Goal: Task Accomplishment & Management: Manage account settings

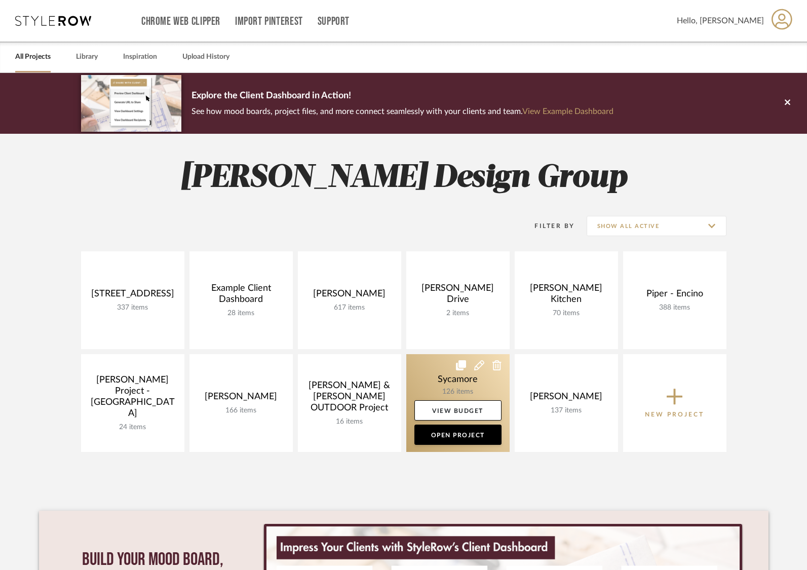
click at [465, 388] on link at bounding box center [457, 403] width 103 height 98
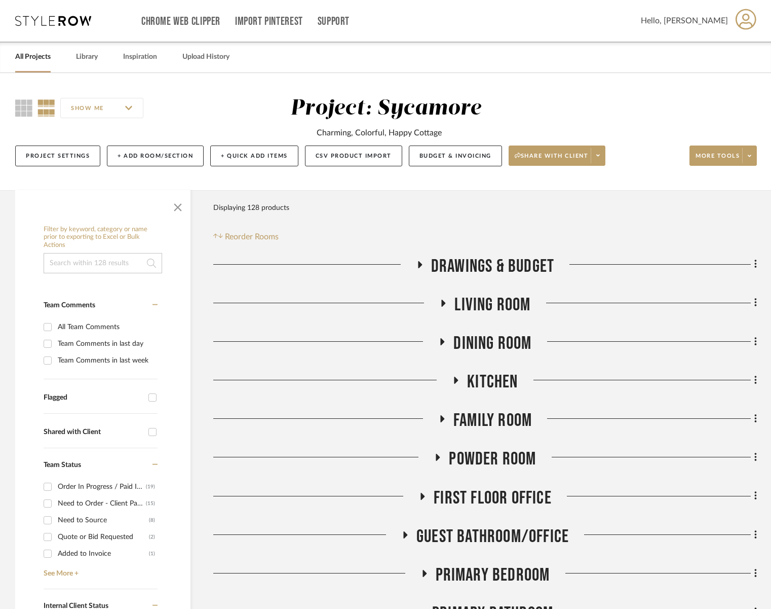
click at [502, 309] on span "Living Room" at bounding box center [493, 305] width 76 height 22
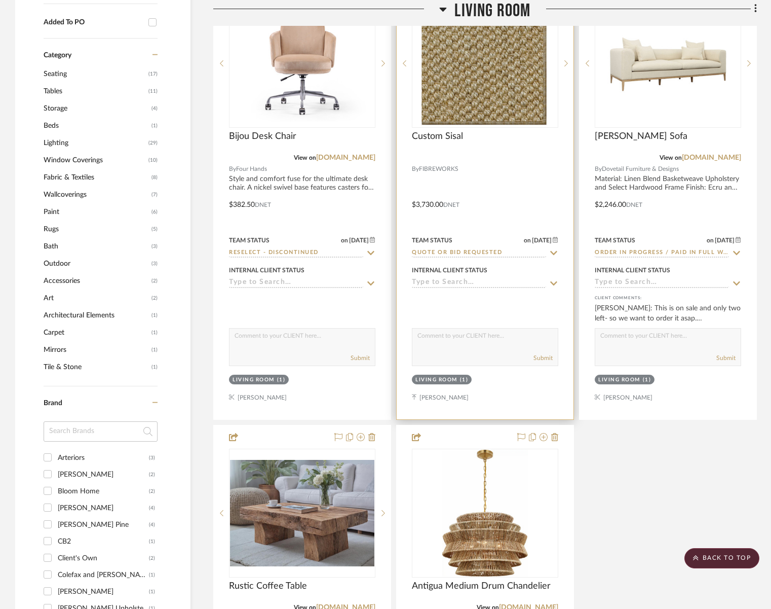
scroll to position [792, 0]
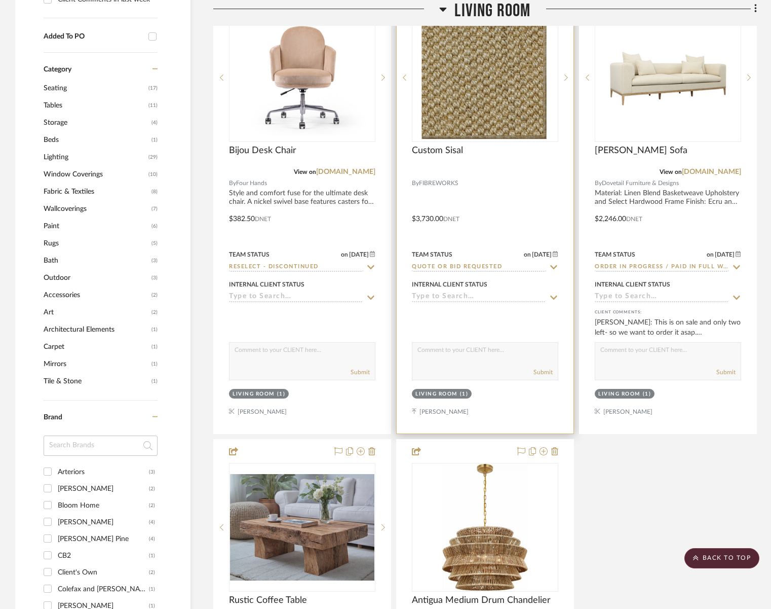
click at [459, 266] on input "Quote or Bid Requested" at bounding box center [479, 267] width 134 height 10
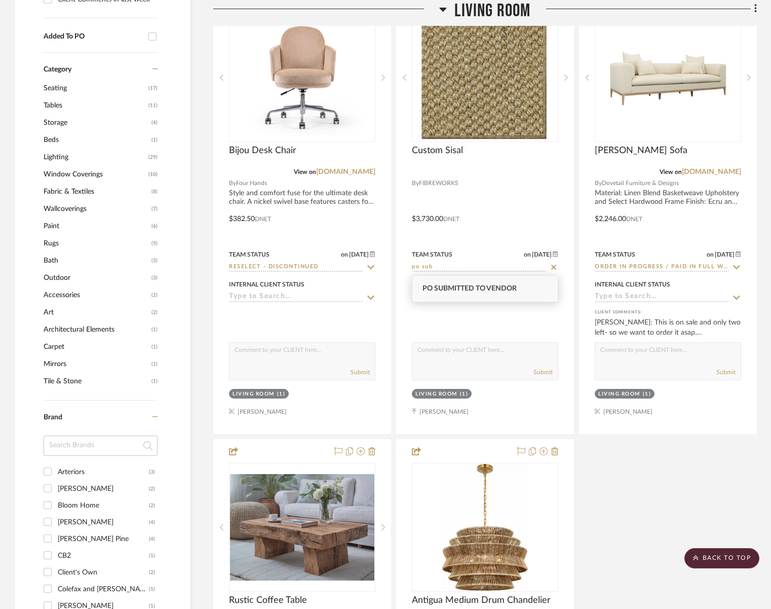
type input "po sub"
click at [461, 290] on span "PO Submitted to Vendor" at bounding box center [470, 288] width 94 height 7
type input "[DATE]"
type input "PO Submitted to Vendor"
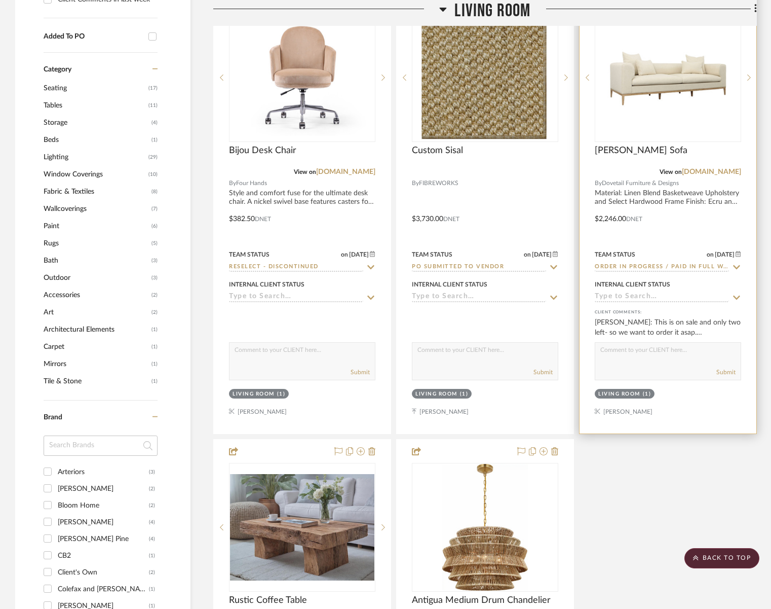
click at [635, 296] on input at bounding box center [662, 297] width 134 height 10
type input "p"
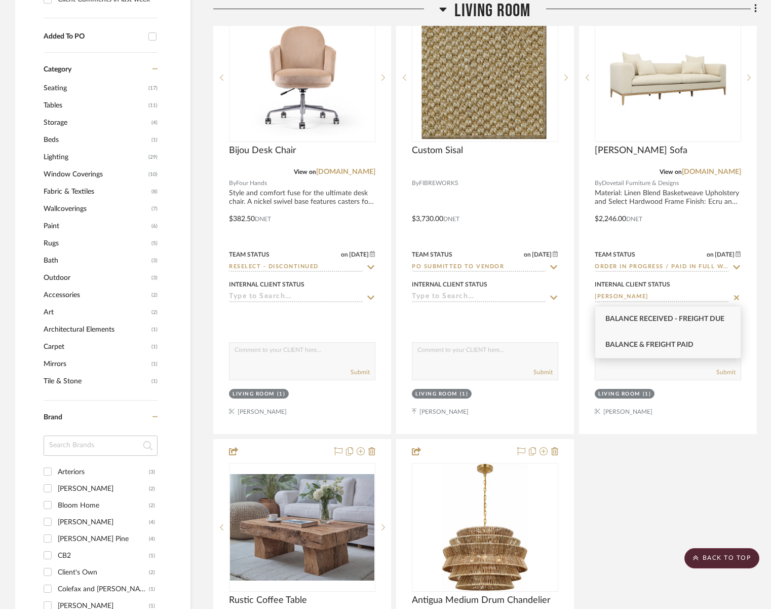
type input "[PERSON_NAME]"
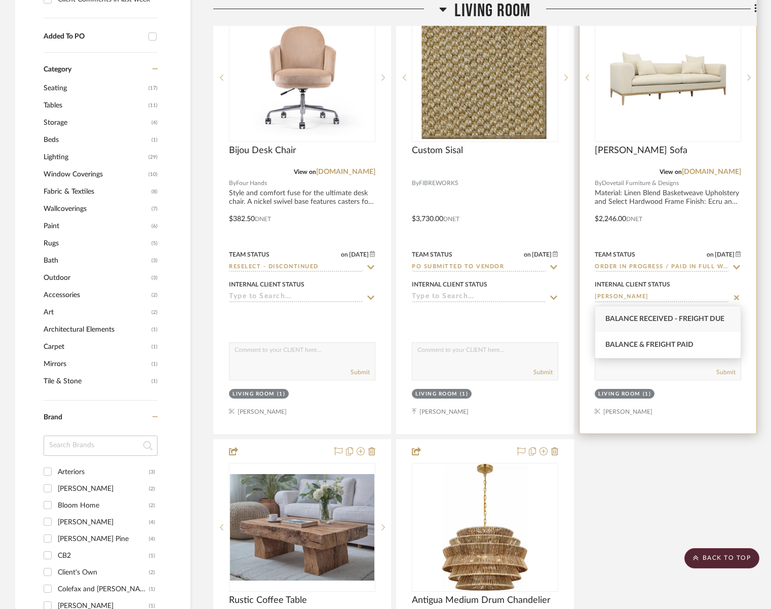
drag, startPoint x: 650, startPoint y: 344, endPoint x: 640, endPoint y: 343, distance: 9.1
click at [649, 344] on span "Balance & Freight Paid" at bounding box center [650, 344] width 88 height 7
type input "[DATE]"
type input "Balance & Freight Paid"
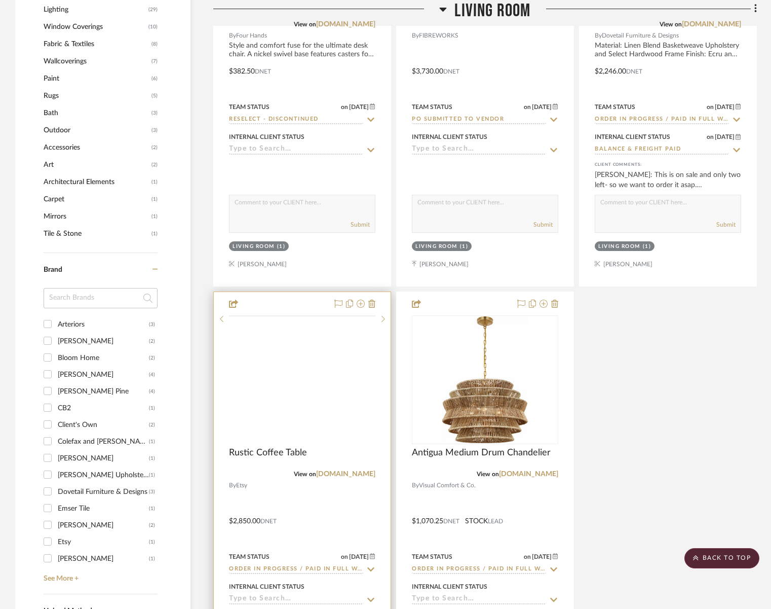
scroll to position [1040, 0]
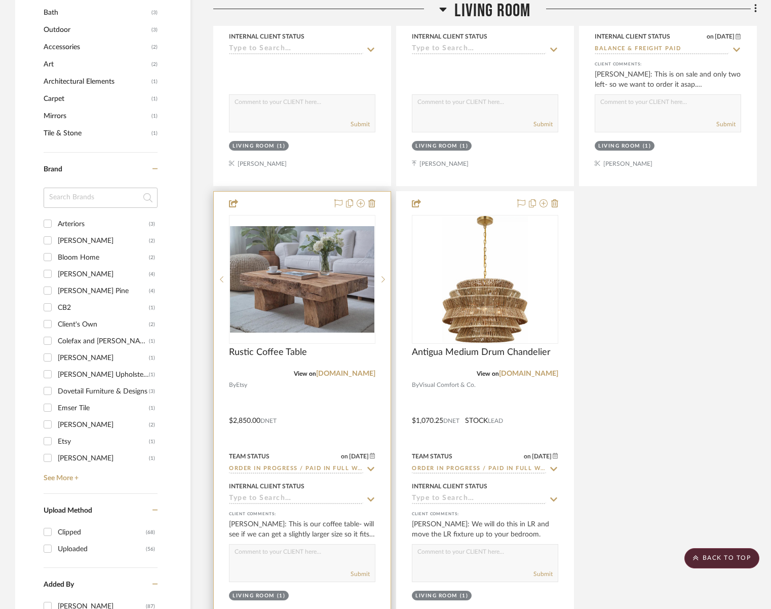
click at [273, 501] on input at bounding box center [296, 499] width 134 height 10
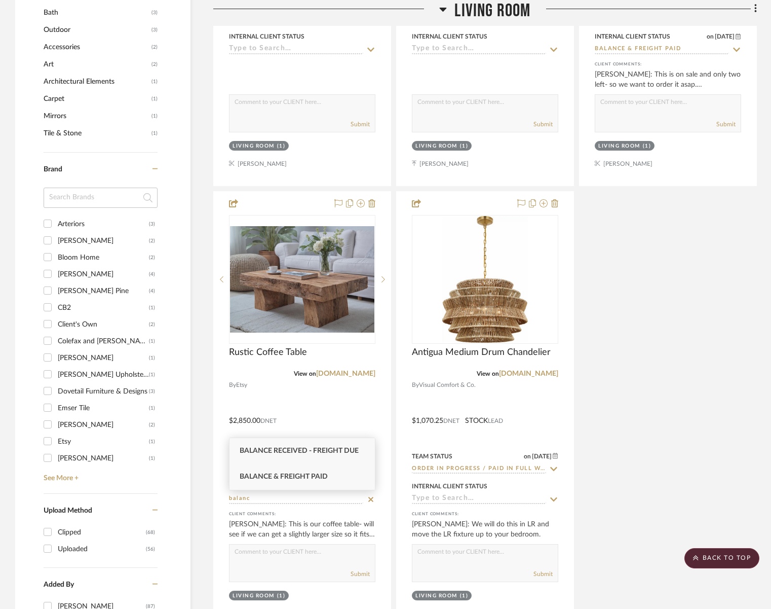
type input "balanc"
click at [303, 474] on span "Balance & Freight Paid" at bounding box center [284, 476] width 88 height 7
type input "[DATE]"
type input "Balance & Freight Paid"
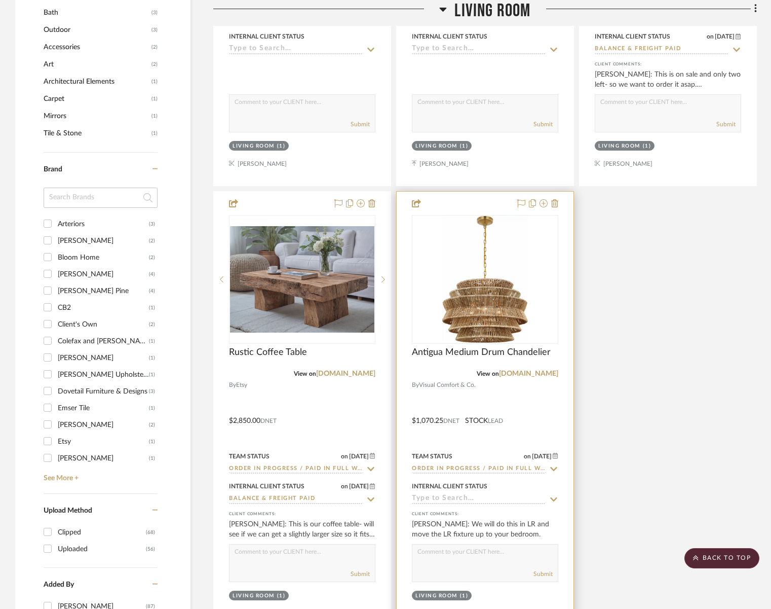
click at [419, 496] on input at bounding box center [479, 499] width 134 height 10
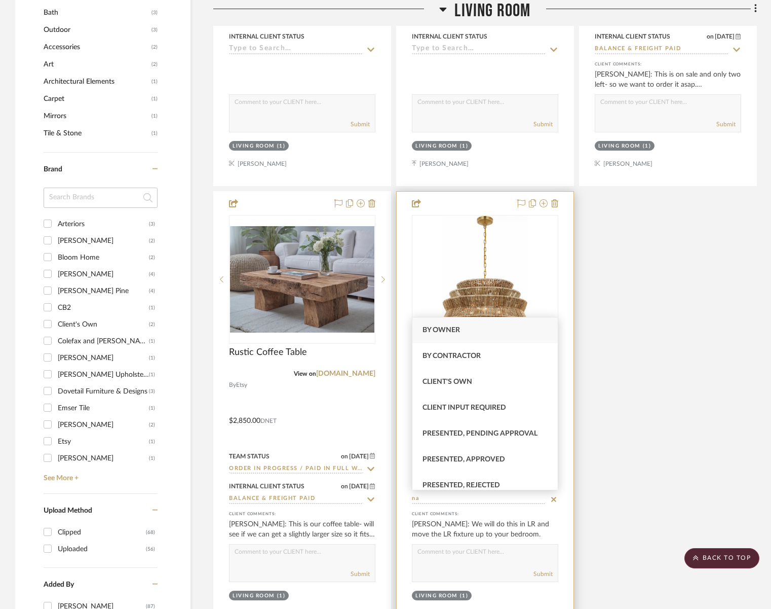
type input "n"
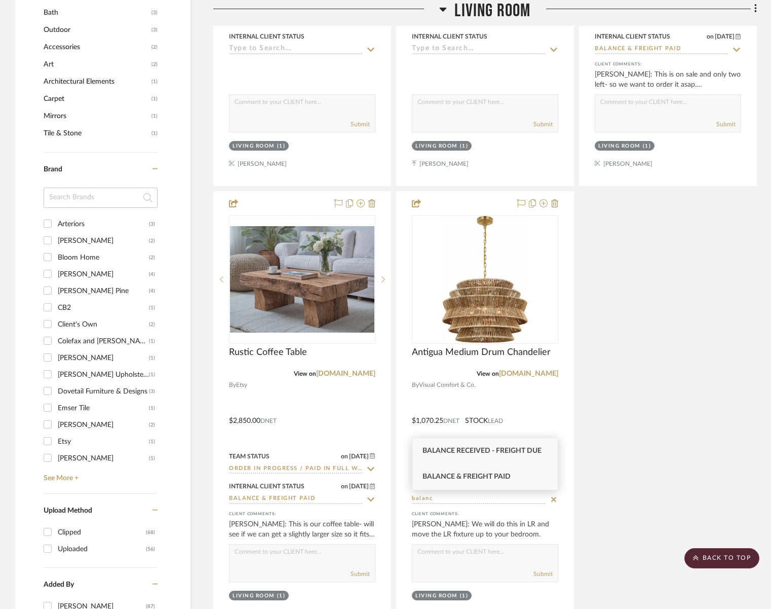
type input "balanc"
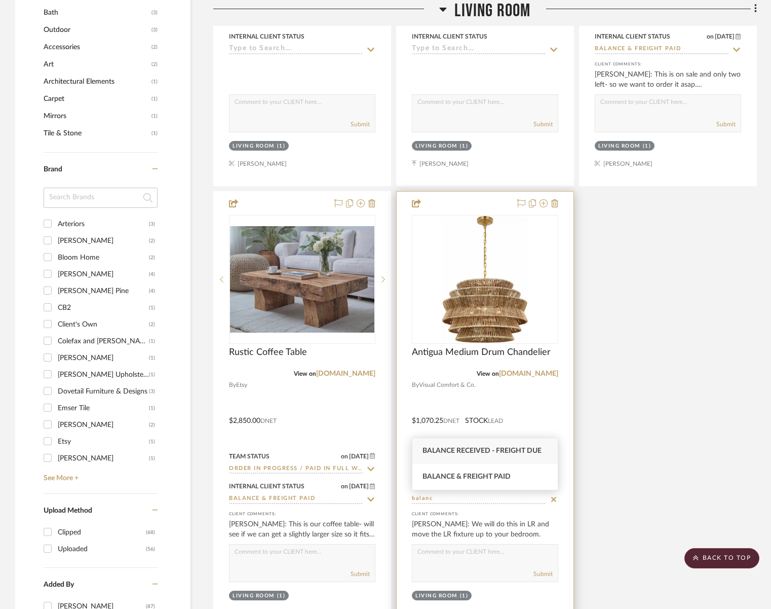
click at [458, 479] on span "Balance & Freight Paid" at bounding box center [467, 476] width 88 height 7
type input "[DATE]"
type input "Balance & Freight Paid"
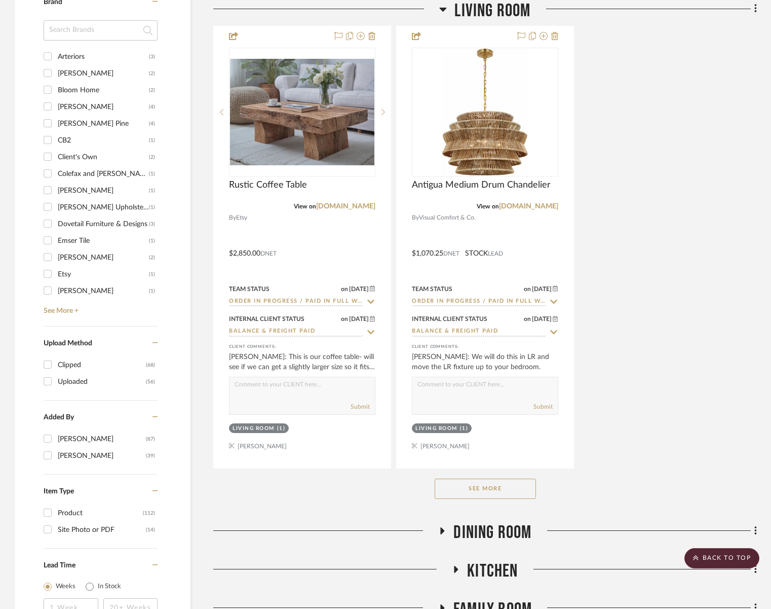
scroll to position [1283, 0]
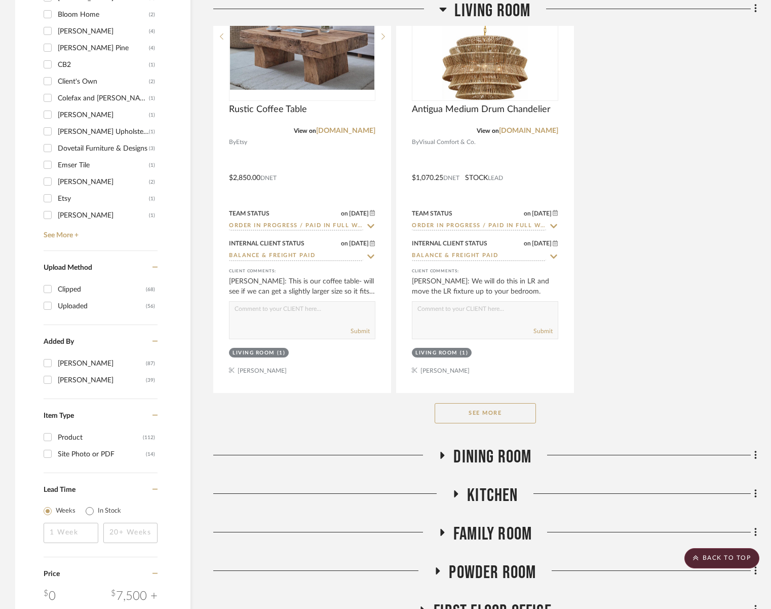
click at [488, 400] on div "See More" at bounding box center [485, 413] width 544 height 41
click at [488, 406] on button "See More" at bounding box center [485, 413] width 101 height 20
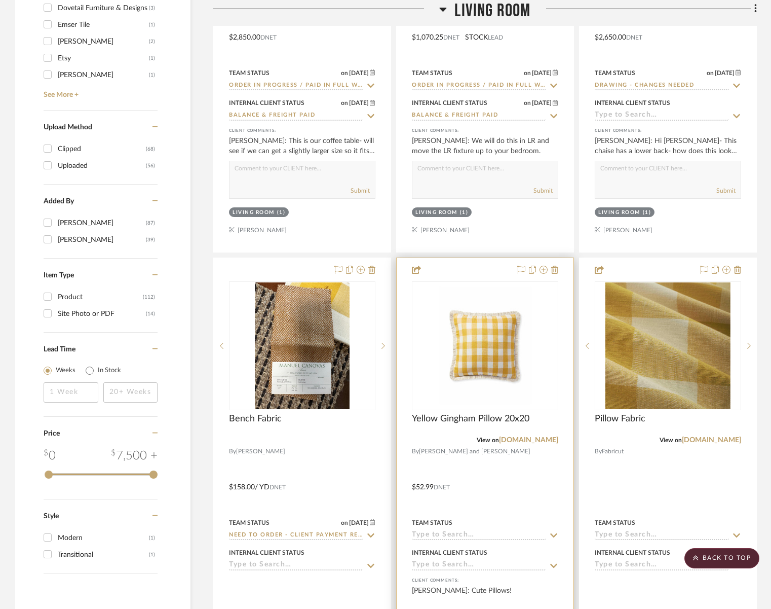
scroll to position [1453, 0]
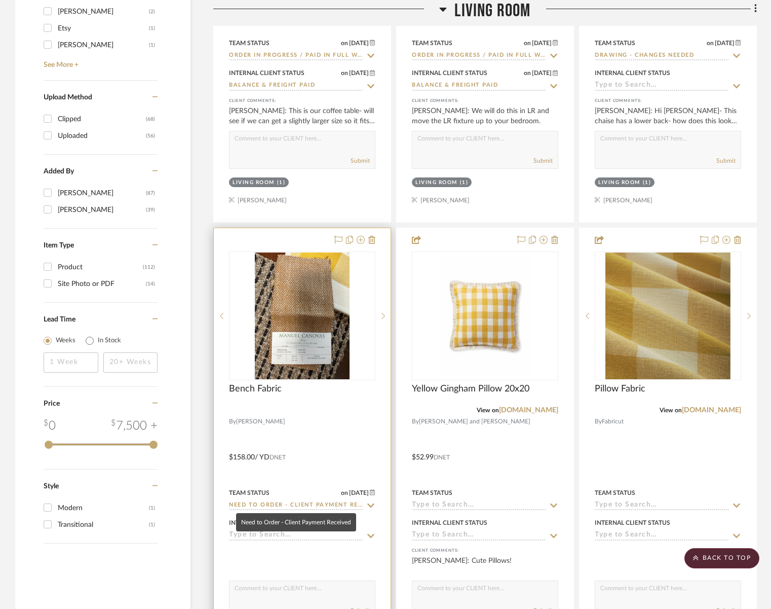
click at [295, 501] on input "Need to Order - Client Payment Received" at bounding box center [296, 506] width 134 height 10
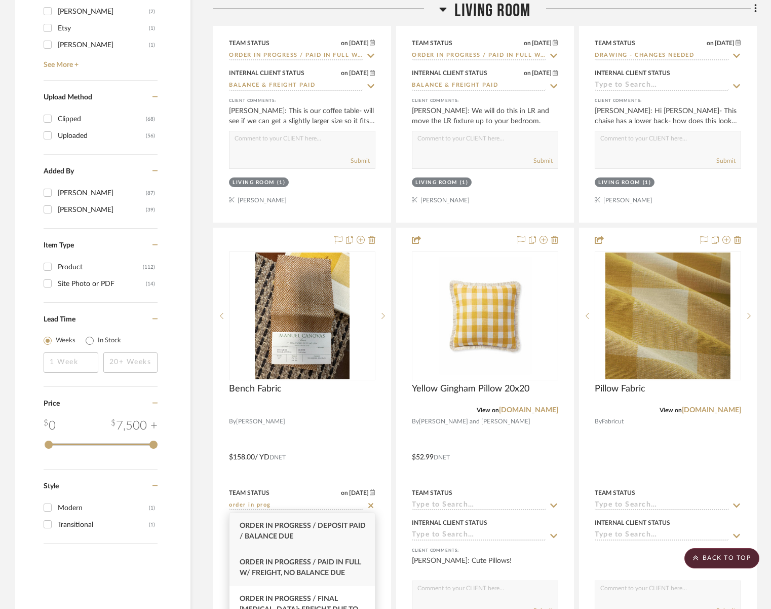
type input "order in prog"
click at [324, 570] on span "Order In Progress / Paid In Full w/ Freight, No Balance due" at bounding box center [301, 567] width 122 height 18
type input "[DATE]"
type input "Order In Progress / Paid In Full w/ Freight, No Balance due"
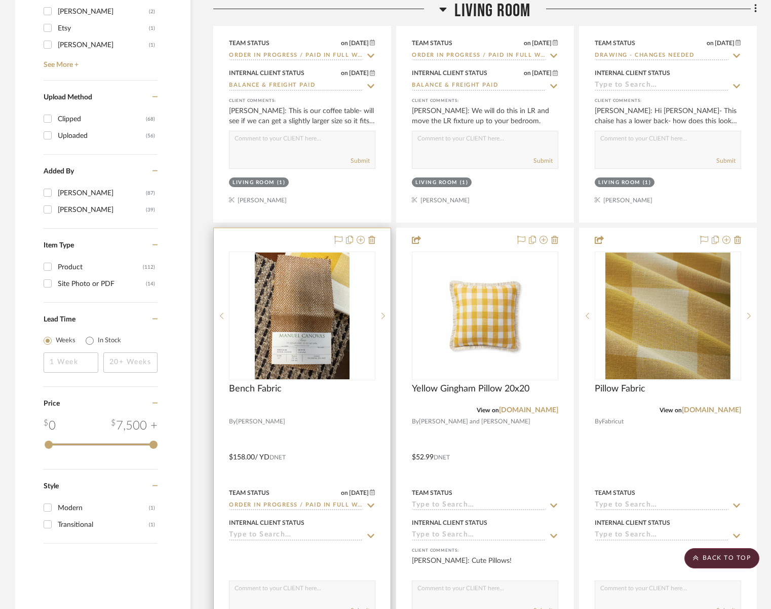
click at [280, 532] on input at bounding box center [296, 536] width 134 height 10
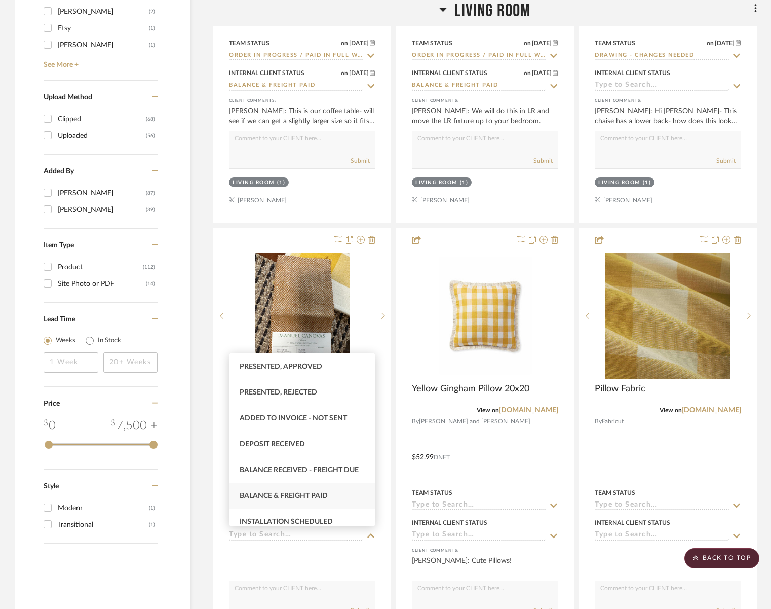
scroll to position [131, 0]
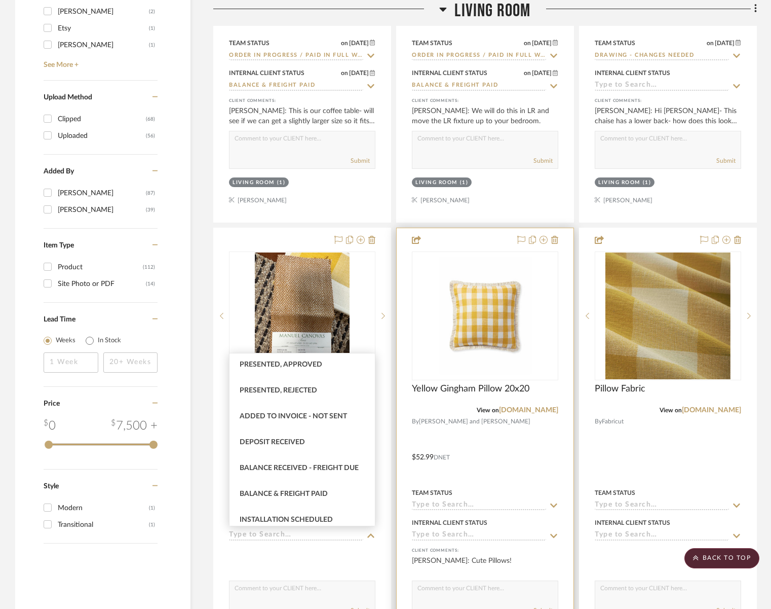
drag, startPoint x: 285, startPoint y: 499, endPoint x: 435, endPoint y: 533, distance: 153.8
click at [285, 499] on div "Balance & Freight Paid" at bounding box center [302, 494] width 145 height 26
type input "[DATE]"
type input "Balance & Freight Paid"
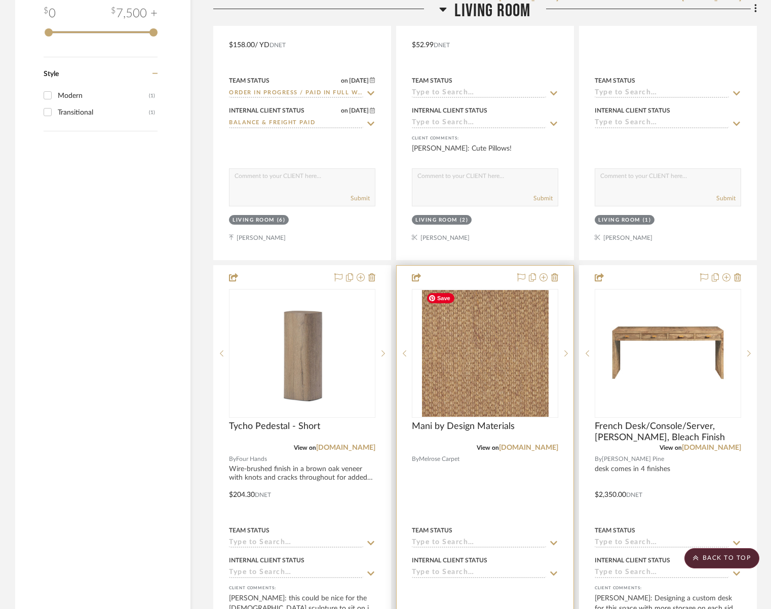
scroll to position [1958, 0]
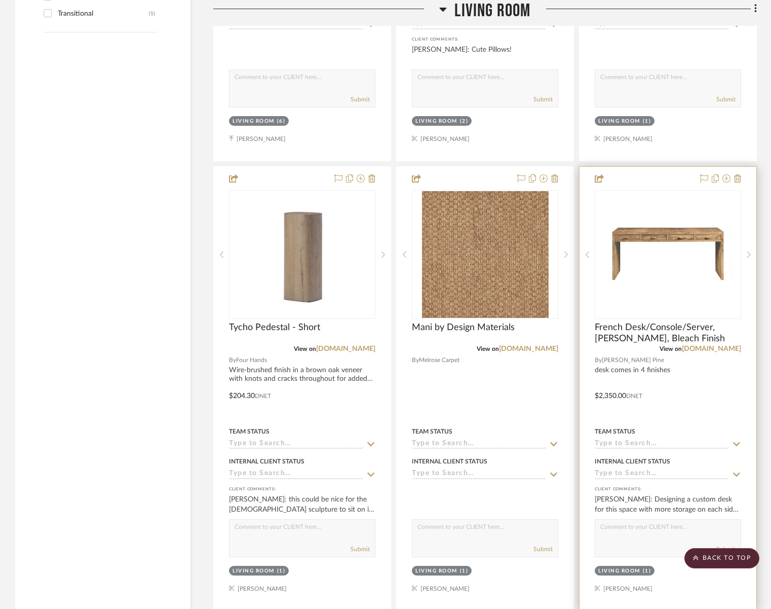
click at [650, 445] on input at bounding box center [662, 444] width 134 height 10
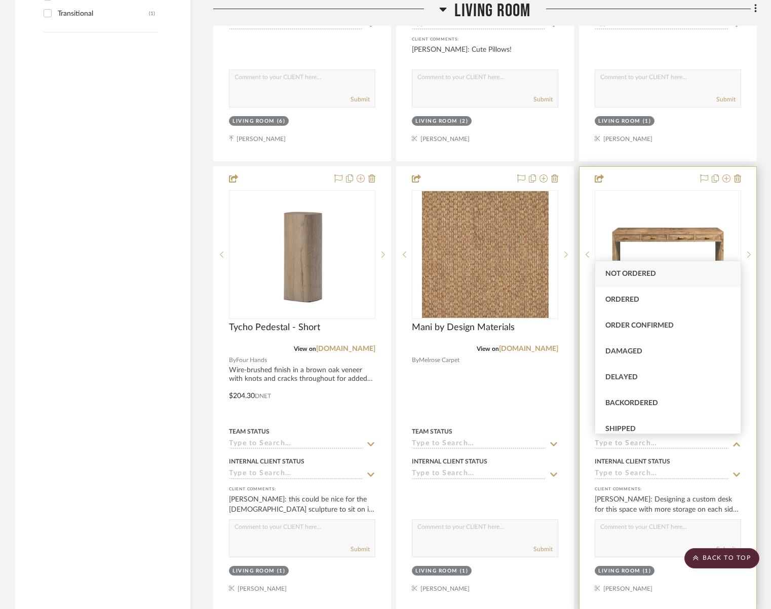
scroll to position [1976, 0]
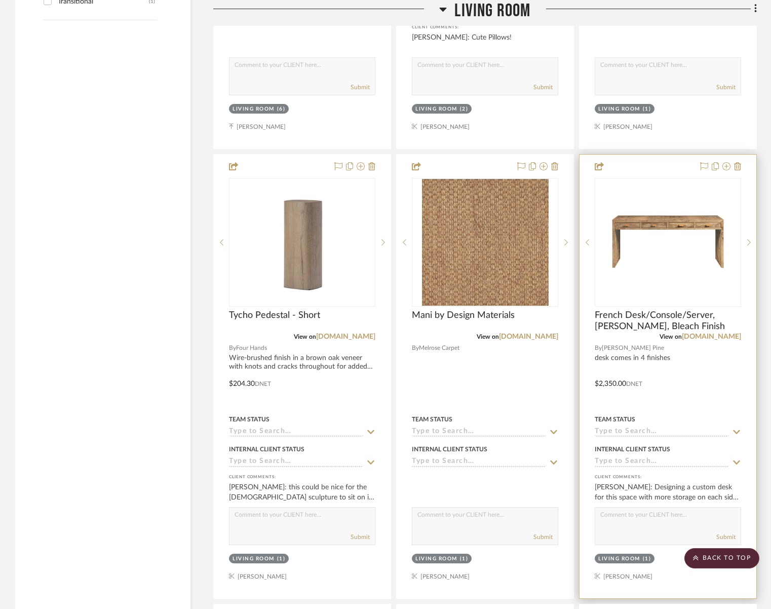
click at [641, 433] on input at bounding box center [662, 432] width 134 height 10
type input "s"
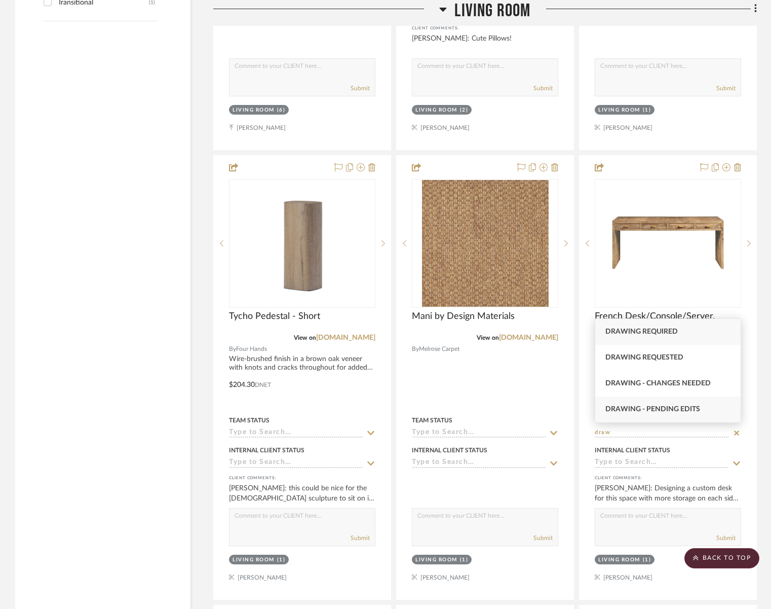
type input "draw"
click at [650, 405] on span "Drawing - Pending Edits" at bounding box center [653, 408] width 95 height 7
type input "[DATE]"
type input "Drawing - Pending Edits"
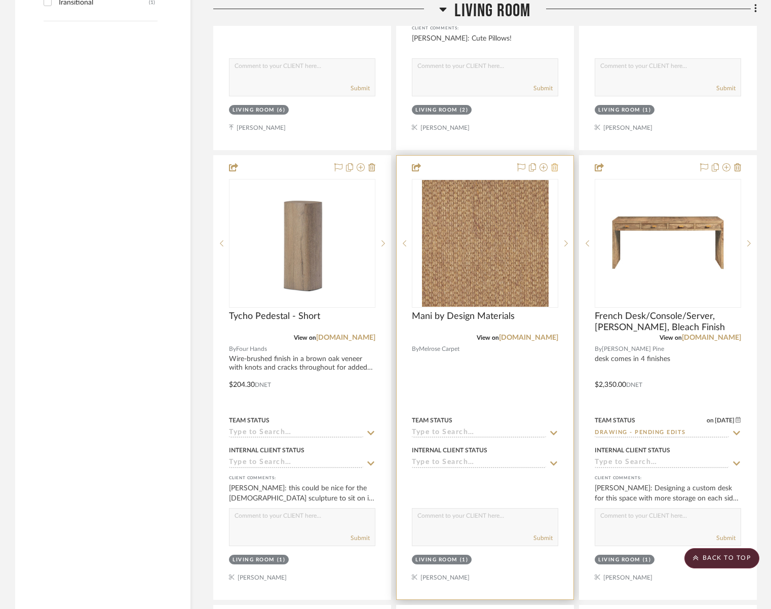
click at [556, 166] on icon at bounding box center [554, 167] width 7 height 8
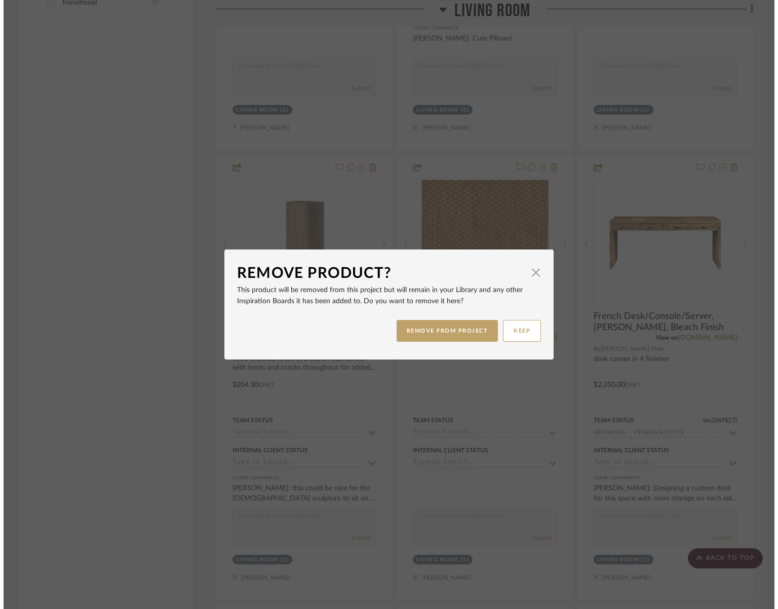
scroll to position [0, 0]
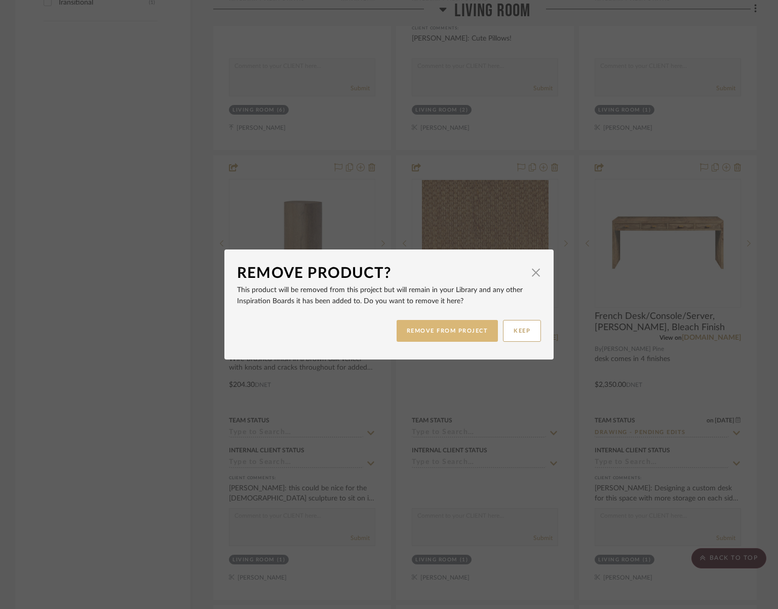
click at [450, 332] on button "REMOVE FROM PROJECT" at bounding box center [448, 331] width 102 height 22
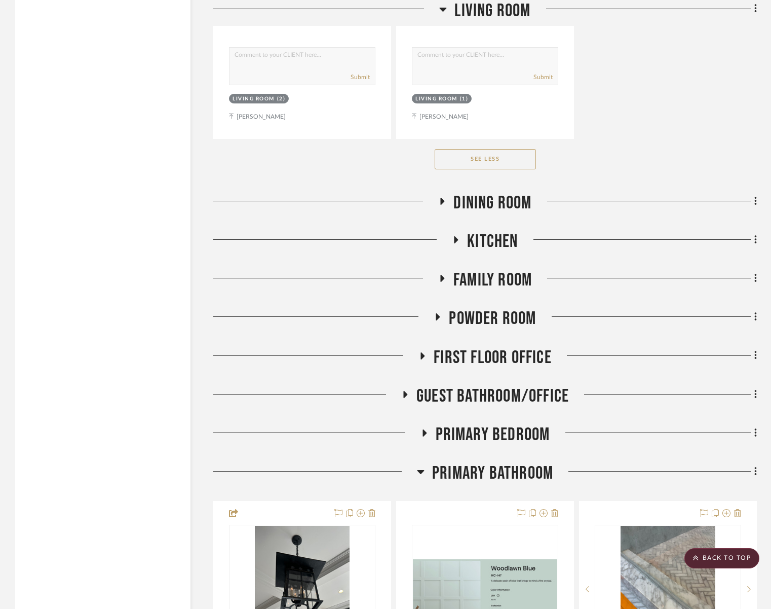
scroll to position [3486, 0]
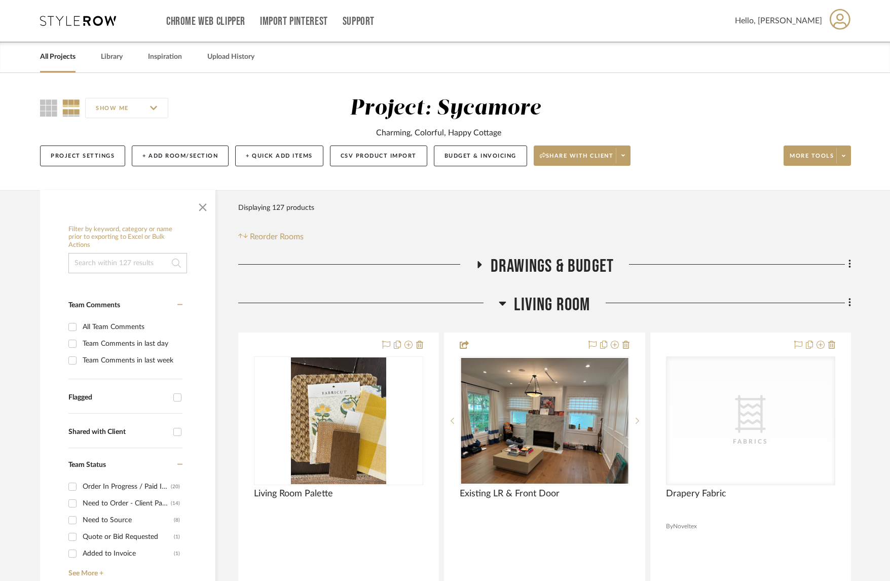
drag, startPoint x: 146, startPoint y: 275, endPoint x: 139, endPoint y: 262, distance: 14.3
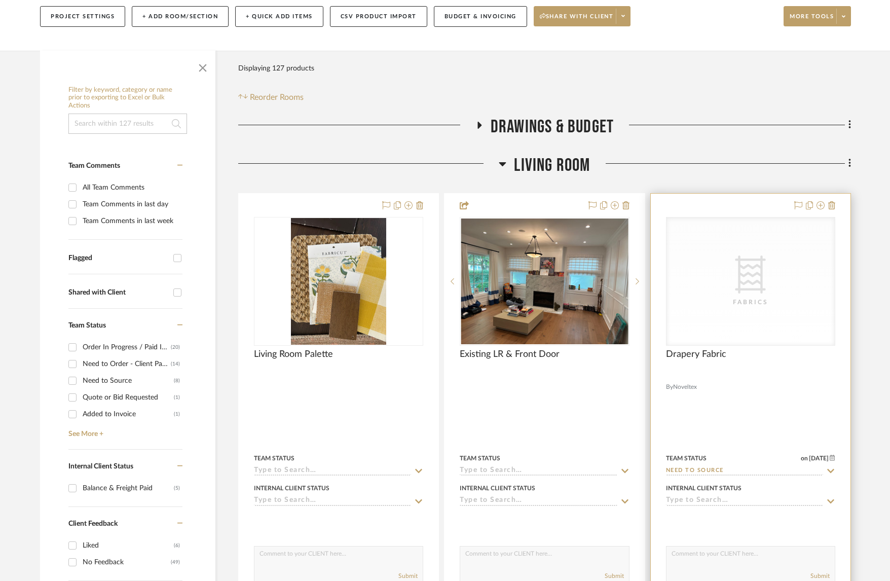
click at [712, 279] on div "CategoryIconFabric Created with Sketch. Fabrics CategoryIconFabric Created with…" at bounding box center [750, 281] width 169 height 129
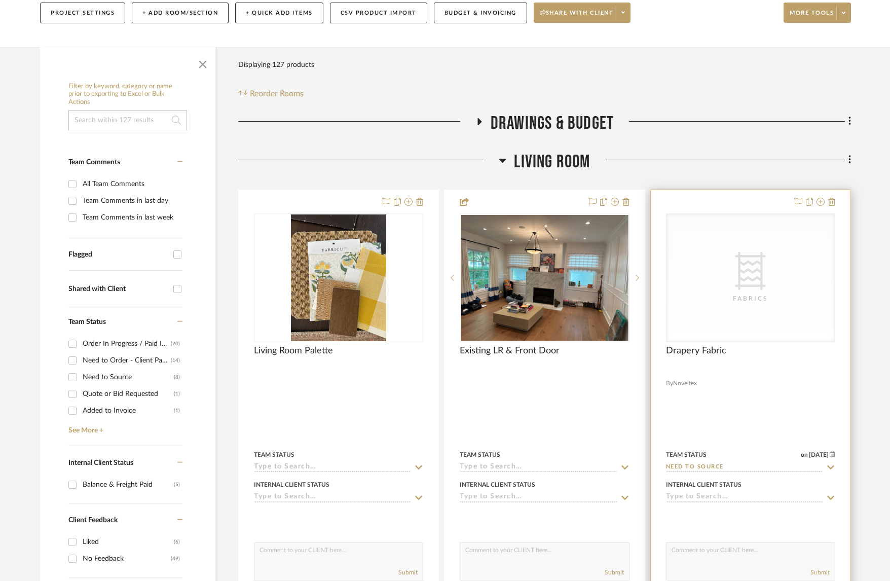
click at [730, 300] on div "Fabrics" at bounding box center [750, 298] width 101 height 10
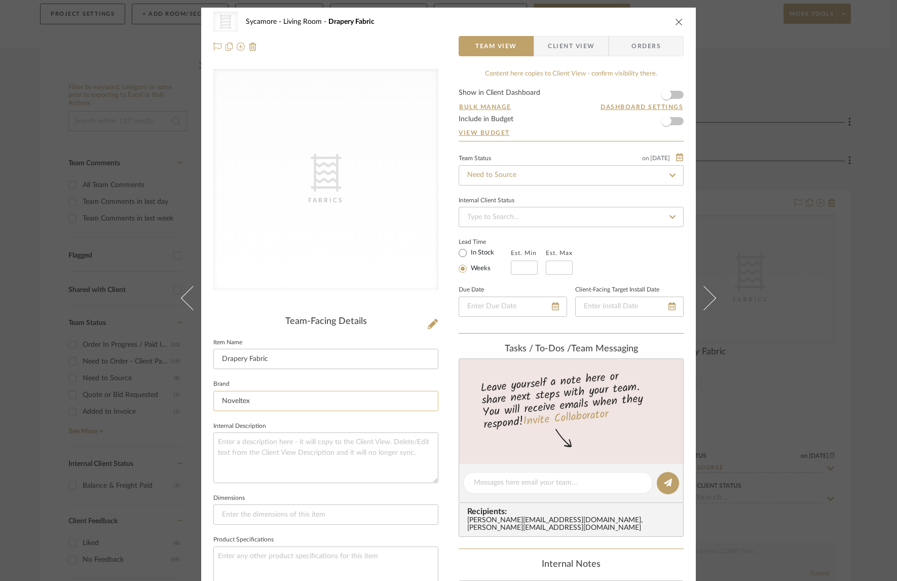
click at [233, 400] on input "Noveltex" at bounding box center [325, 401] width 225 height 20
type input "[GEOGRAPHIC_DATA]"
click at [288, 392] on input at bounding box center [325, 401] width 225 height 20
click at [281, 455] on span "Westbury Textiles" at bounding box center [326, 452] width 195 height 9
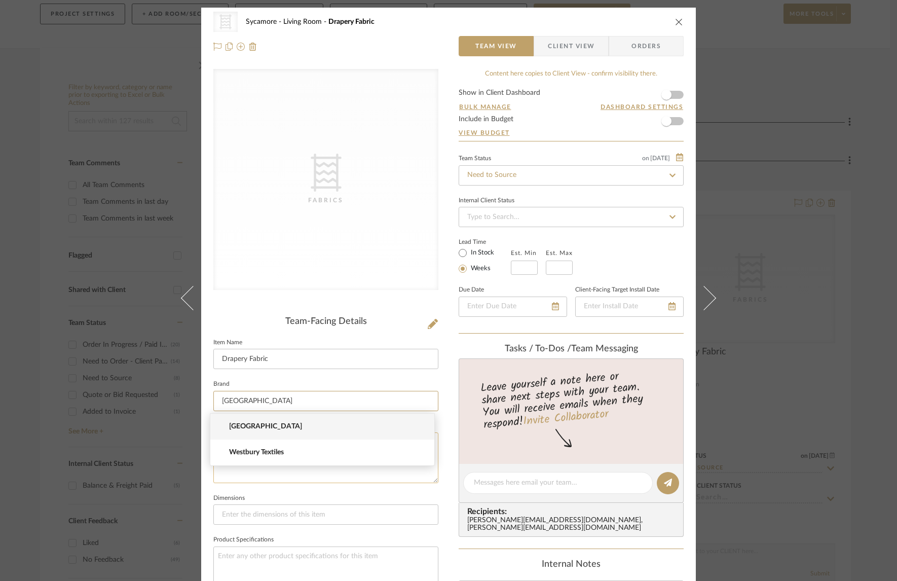
type input "Westbury Textiles"
click at [520, 181] on input "Need to Source" at bounding box center [571, 175] width 225 height 20
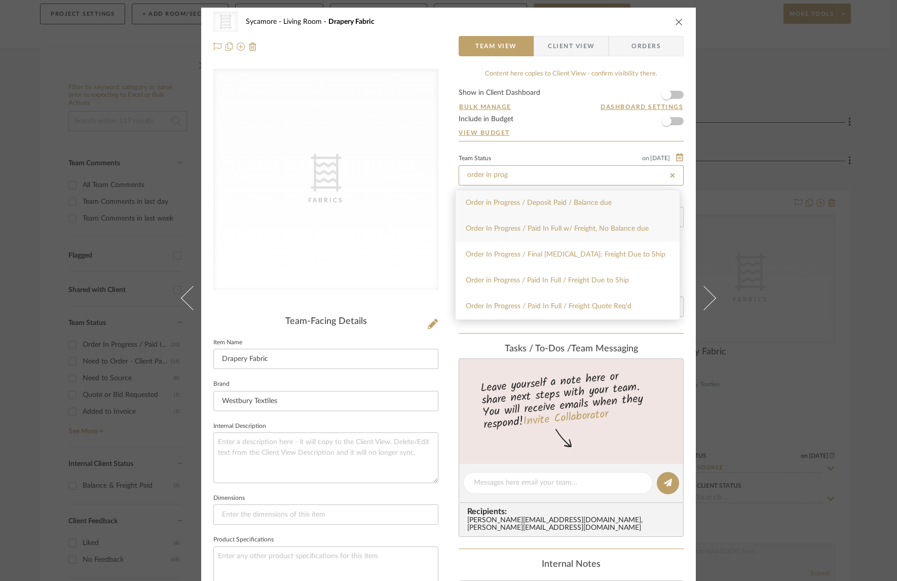
type input "order in prog"
click at [524, 221] on div "Order In Progress / Paid In Full w/ Freight, No Balance due" at bounding box center [568, 229] width 224 height 26
type input "[DATE]"
type input "Order In Progress / Paid In Full w/ Freight, No Balance due"
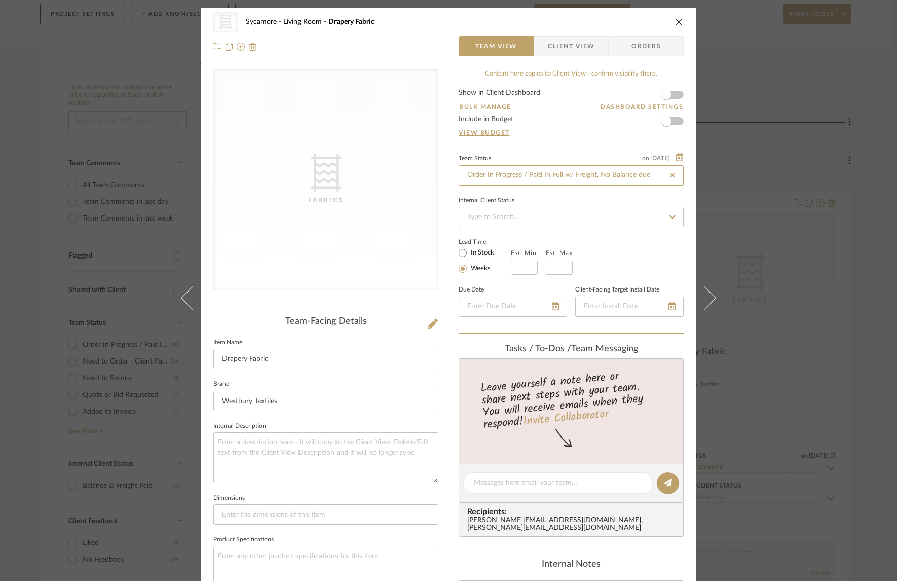
type input "[DATE]"
type input "Order In Progress / Paid In Full w/ Freight, No Balance due"
click at [675, 22] on icon "close" at bounding box center [679, 22] width 8 height 8
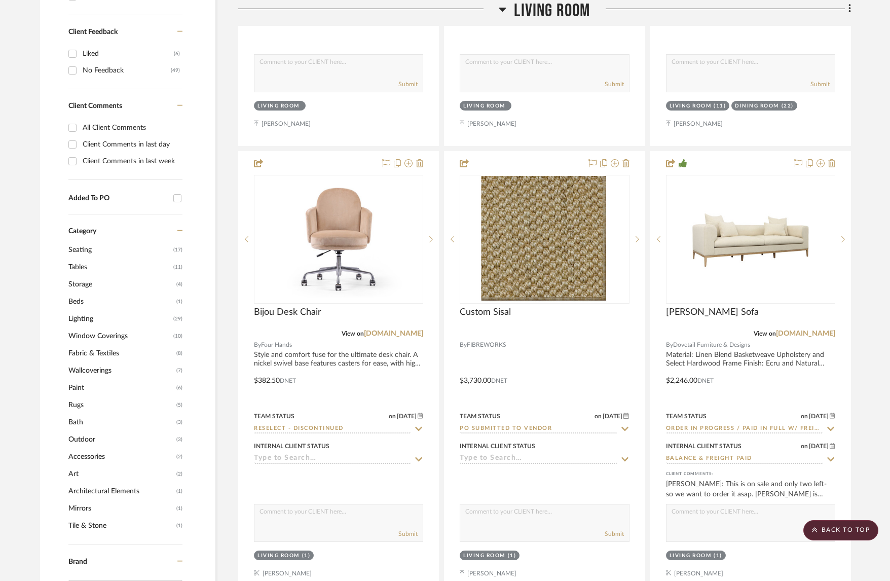
scroll to position [687, 0]
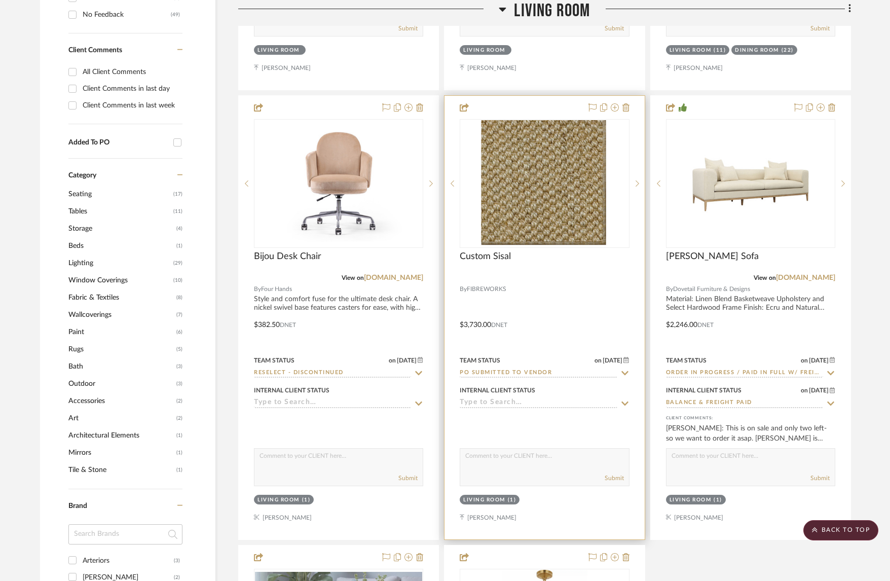
click at [527, 370] on input "PO Submitted to Vendor" at bounding box center [538, 373] width 157 height 10
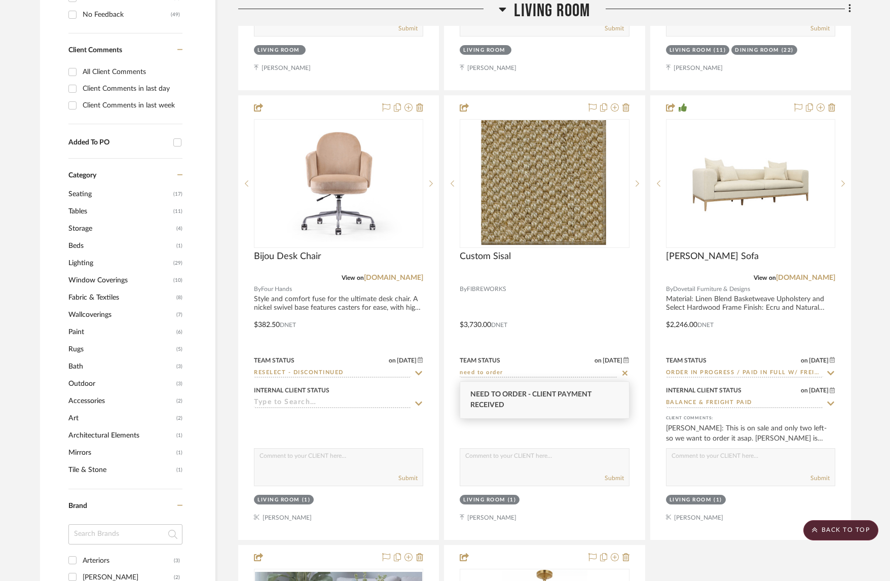
drag, startPoint x: 526, startPoint y: 396, endPoint x: 491, endPoint y: 392, distance: 35.6
click at [526, 396] on span "Need to Order - Client Payment Received" at bounding box center [530, 400] width 121 height 18
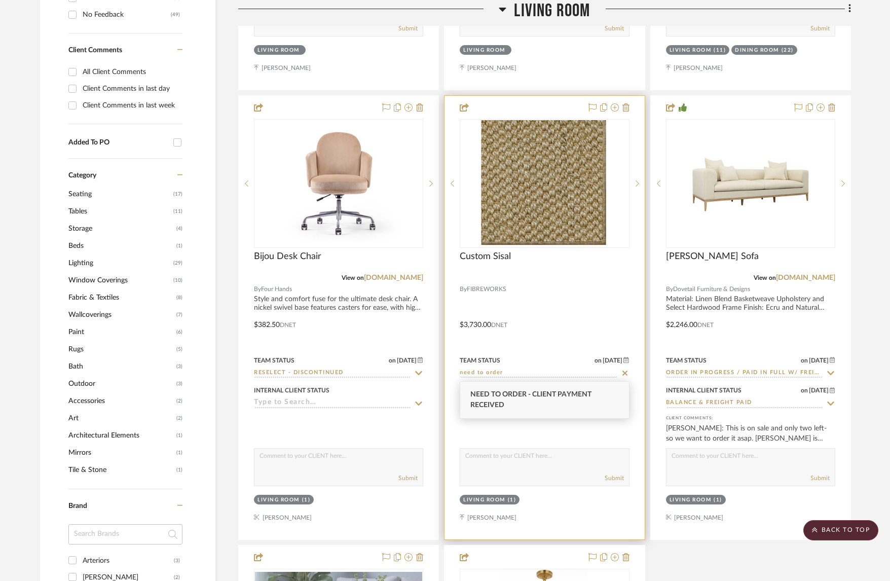
type input "Need to Order - Client Payment Received"
click at [486, 402] on input at bounding box center [538, 403] width 157 height 10
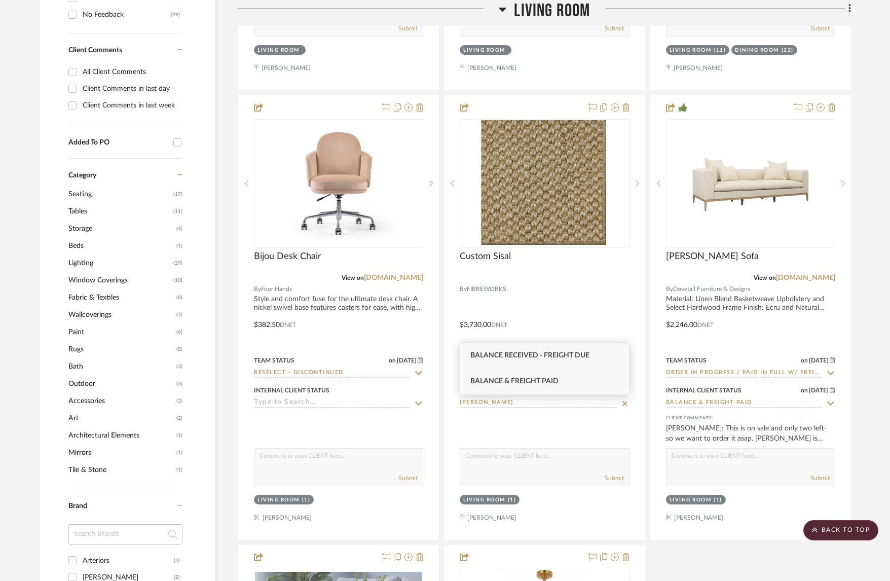
type input "[PERSON_NAME]"
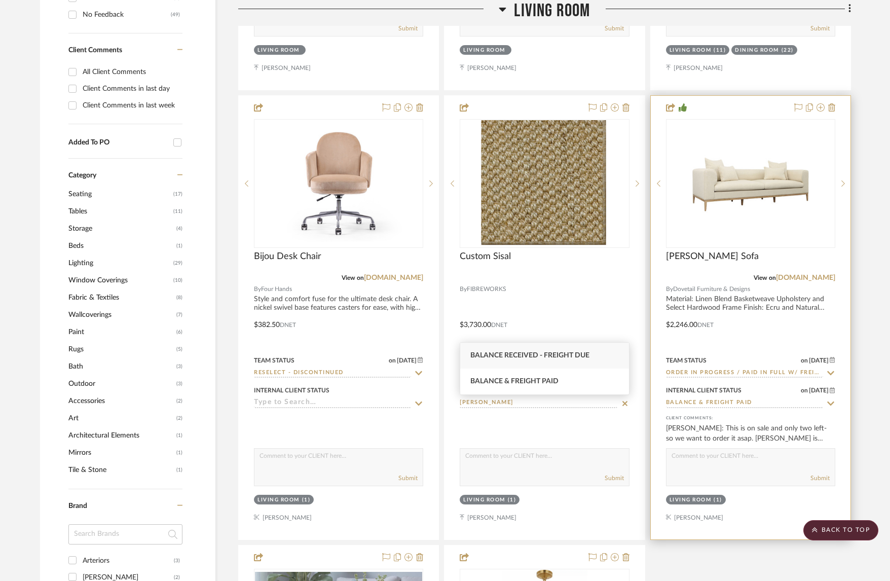
drag, startPoint x: 512, startPoint y: 387, endPoint x: 816, endPoint y: 486, distance: 320.0
click at [512, 387] on div "Balance & Freight Paid" at bounding box center [544, 381] width 168 height 26
type input "[DATE]"
type input "Balance & Freight Paid"
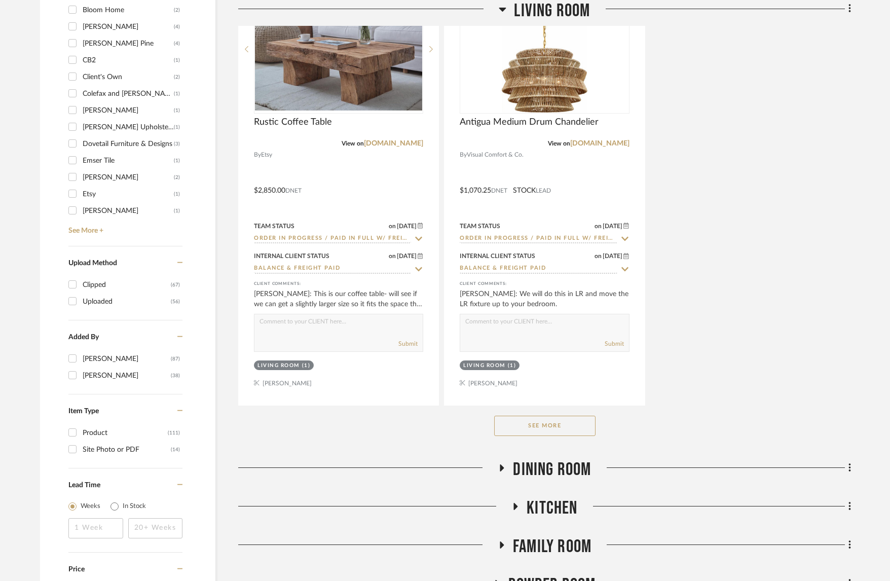
scroll to position [1354, 0]
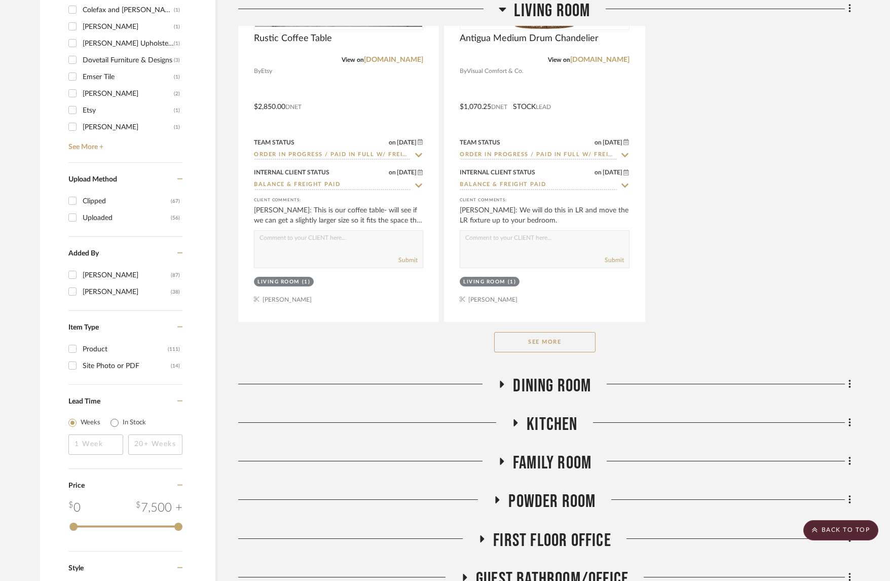
click at [574, 385] on span "Dining Room" at bounding box center [552, 386] width 78 height 22
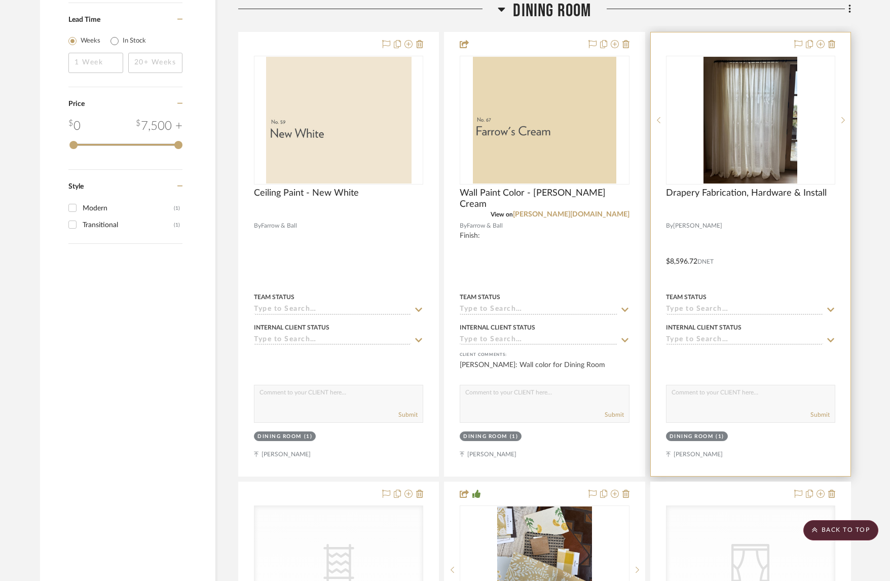
scroll to position [1739, 0]
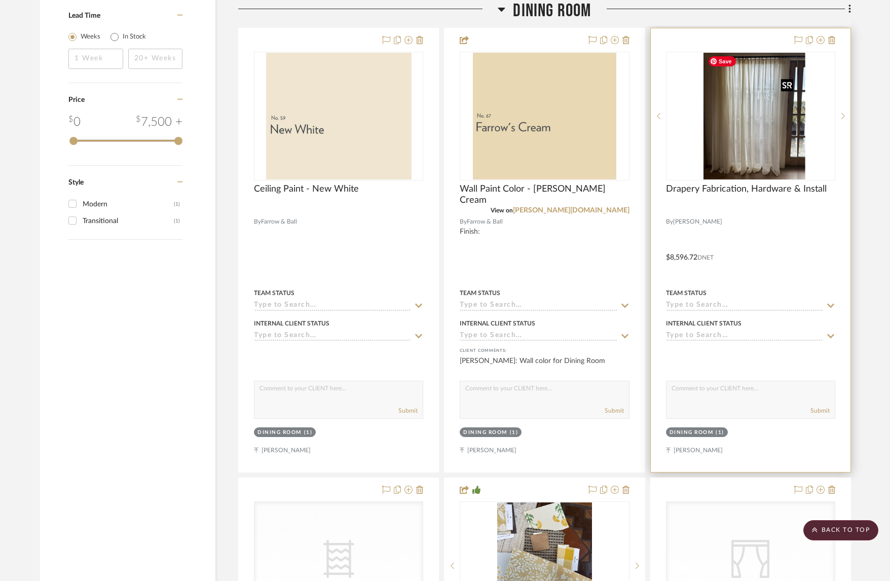
click at [732, 123] on img at bounding box center [750, 116] width 94 height 127
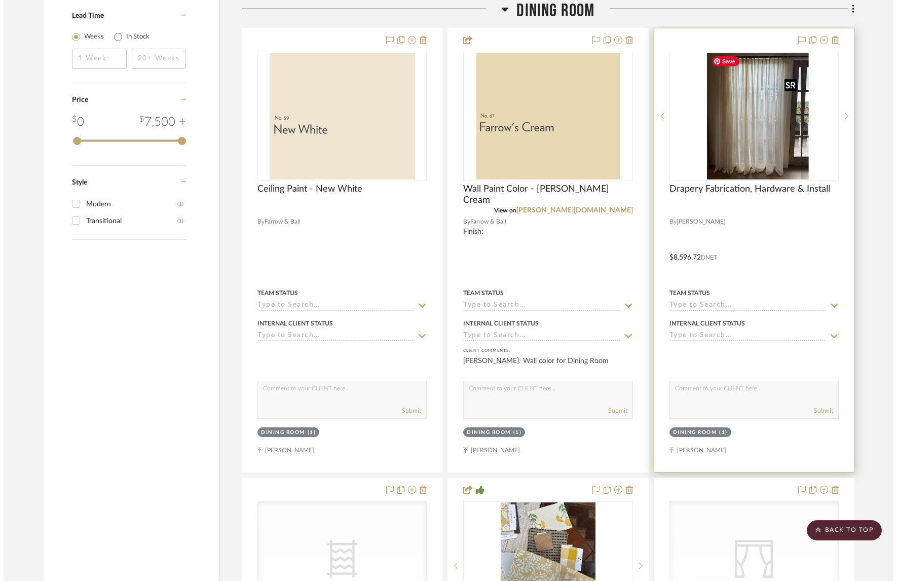
scroll to position [0, 0]
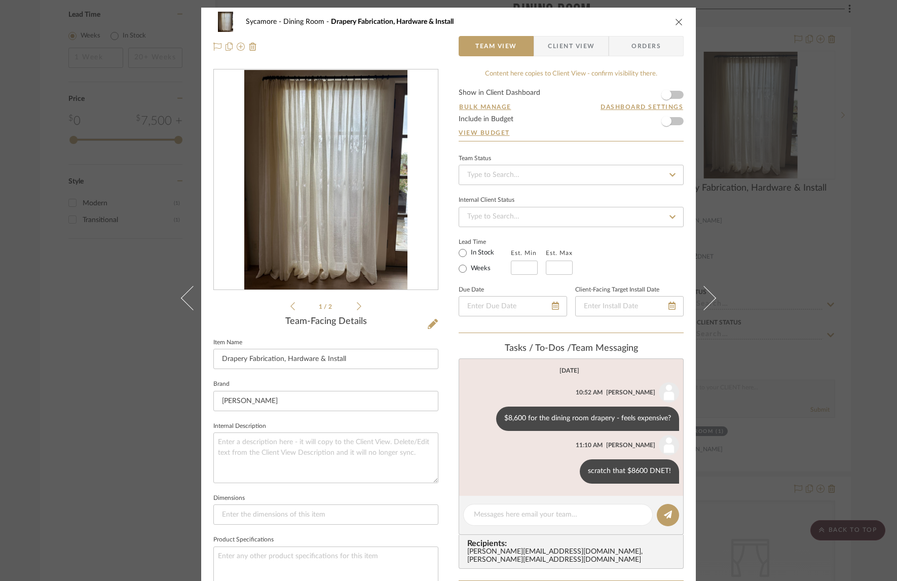
click at [676, 21] on icon "close" at bounding box center [679, 22] width 8 height 8
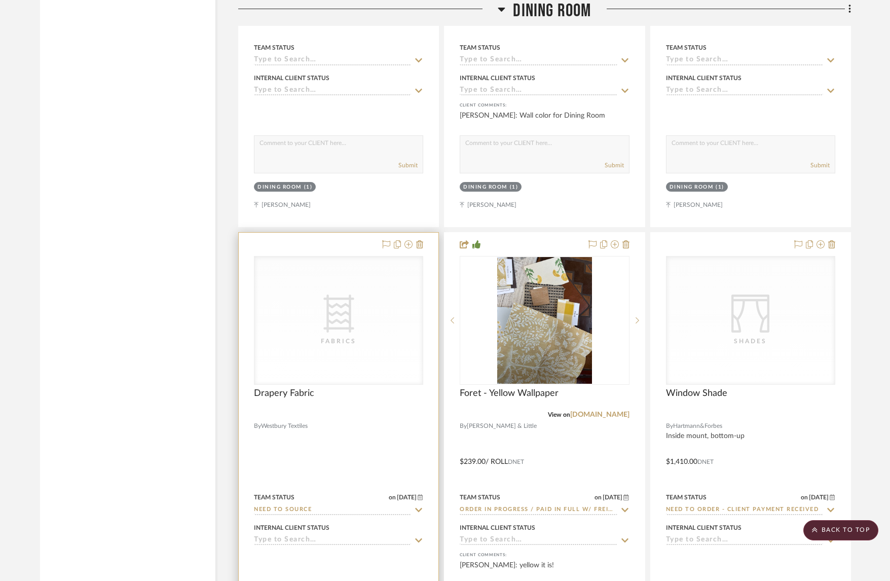
scroll to position [2006, 0]
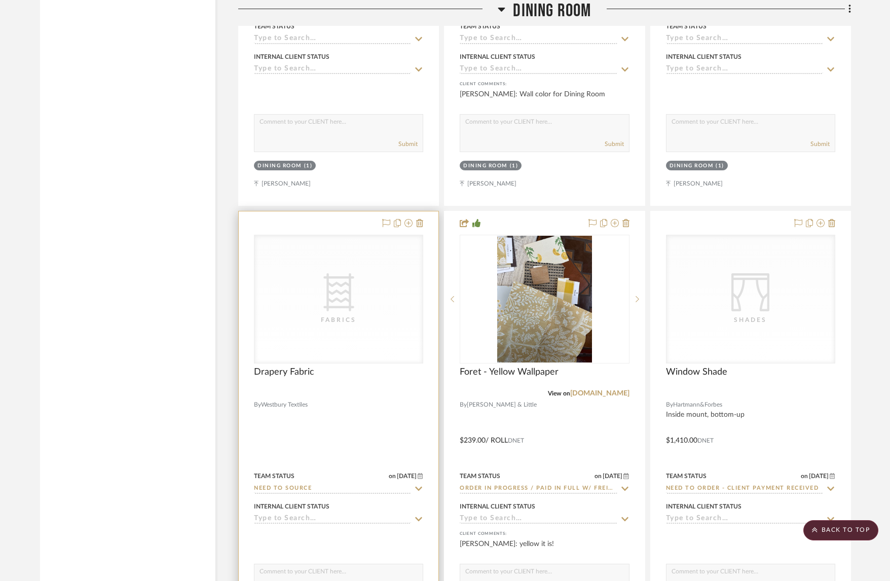
click at [298, 487] on input "Need to Source" at bounding box center [332, 489] width 157 height 10
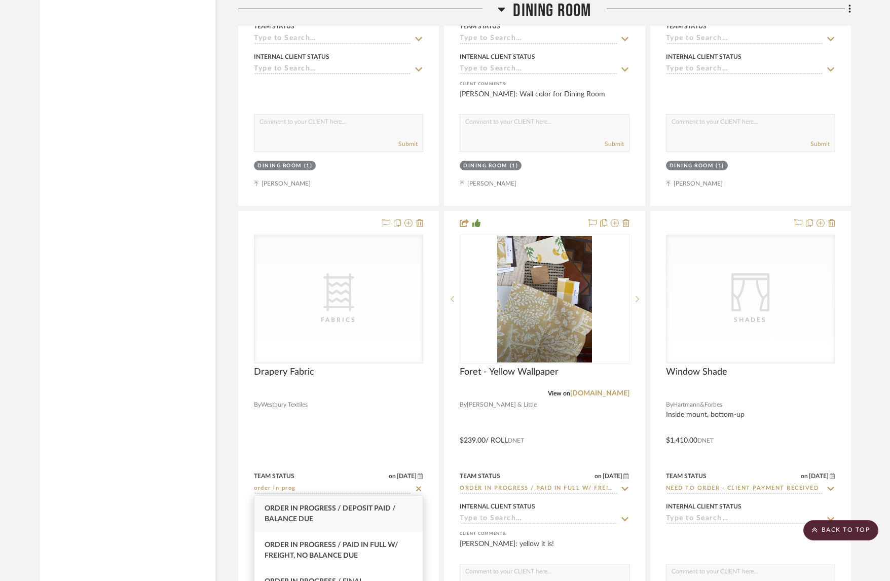
scroll to position [10, 0]
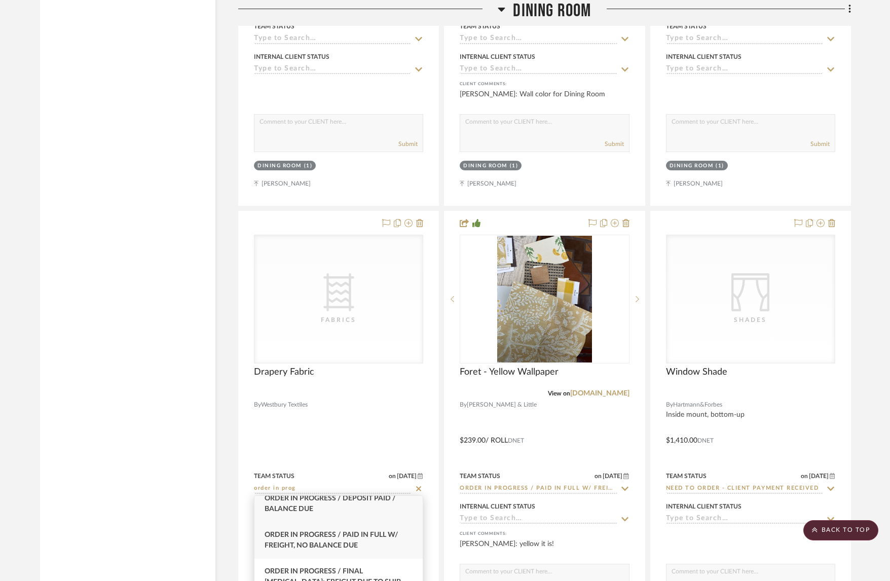
type input "order in prog"
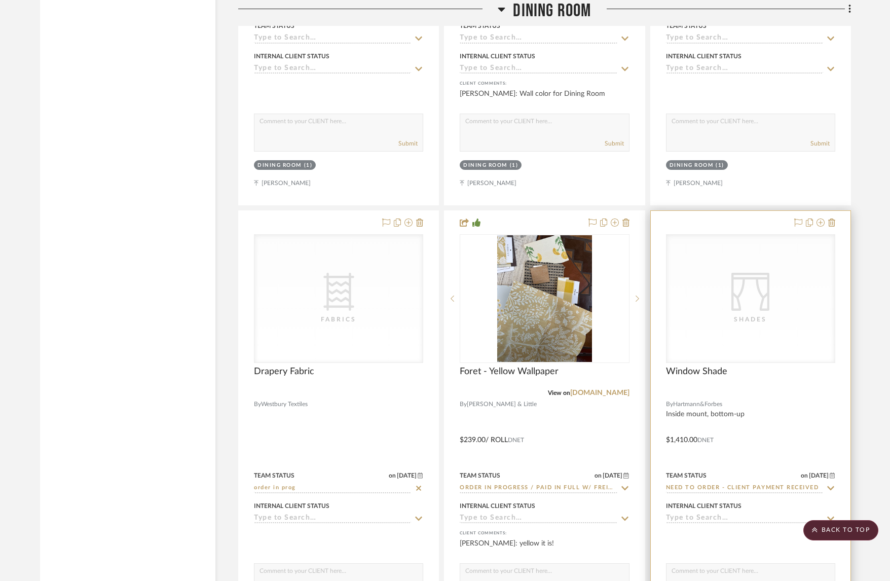
type input "[DATE]"
click at [713, 486] on input "Need to Order - Client Payment Received" at bounding box center [744, 488] width 157 height 10
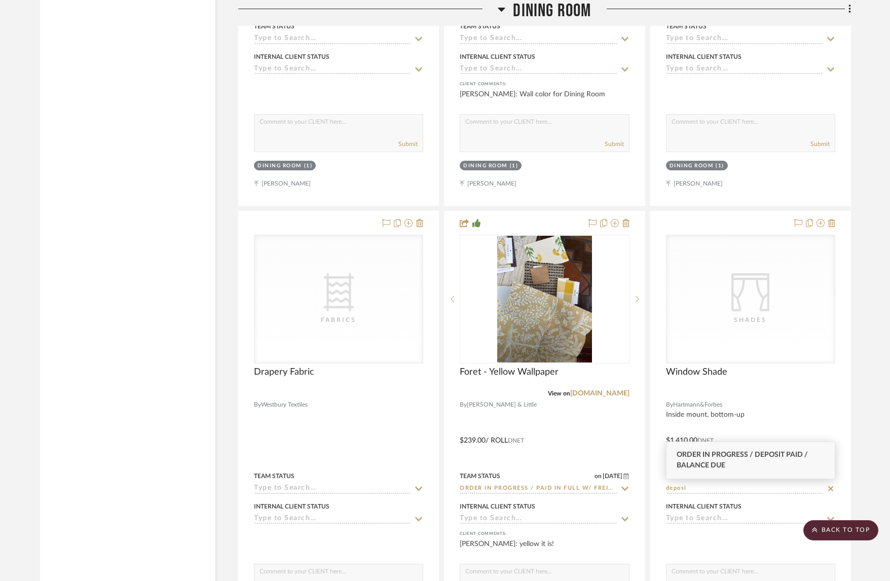
type input "deposi"
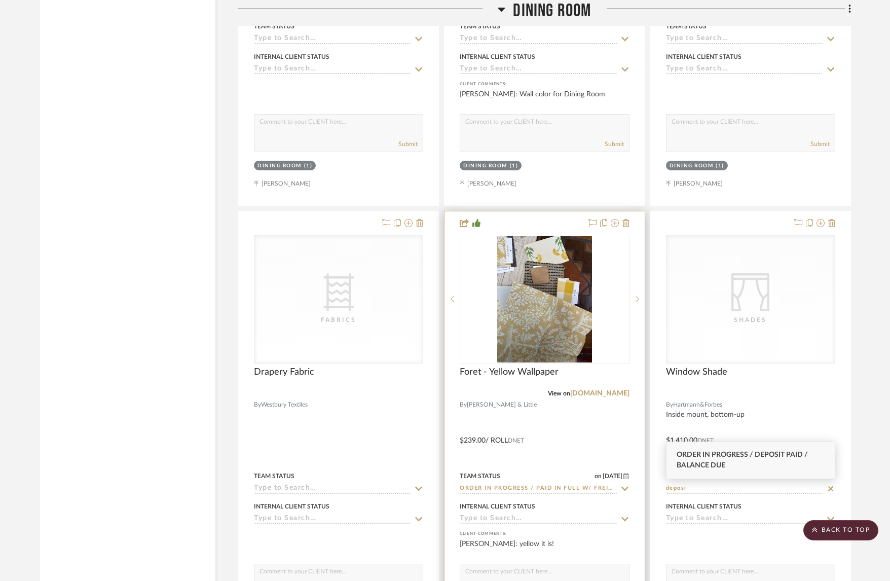
drag, startPoint x: 720, startPoint y: 459, endPoint x: 610, endPoint y: 474, distance: 111.4
click at [720, 459] on div "Order in Progress / Deposit Paid / Balance due" at bounding box center [750, 460] width 168 height 36
type input "[DATE]"
type input "Order in Progress / Deposit Paid / Balance due"
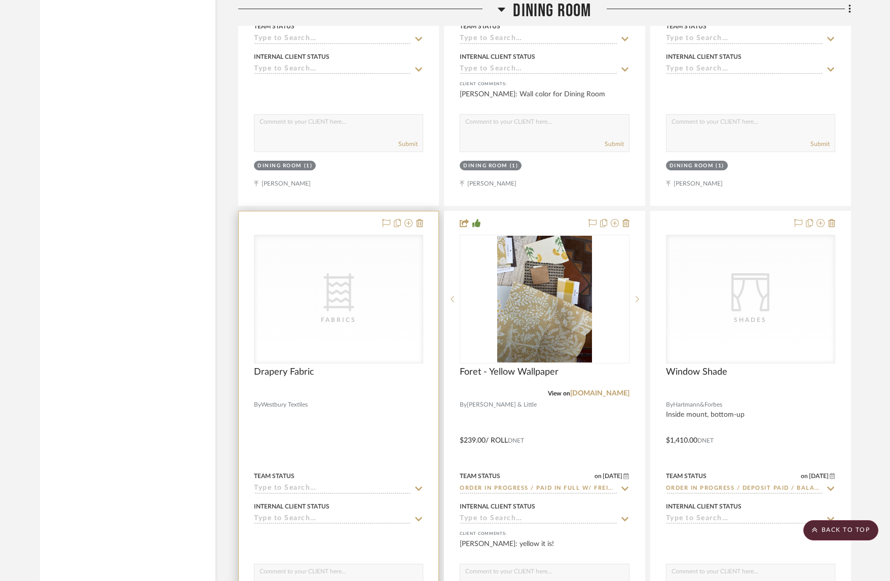
click at [319, 484] on input at bounding box center [332, 489] width 157 height 10
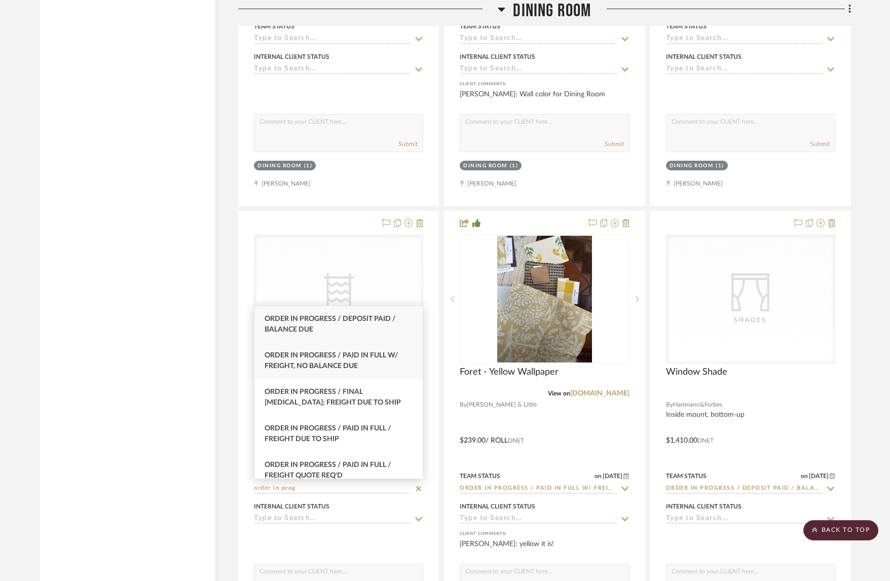
click at [321, 366] on span "Order In Progress / Paid In Full w/ Freight, No Balance due" at bounding box center [331, 361] width 134 height 18
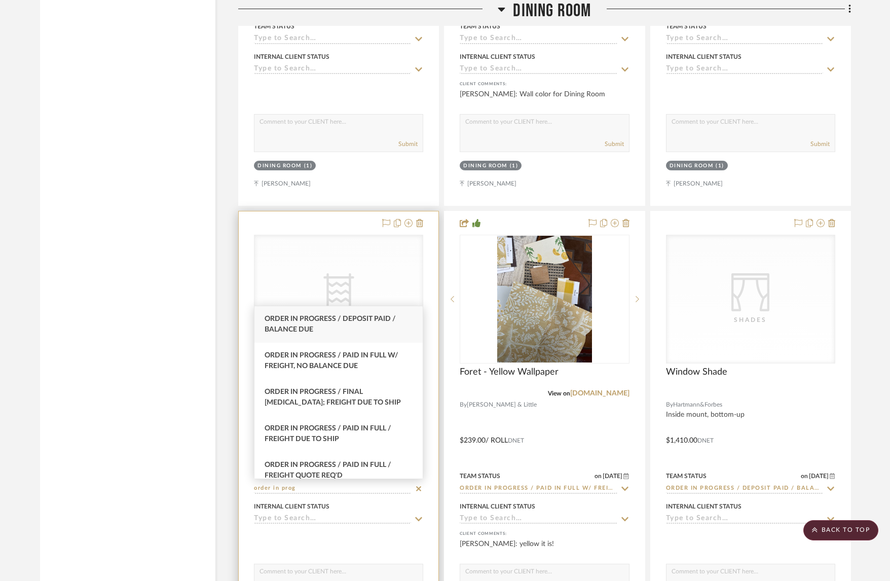
type input "Order In Progress / Paid In Full w/ Freight, No Balance due"
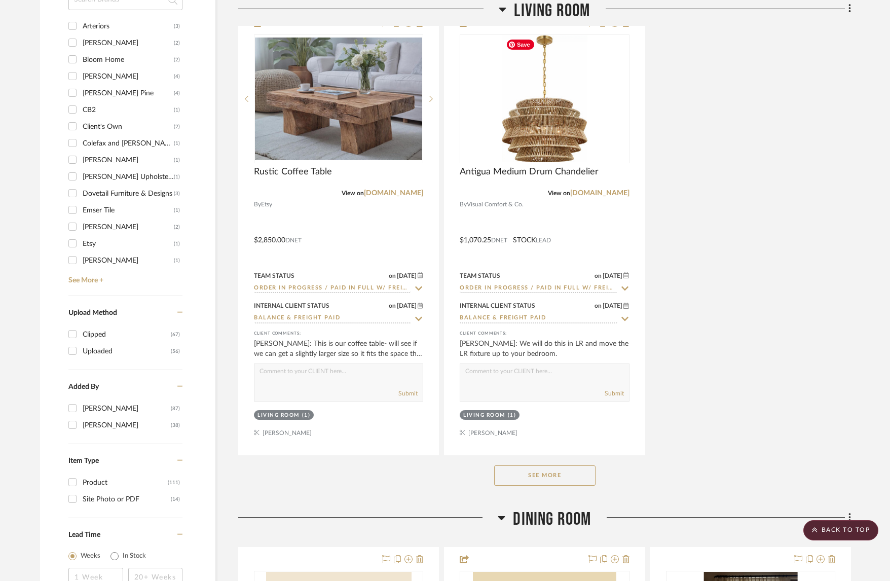
scroll to position [1223, 0]
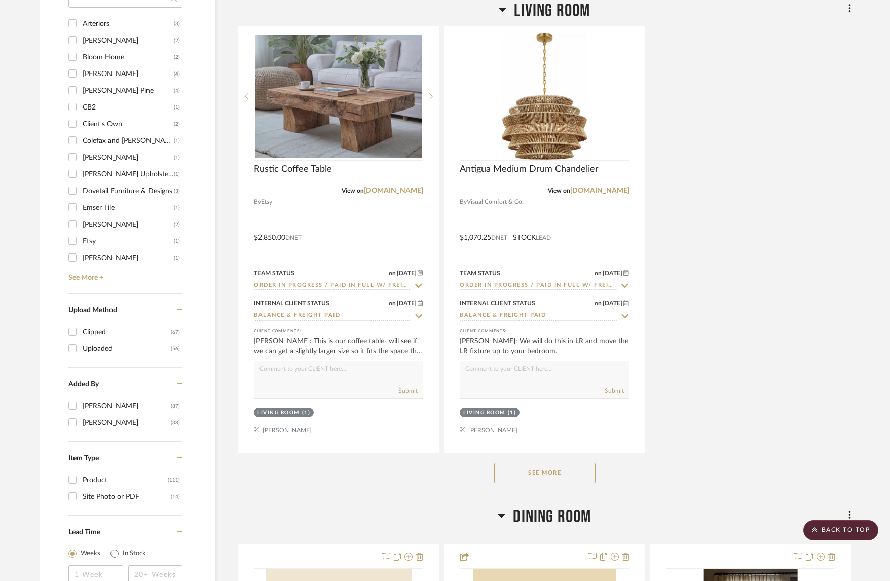
click at [553, 470] on button "See More" at bounding box center [544, 473] width 101 height 20
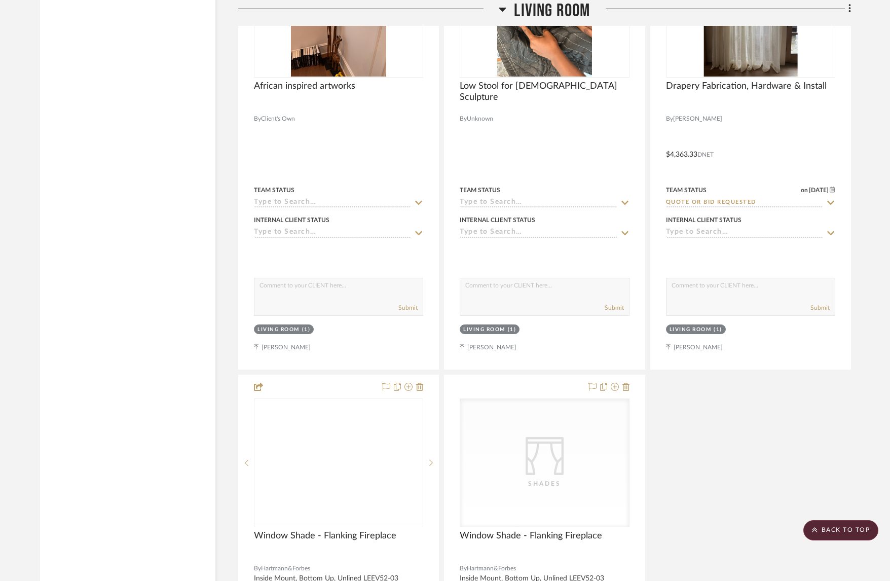
scroll to position [2847, 0]
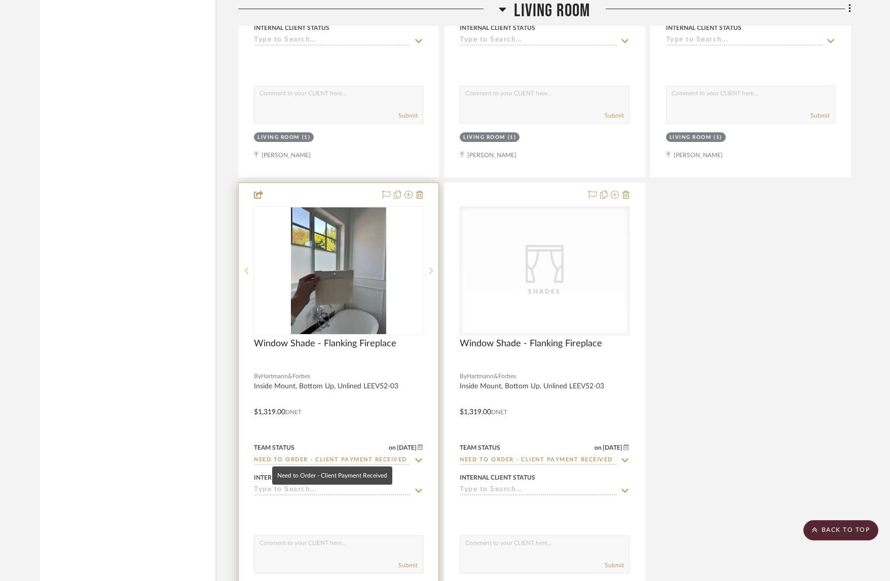
click at [365, 456] on input "Need to Order - Client Payment Received" at bounding box center [332, 461] width 157 height 10
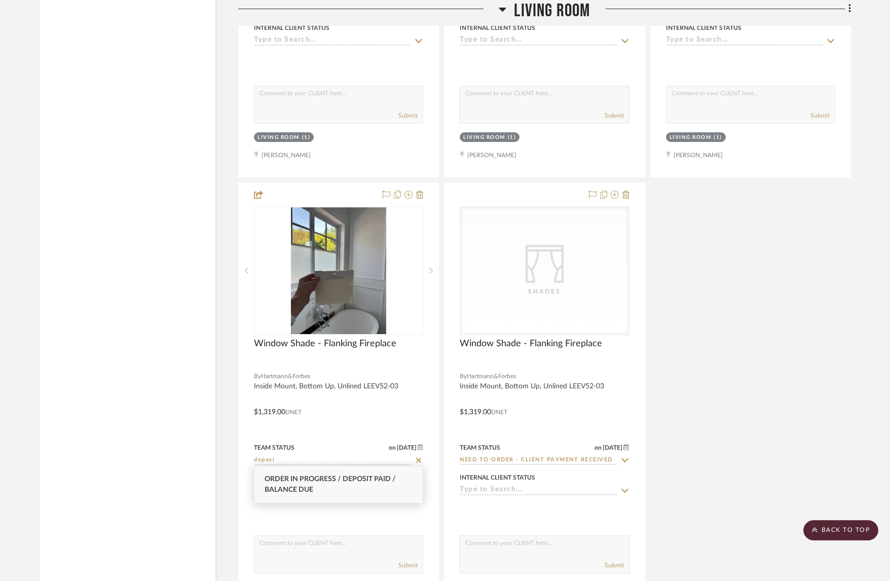
type input "deposi"
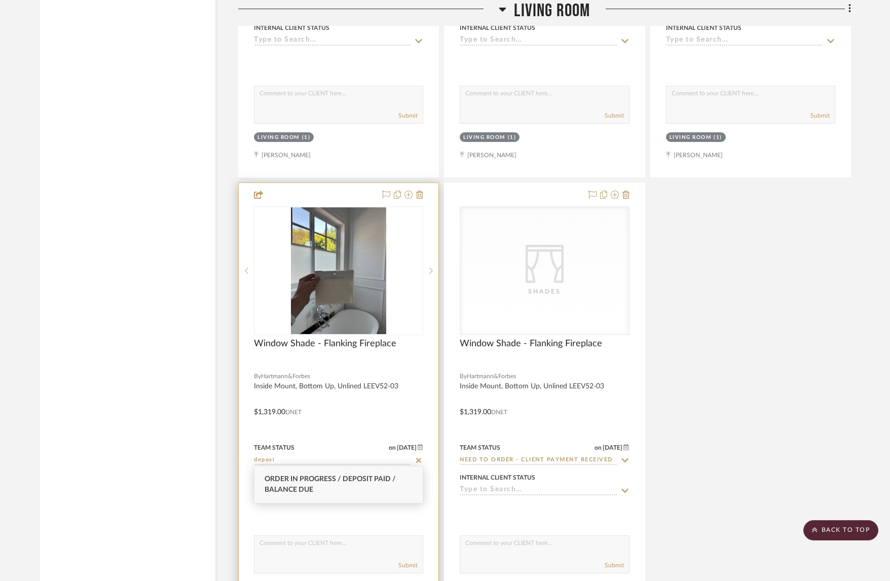
click at [364, 475] on span "Order in Progress / Deposit Paid / Balance due" at bounding box center [329, 484] width 131 height 18
type input "[DATE]"
type input "Order in Progress / Deposit Paid / Balance due"
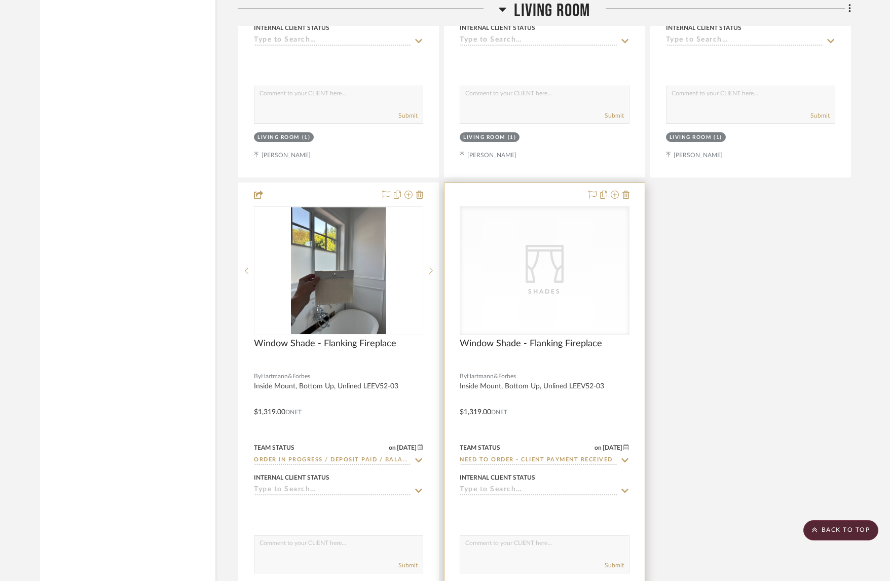
click at [488, 459] on input "Need to Order - Client Payment Received" at bounding box center [538, 461] width 157 height 10
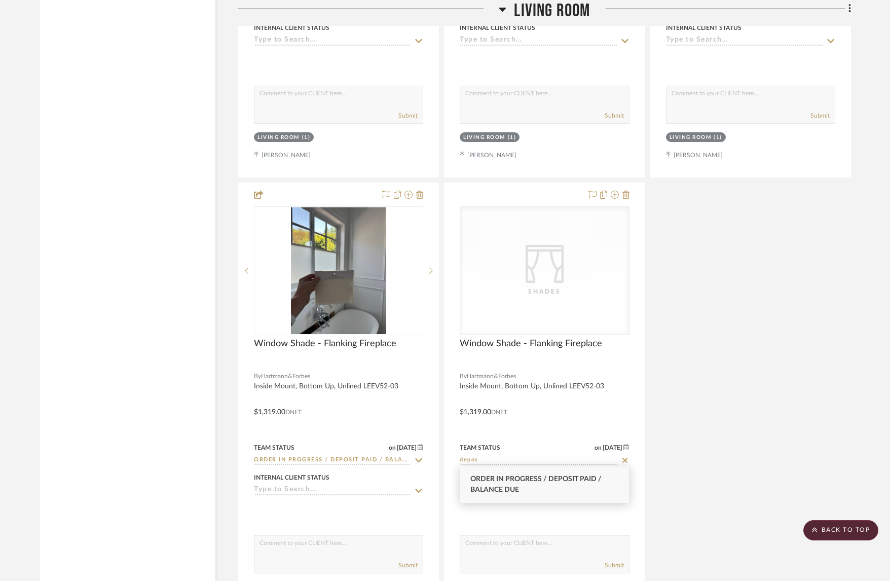
type input "depos"
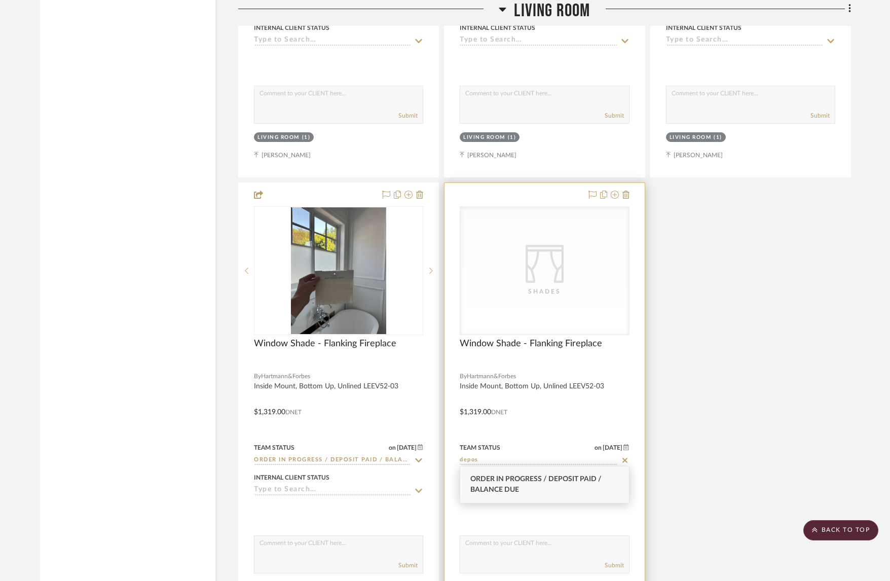
click at [489, 483] on span "Order in Progress / Deposit Paid / Balance due" at bounding box center [535, 484] width 131 height 18
type input "[DATE]"
type input "Order in Progress / Deposit Paid / Balance due"
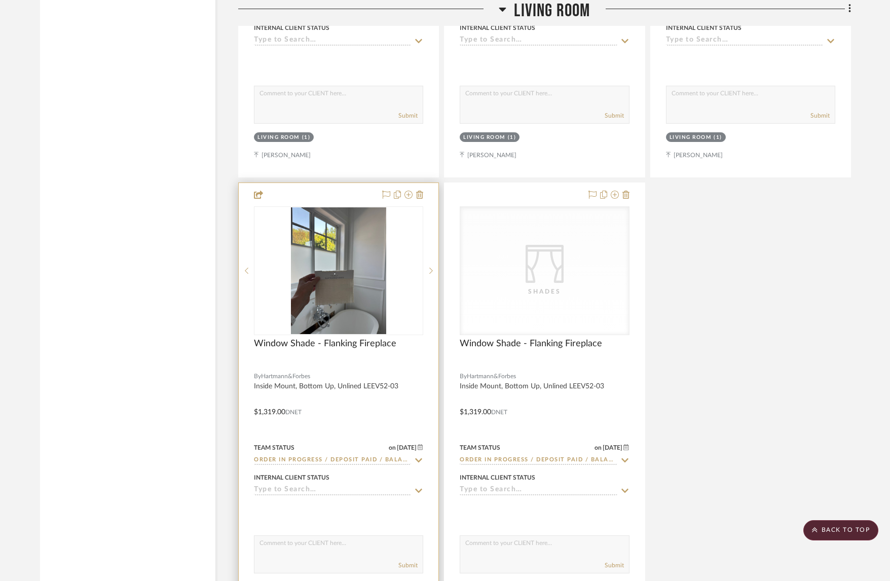
click at [342, 488] on input at bounding box center [332, 490] width 157 height 10
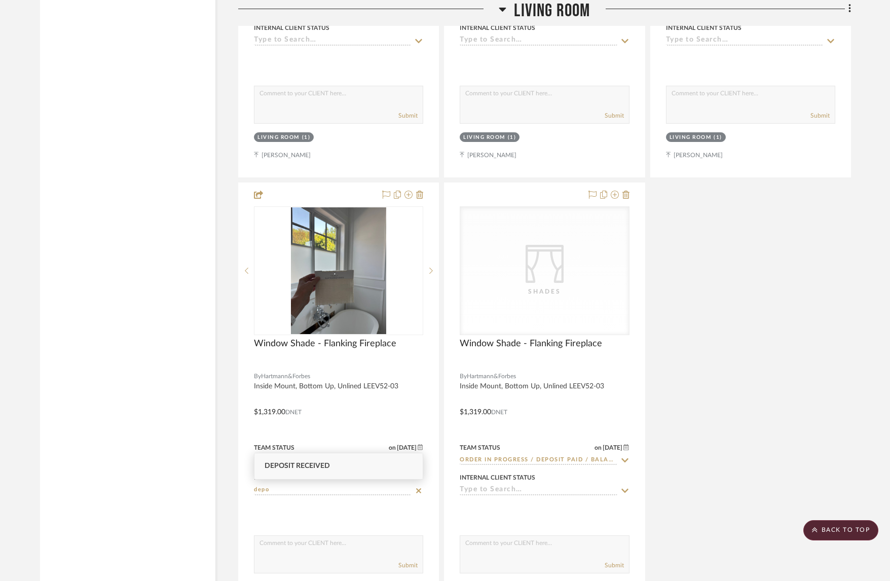
type input "depo"
click at [321, 471] on div "Deposit Received" at bounding box center [338, 466] width 168 height 26
type input "[DATE]"
type input "Deposit Received"
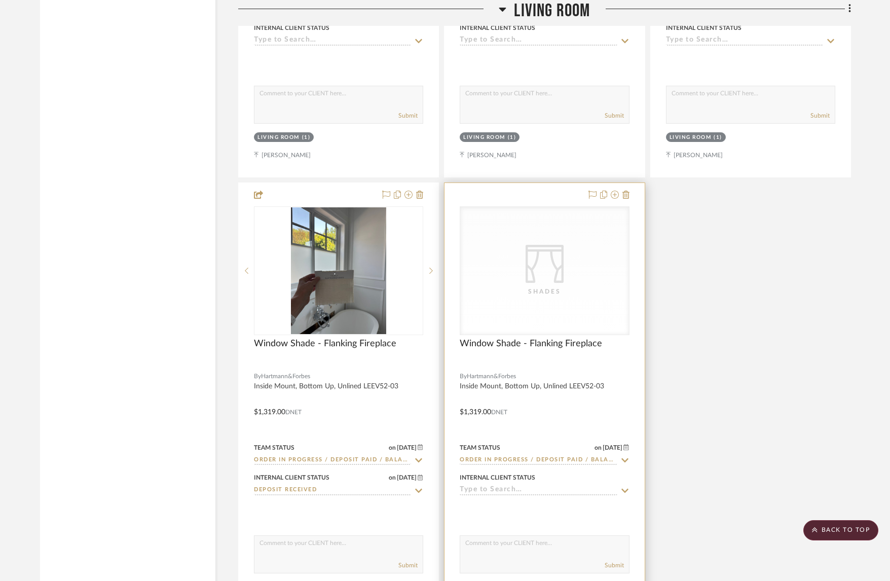
click at [505, 487] on input at bounding box center [538, 490] width 157 height 10
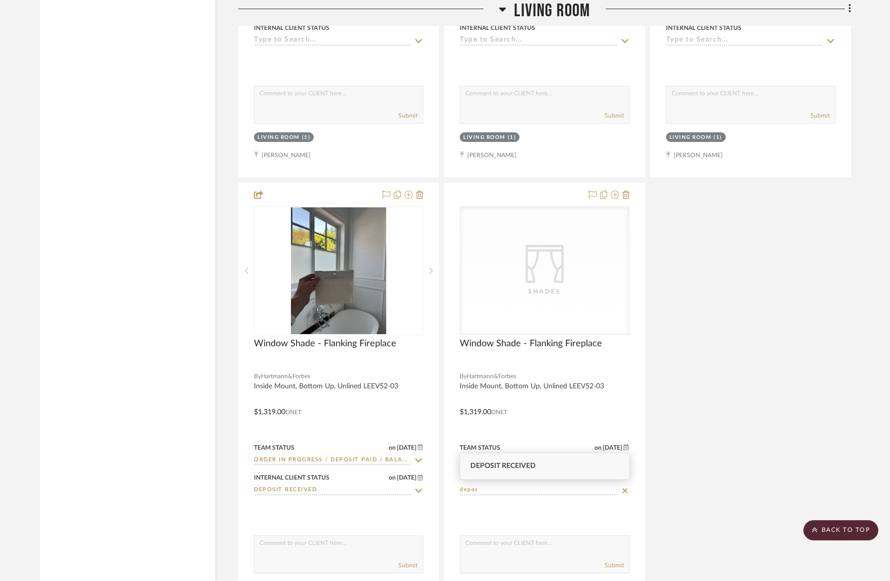
type input "depos"
drag, startPoint x: 527, startPoint y: 466, endPoint x: 688, endPoint y: 465, distance: 160.6
click at [528, 466] on span "Deposit Received" at bounding box center [502, 465] width 65 height 7
type input "[DATE]"
type input "Deposit Received"
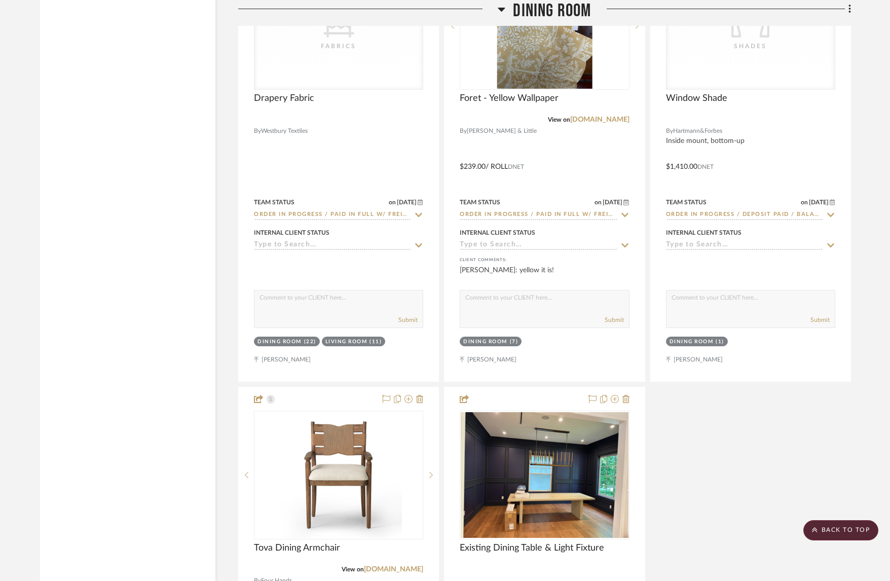
scroll to position [4142, 0]
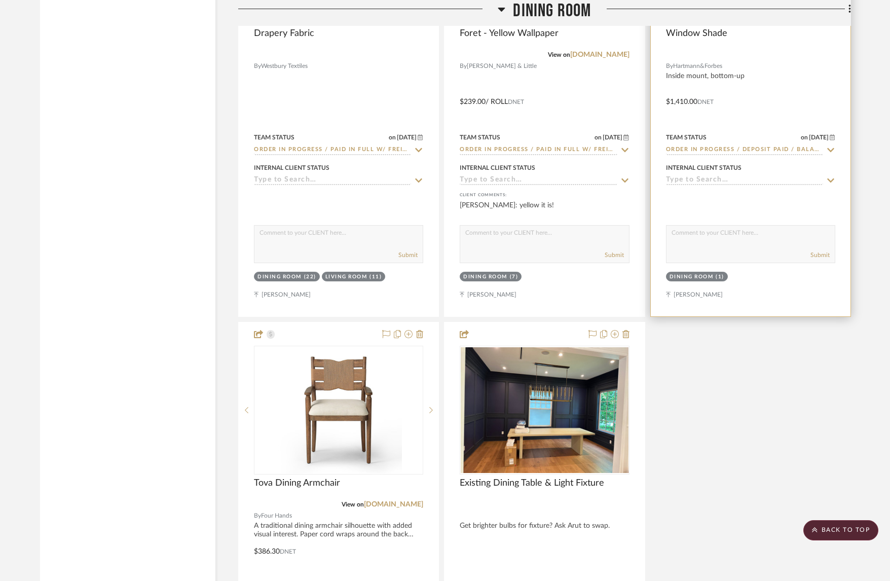
click at [707, 176] on input at bounding box center [744, 181] width 157 height 10
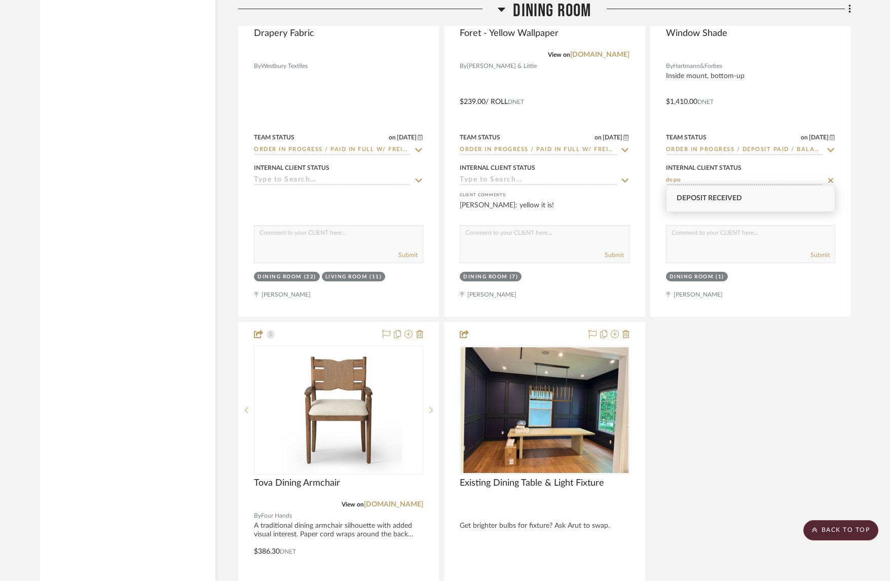
type input "depo"
click at [710, 203] on div "Deposit Received" at bounding box center [750, 198] width 168 height 26
type input "[DATE]"
type input "Deposit Received"
click at [698, 413] on div "Ceiling Paint - New White By [PERSON_NAME] & Ball Team Status Internal Client S…" at bounding box center [544, 94] width 613 height 1343
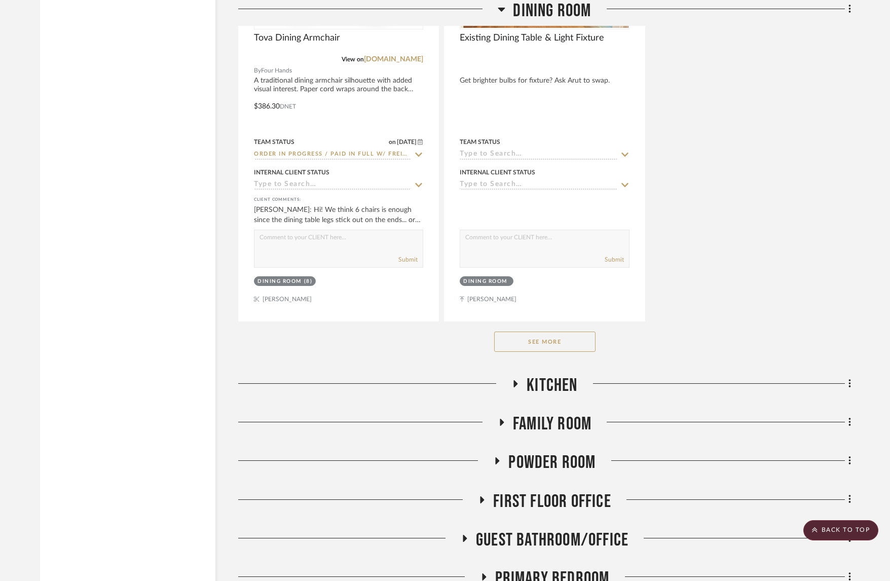
click at [561, 383] on span "Kitchen" at bounding box center [551, 385] width 51 height 22
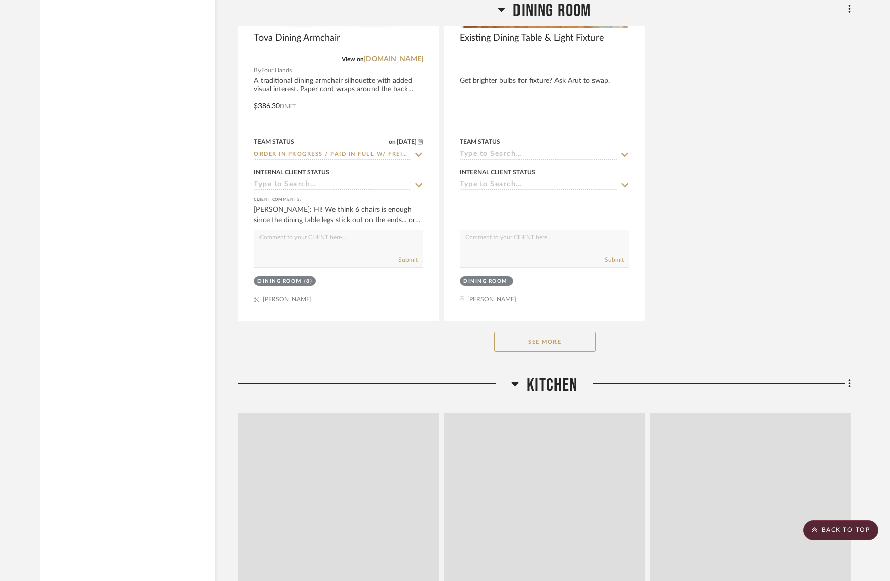
scroll to position [4586, 0]
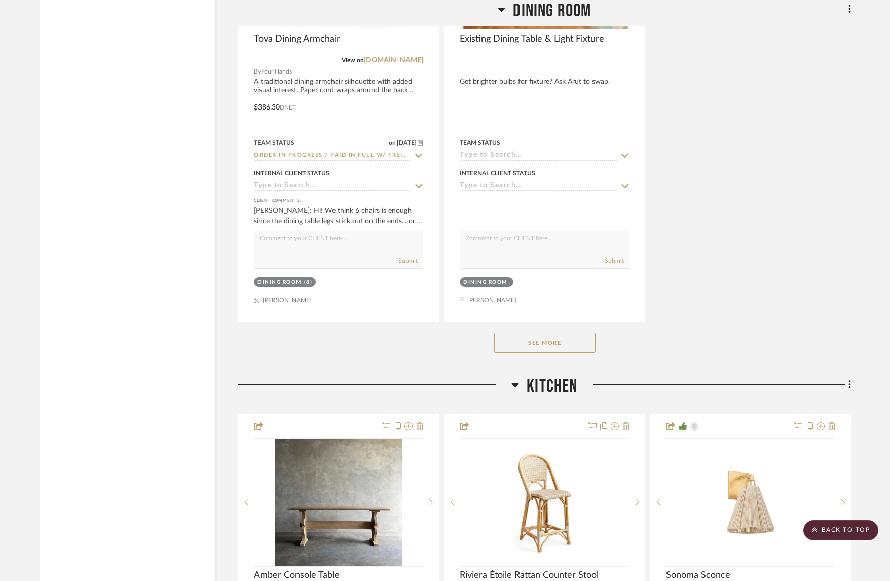
click at [561, 383] on span "Kitchen" at bounding box center [551, 386] width 51 height 22
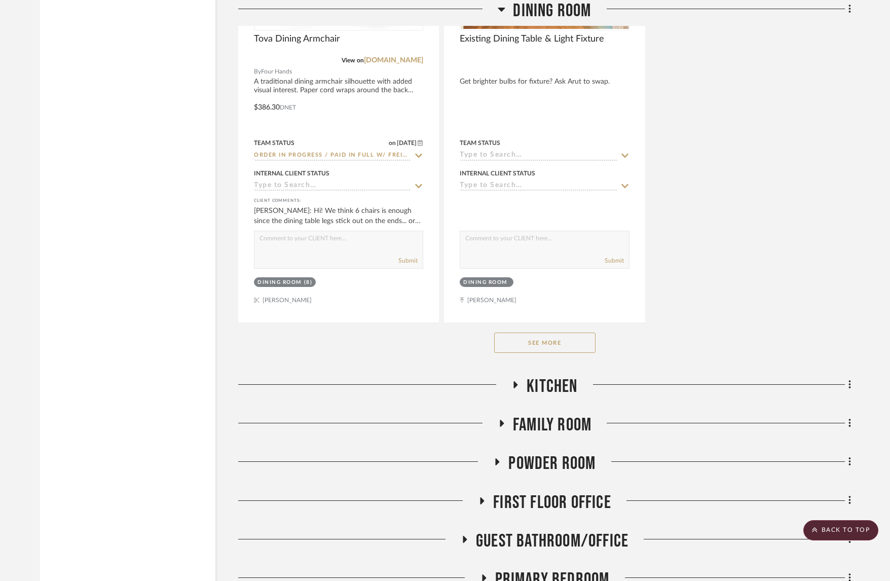
click at [566, 417] on span "Family Room" at bounding box center [552, 425] width 79 height 22
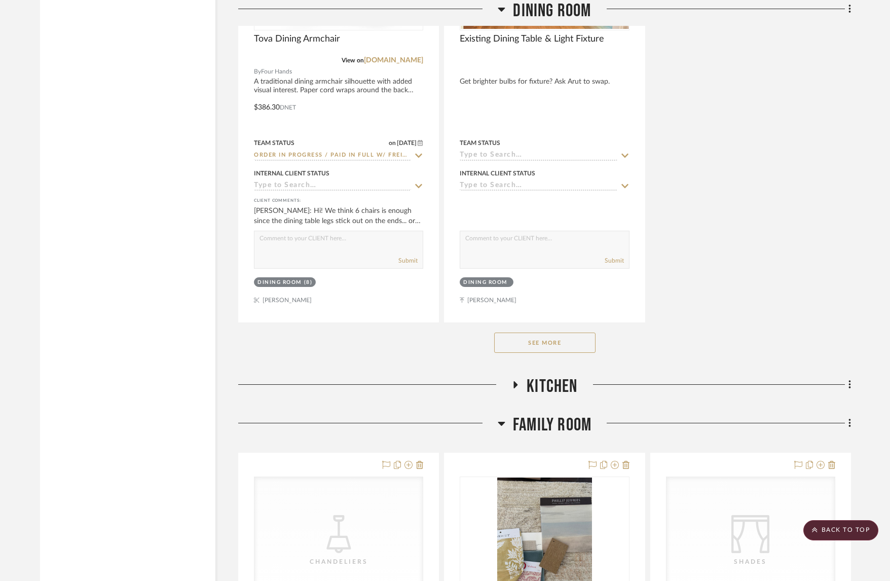
drag, startPoint x: 565, startPoint y: 417, endPoint x: 562, endPoint y: 430, distance: 14.0
click at [565, 417] on span "Family Room" at bounding box center [552, 425] width 79 height 22
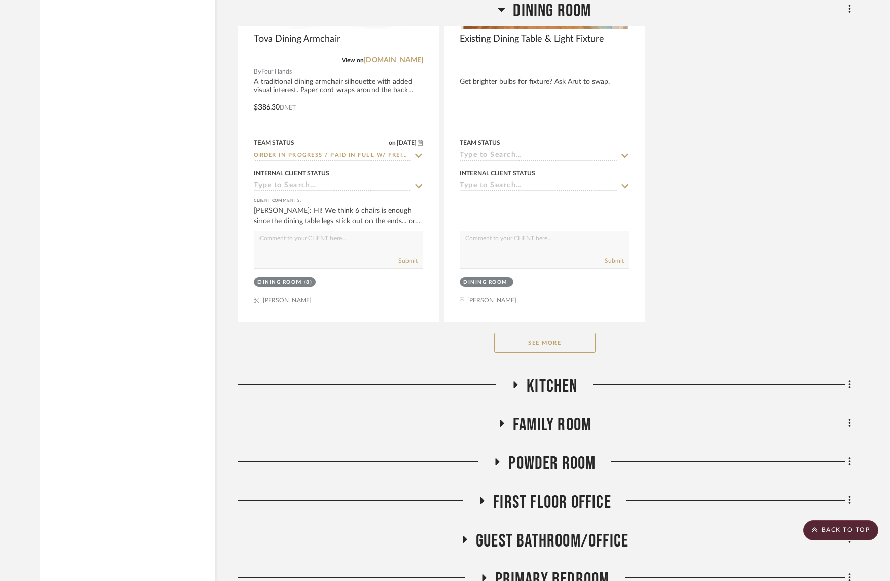
click at [561, 452] on span "Powder Room" at bounding box center [551, 463] width 87 height 22
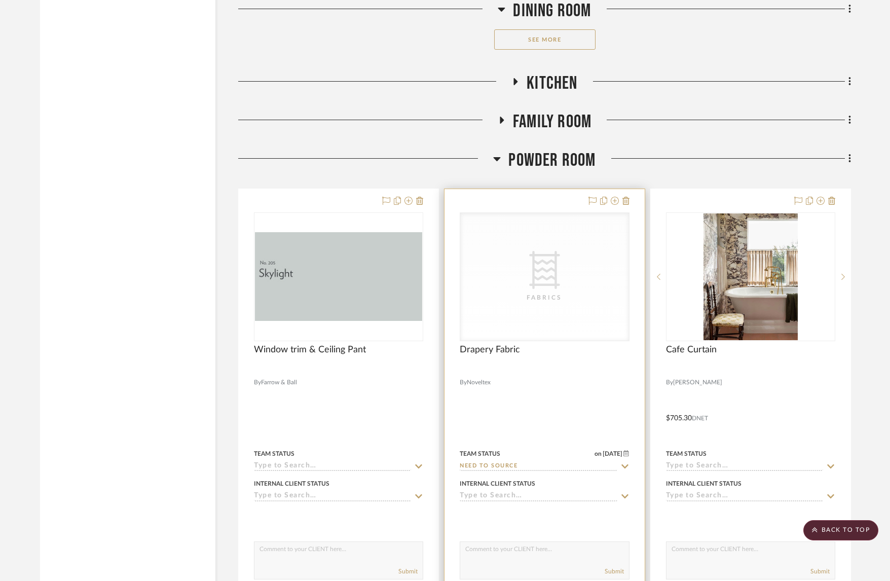
scroll to position [4976, 0]
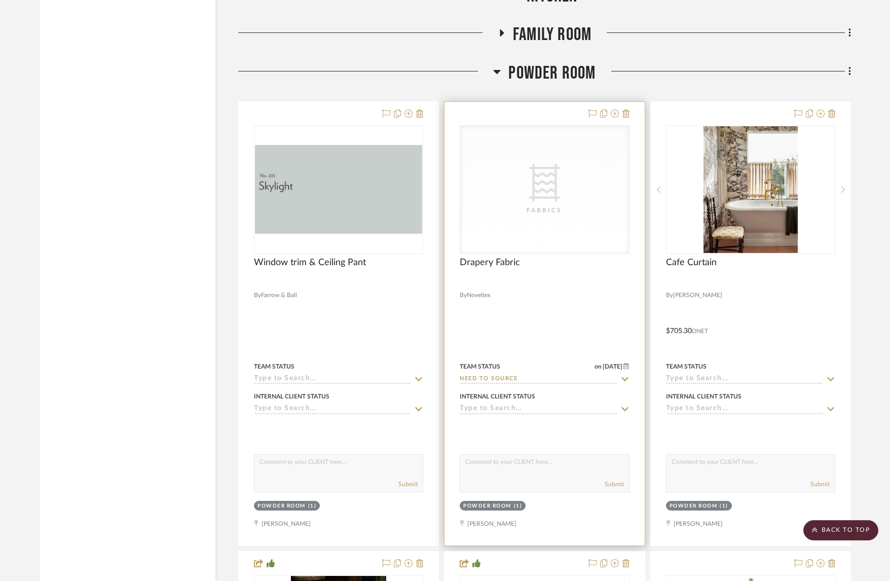
click at [555, 210] on div "CategoryIconFabric Created with Sketch. Fabrics" at bounding box center [544, 190] width 168 height 128
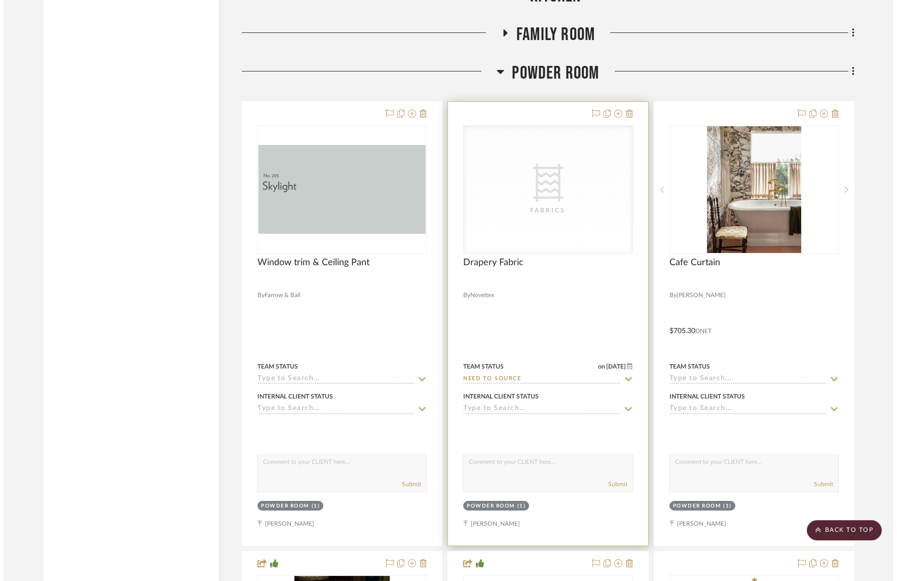
scroll to position [0, 0]
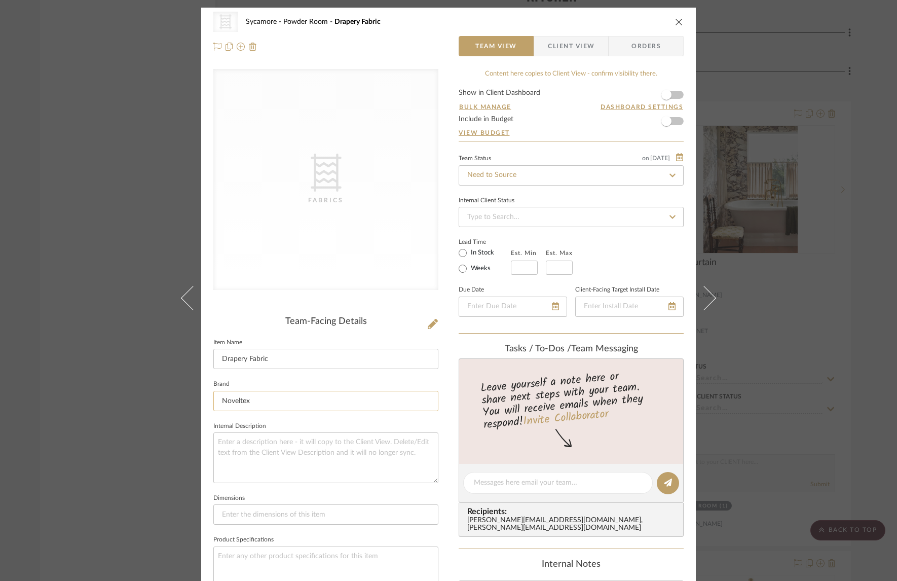
click at [261, 404] on input "Noveltex" at bounding box center [325, 401] width 225 height 20
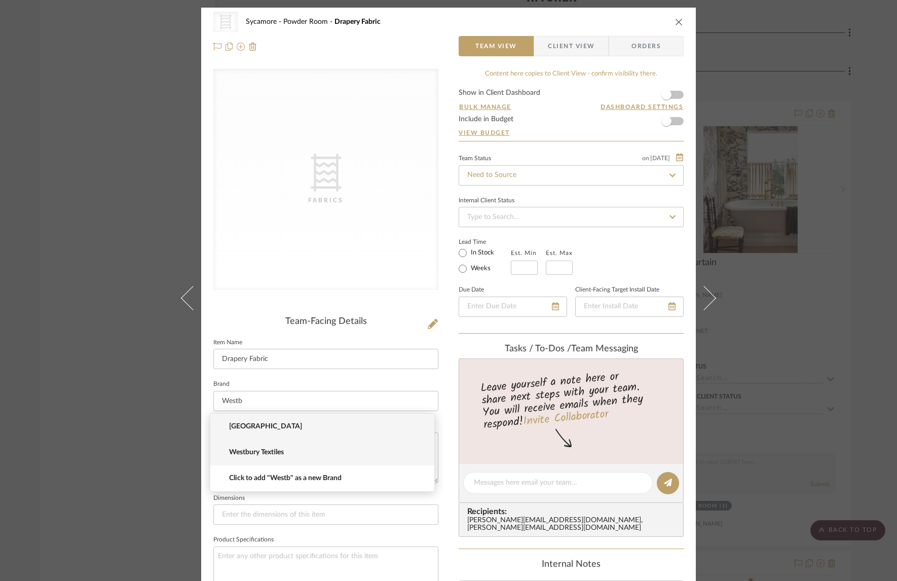
click at [250, 450] on span "Westbury Textiles" at bounding box center [326, 452] width 195 height 9
type input "Westbury Textiles"
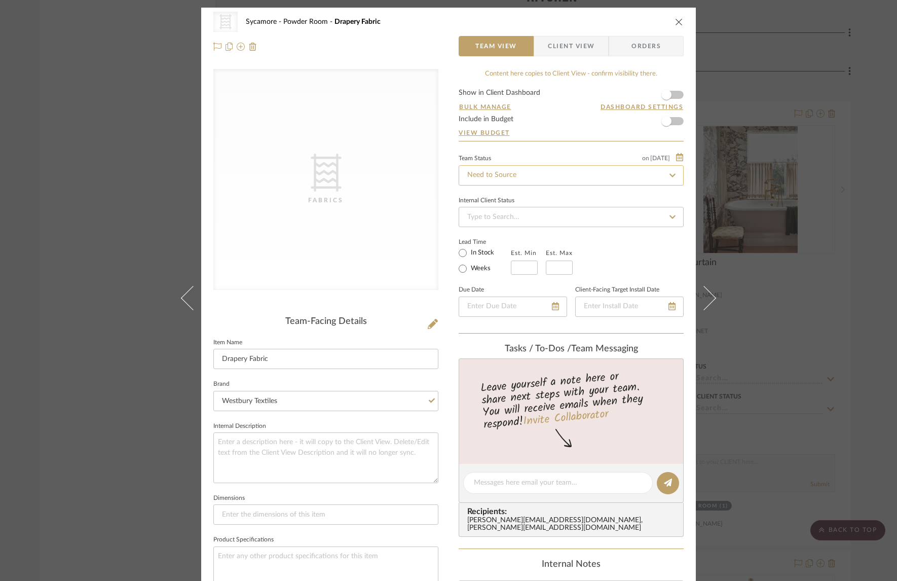
click at [508, 175] on input "Need to Source" at bounding box center [571, 175] width 225 height 20
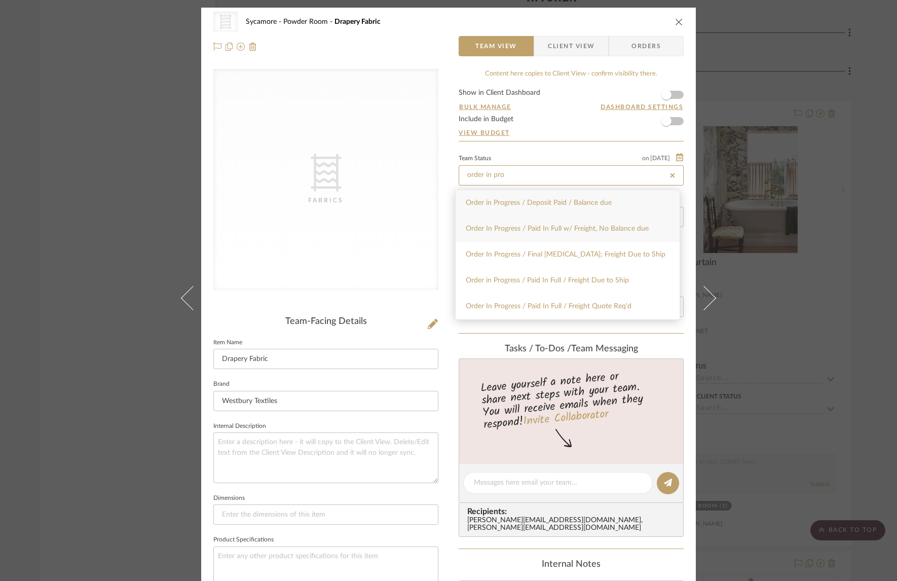
type input "order in pro"
drag, startPoint x: 524, startPoint y: 228, endPoint x: 527, endPoint y: 191, distance: 37.1
click at [524, 228] on span "Order In Progress / Paid In Full w/ Freight, No Balance due" at bounding box center [557, 228] width 183 height 7
type input "[DATE]"
type input "Order In Progress / Paid In Full w/ Freight, No Balance due"
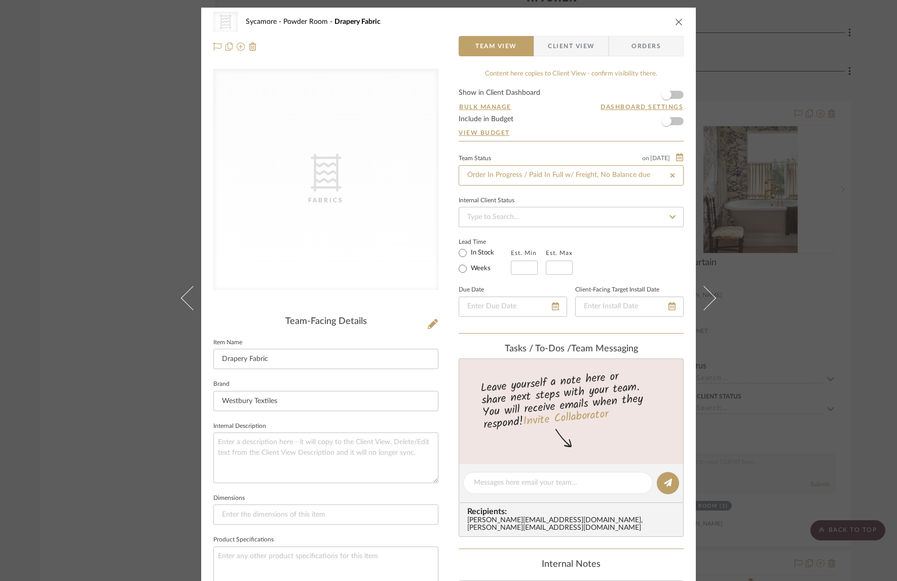
type input "[DATE]"
type input "Order In Progress / Paid In Full w/ Freight, No Balance due"
drag, startPoint x: 575, startPoint y: 21, endPoint x: 634, endPoint y: 18, distance: 58.9
click at [575, 21] on div "Sycamore Powder Room Drapery Fabric" at bounding box center [456, 21] width 421 height 7
click at [679, 19] on button "close" at bounding box center [678, 21] width 9 height 9
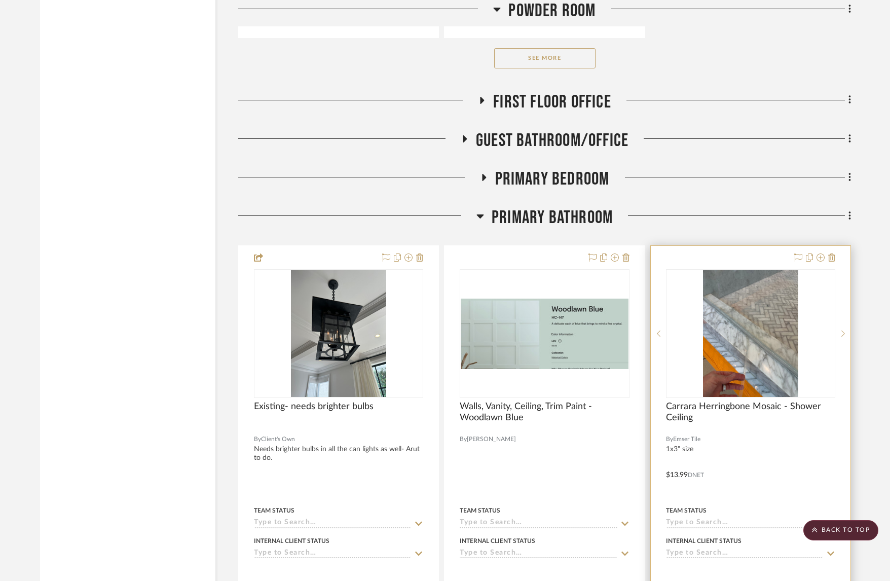
scroll to position [6518, 0]
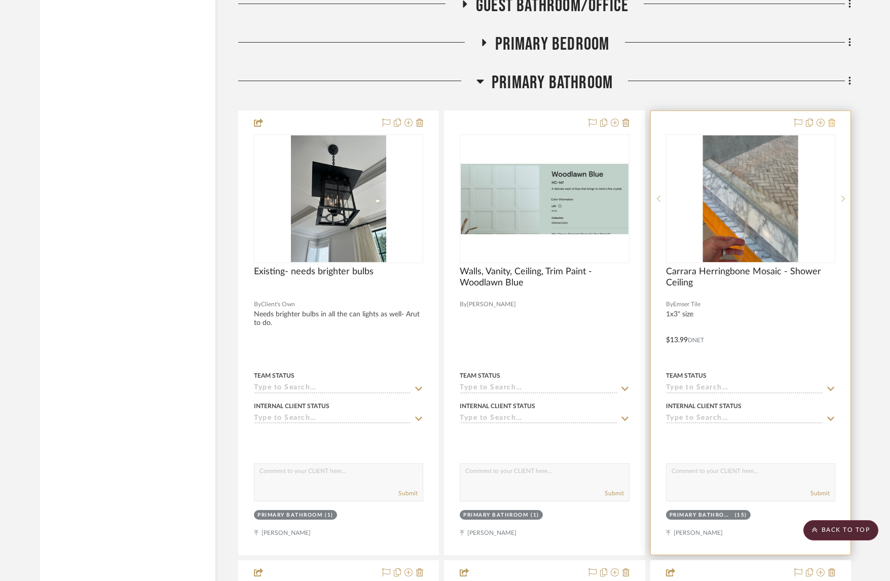
click at [778, 119] on icon at bounding box center [831, 123] width 7 height 8
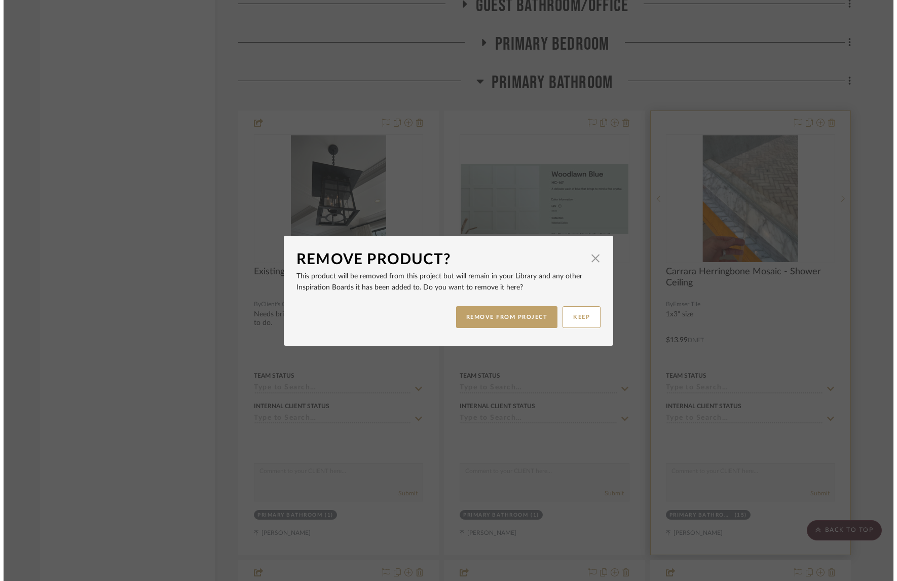
scroll to position [0, 0]
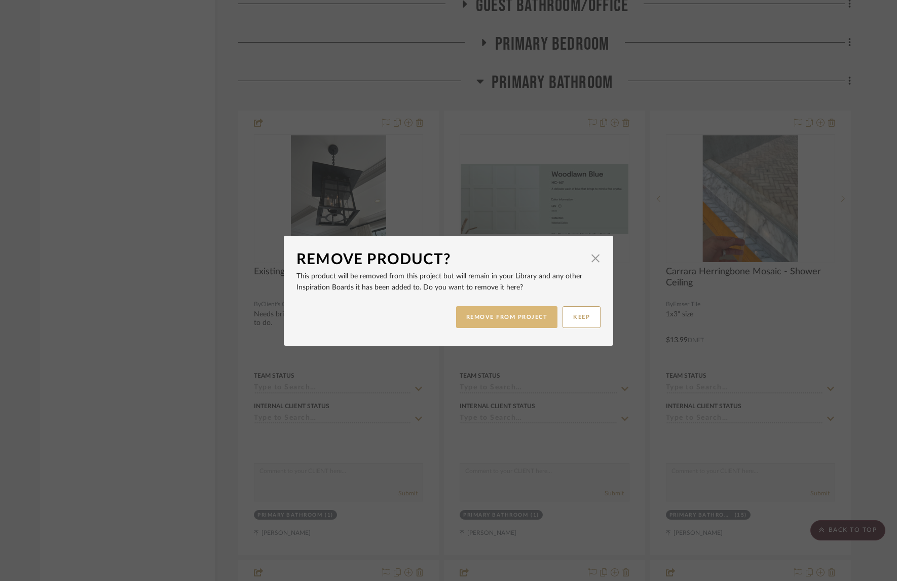
click at [526, 315] on button "REMOVE FROM PROJECT" at bounding box center [507, 317] width 102 height 22
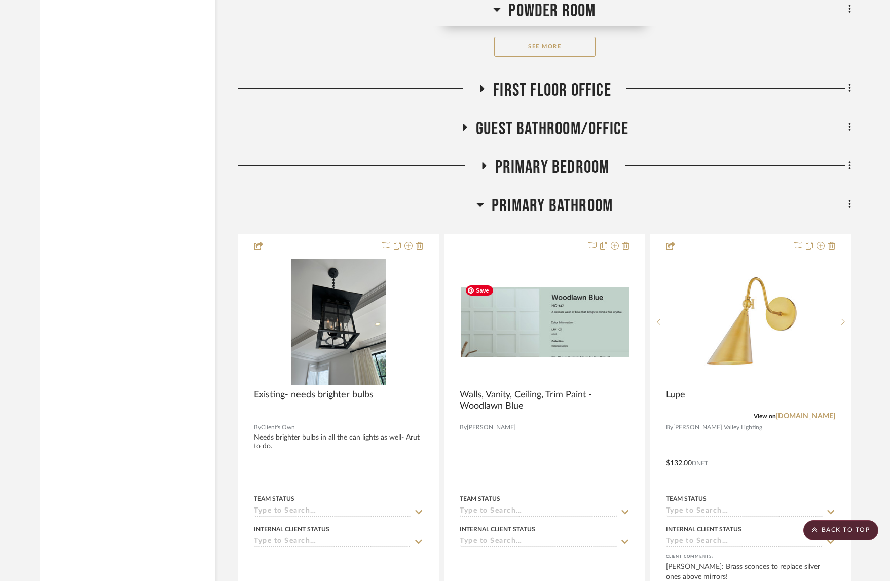
scroll to position [6081, 0]
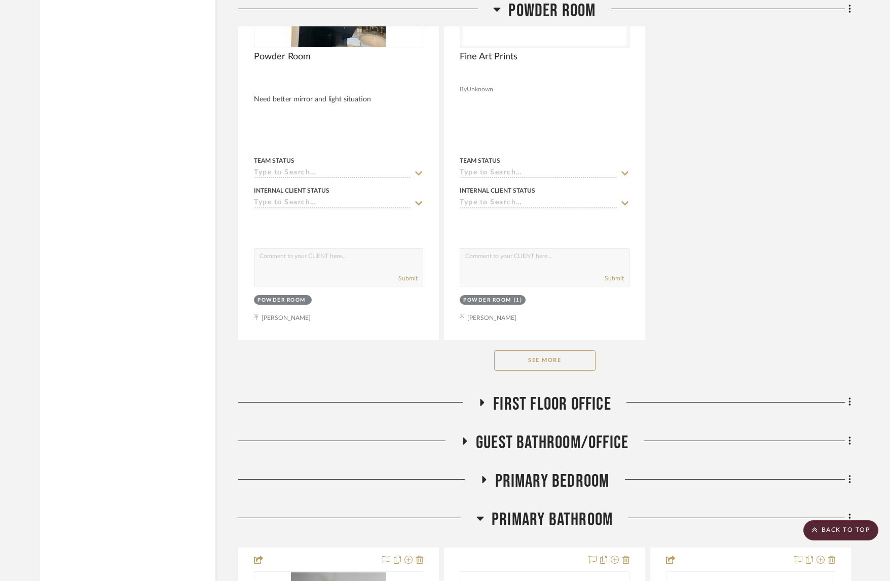
click at [571, 476] on span "Primary Bedroom" at bounding box center [552, 481] width 115 height 22
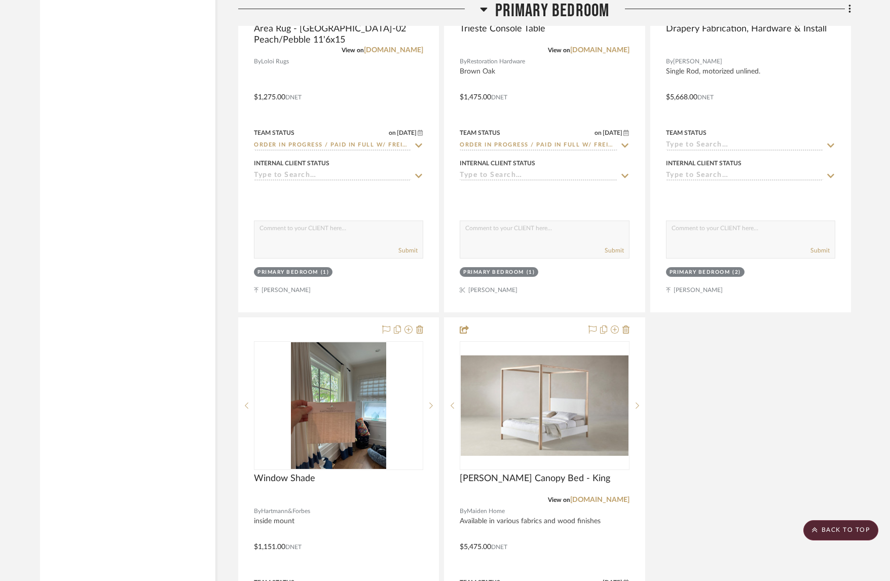
scroll to position [7305, 0]
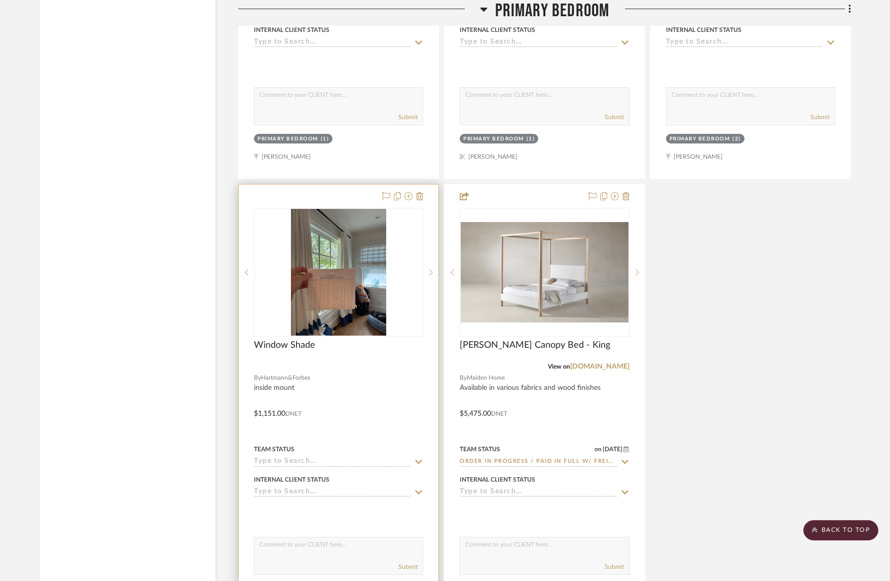
click at [297, 457] on input at bounding box center [332, 462] width 157 height 10
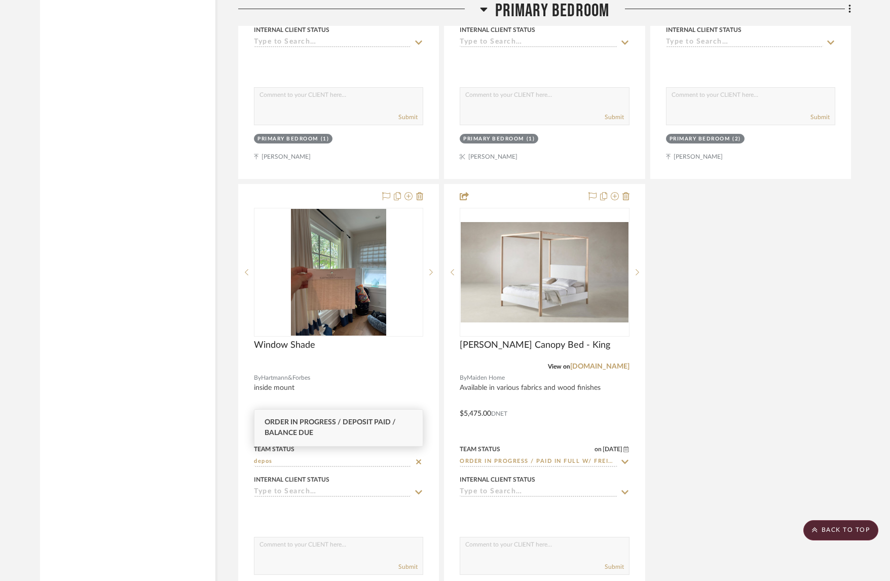
type input "depos"
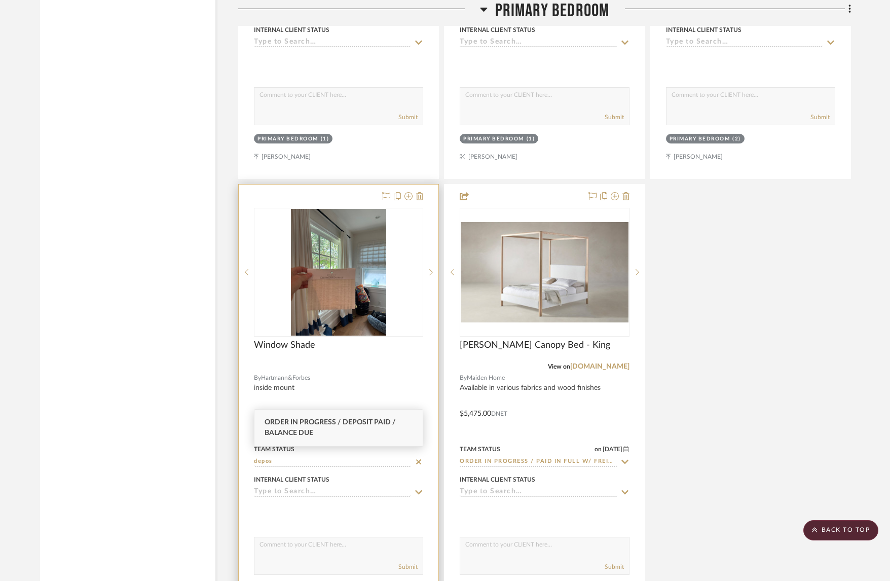
drag, startPoint x: 315, startPoint y: 429, endPoint x: 322, endPoint y: 432, distance: 8.0
click at [315, 429] on div "Order in Progress / Deposit Paid / Balance due" at bounding box center [338, 427] width 168 height 36
type input "[DATE]"
type input "Order in Progress / Deposit Paid / Balance due"
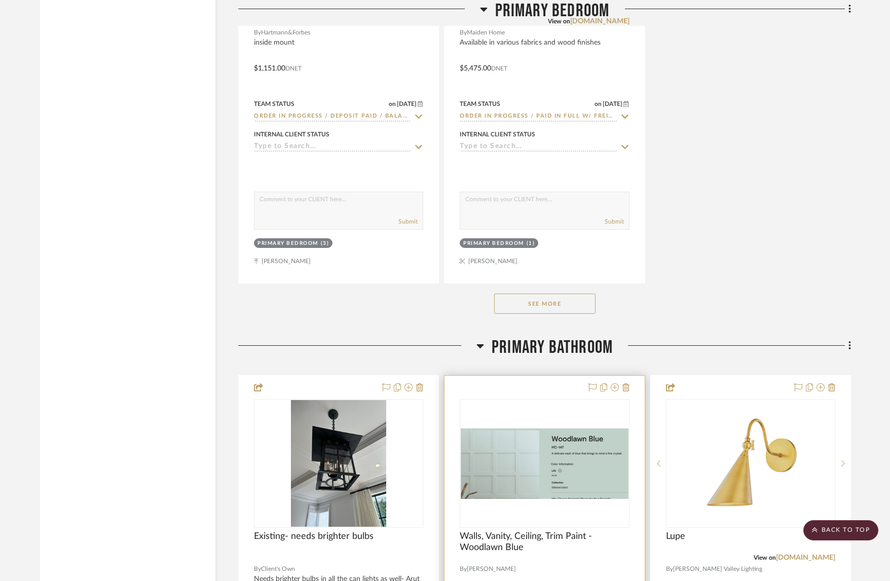
scroll to position [7695, 0]
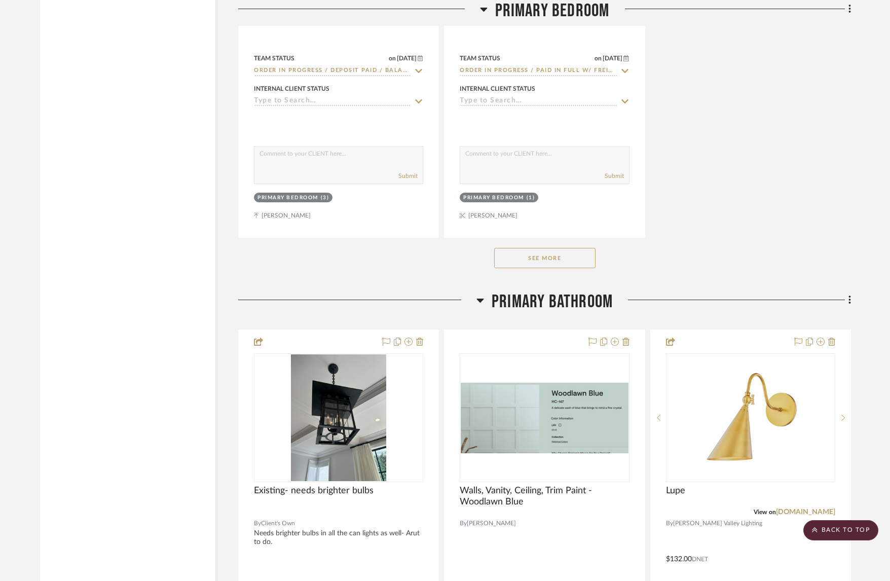
click at [529, 251] on button "See More" at bounding box center [544, 258] width 101 height 20
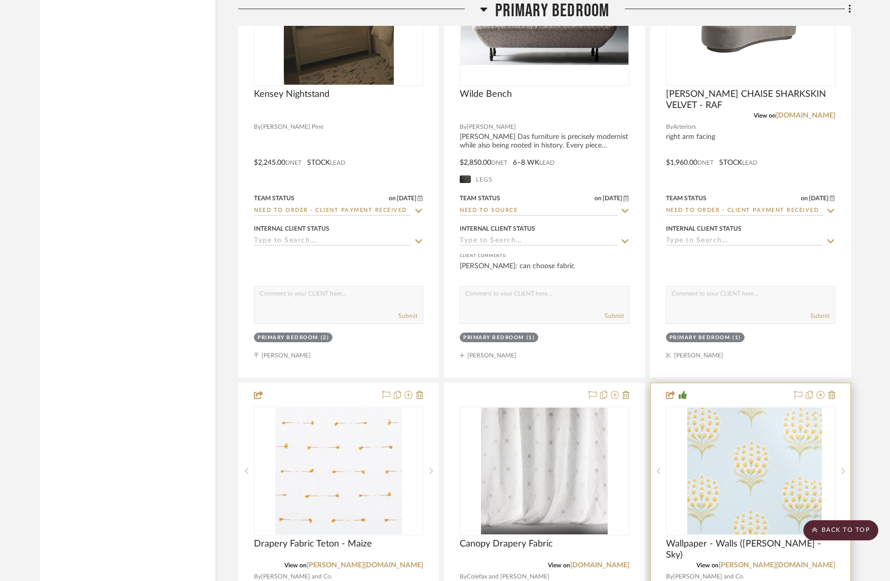
scroll to position [8294, 0]
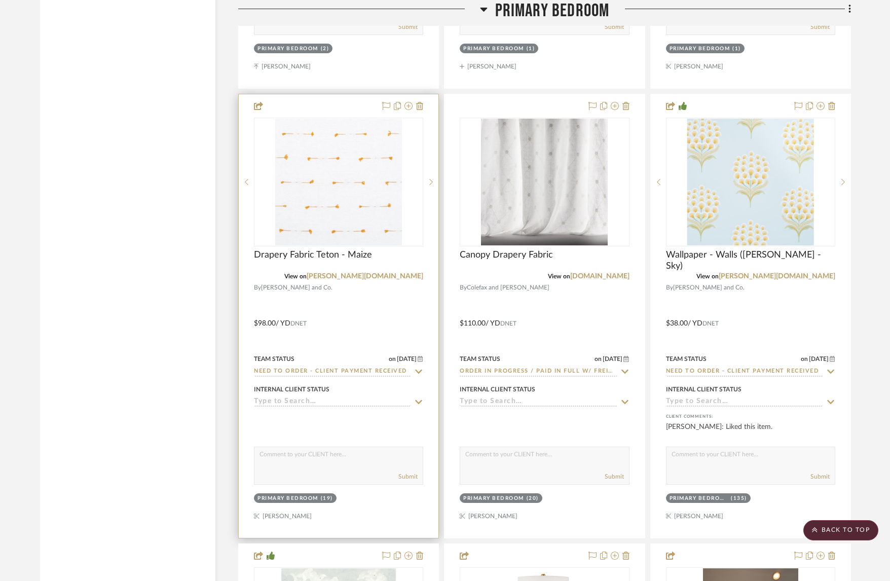
click at [375, 367] on input "Need to Order - Client Payment Received" at bounding box center [332, 372] width 157 height 10
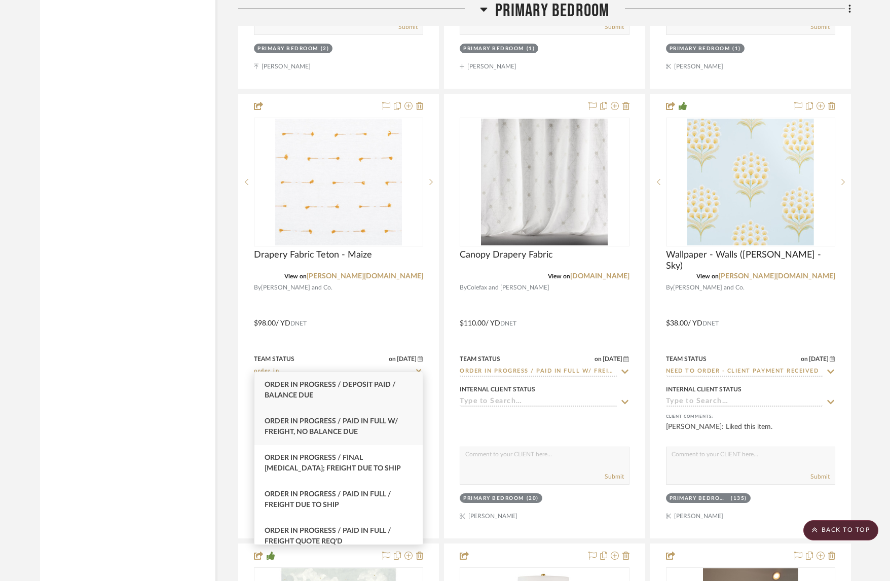
type input "order in"
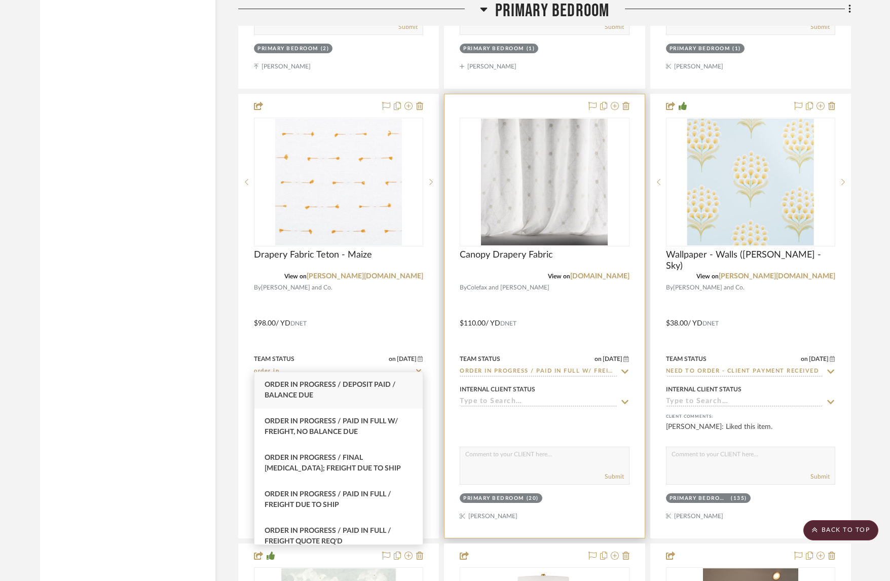
drag, startPoint x: 374, startPoint y: 429, endPoint x: 529, endPoint y: 384, distance: 161.5
click at [374, 429] on div "Order In Progress / Paid In Full w/ Freight, No Balance due" at bounding box center [338, 426] width 168 height 36
type input "[DATE]"
type input "Order In Progress / Paid In Full w/ Freight, No Balance due"
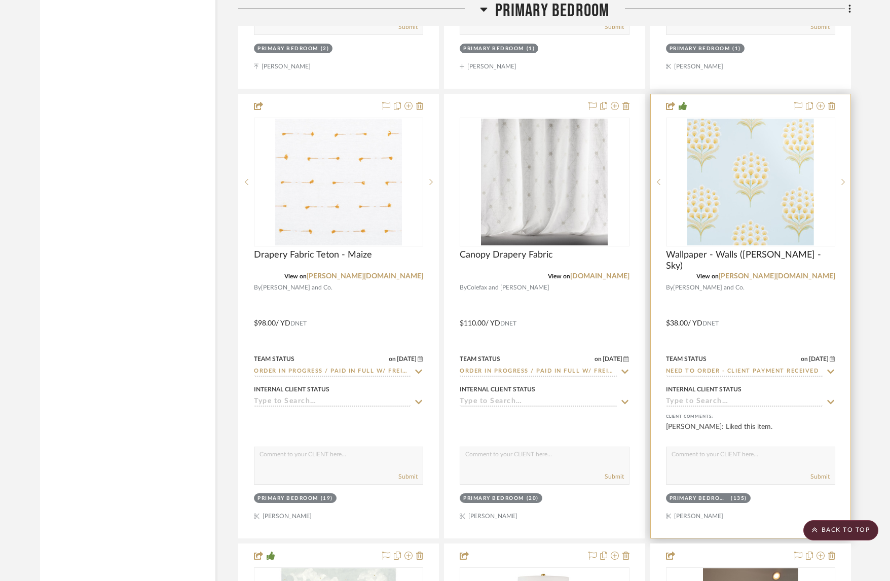
click at [715, 367] on input "Need to Order - Client Payment Received" at bounding box center [744, 372] width 157 height 10
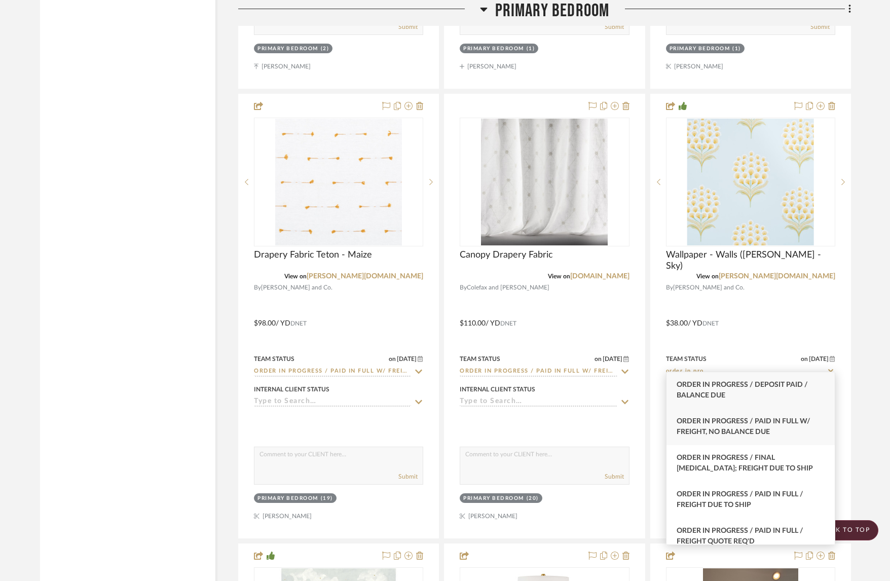
type input "order in pro"
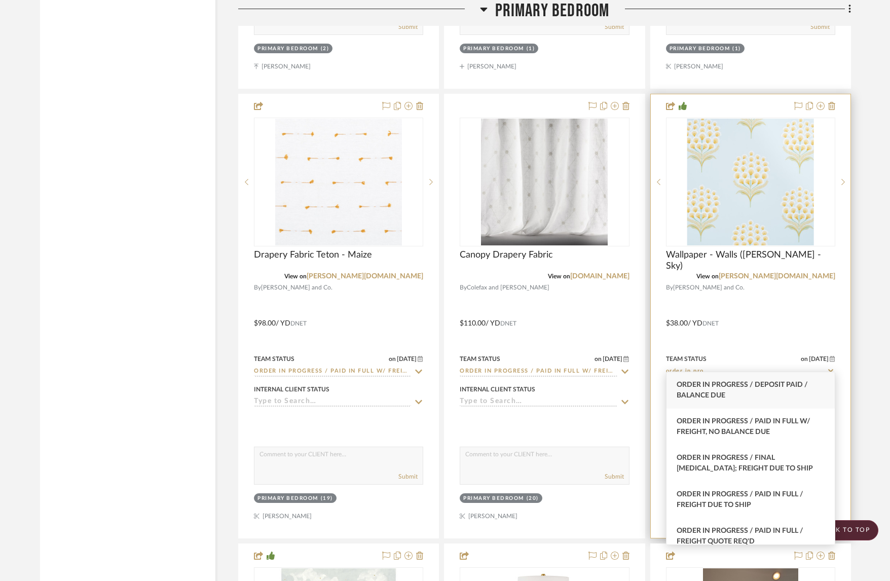
drag, startPoint x: 713, startPoint y: 425, endPoint x: 706, endPoint y: 419, distance: 9.0
click at [713, 425] on span "Order In Progress / Paid In Full w/ Freight, No Balance due" at bounding box center [743, 427] width 134 height 18
type input "[DATE]"
type input "Order In Progress / Paid In Full w/ Freight, No Balance due"
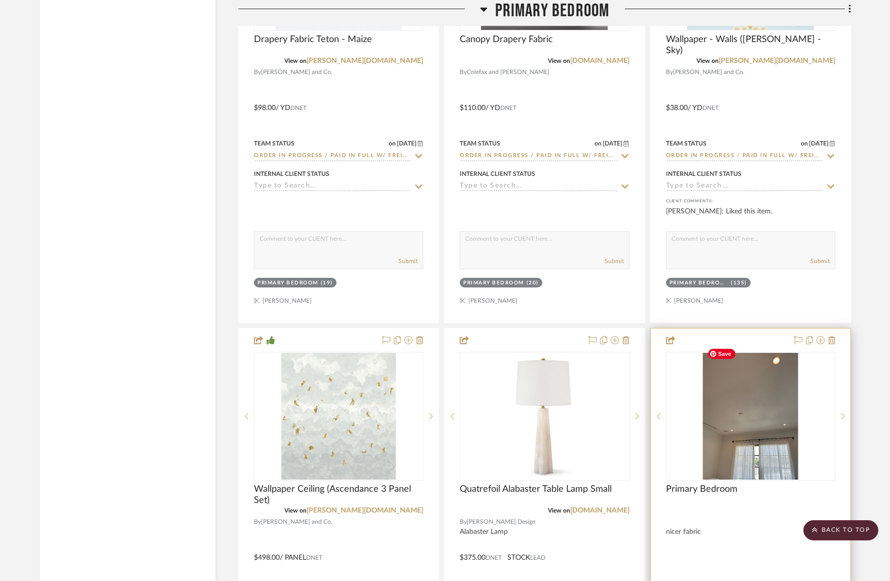
scroll to position [8683, 0]
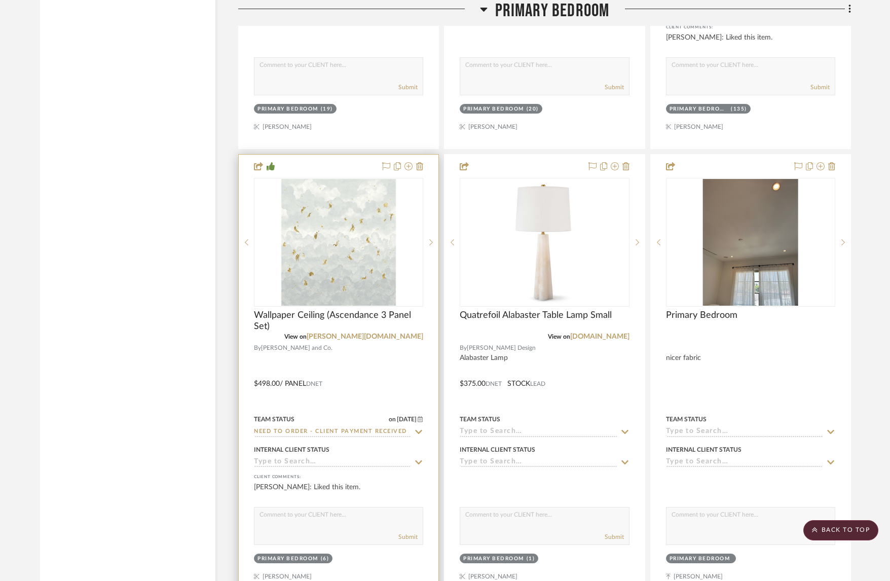
click at [311, 427] on input "Need to Order - Client Payment Received" at bounding box center [332, 432] width 157 height 10
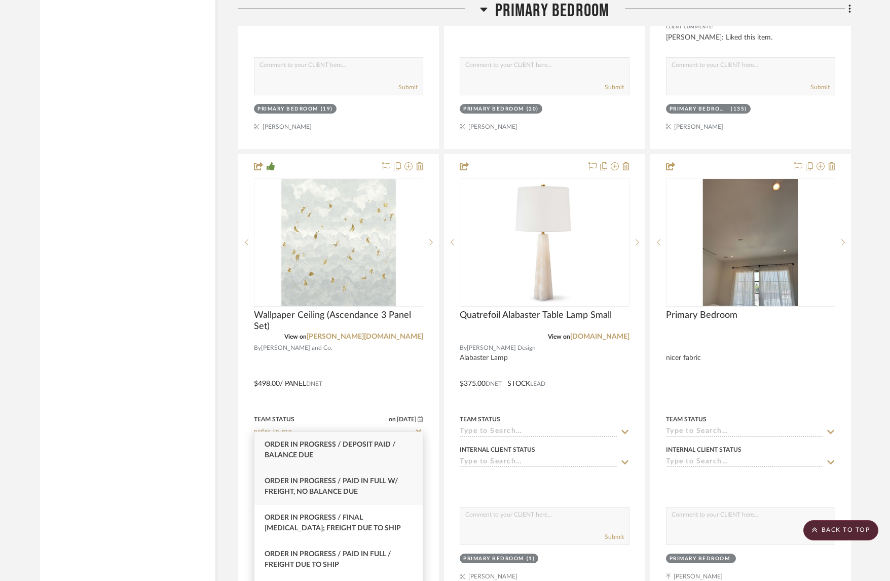
type input "order in pro"
click at [310, 480] on span "Order In Progress / Paid In Full w/ Freight, No Balance due" at bounding box center [331, 486] width 134 height 18
type input "[DATE]"
type input "Order In Progress / Paid In Full w/ Freight, No Balance due"
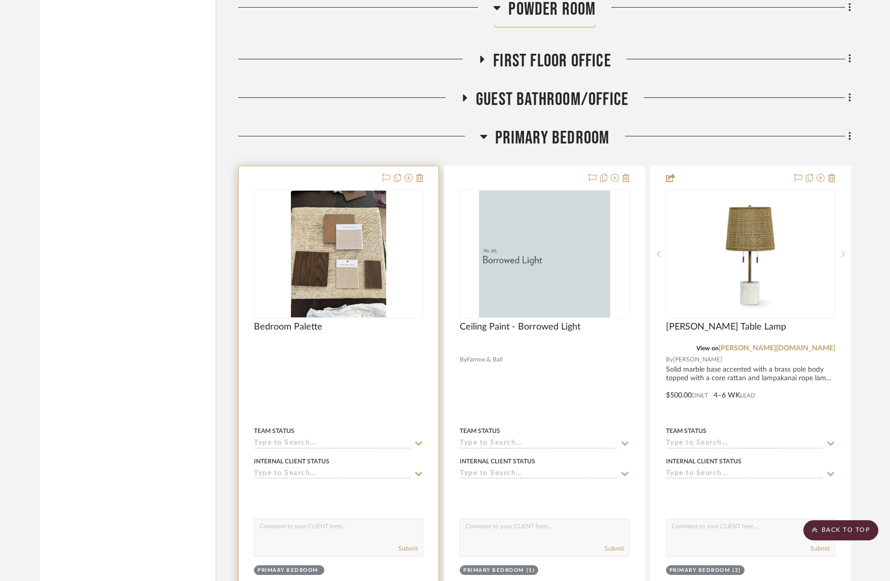
scroll to position [6379, 0]
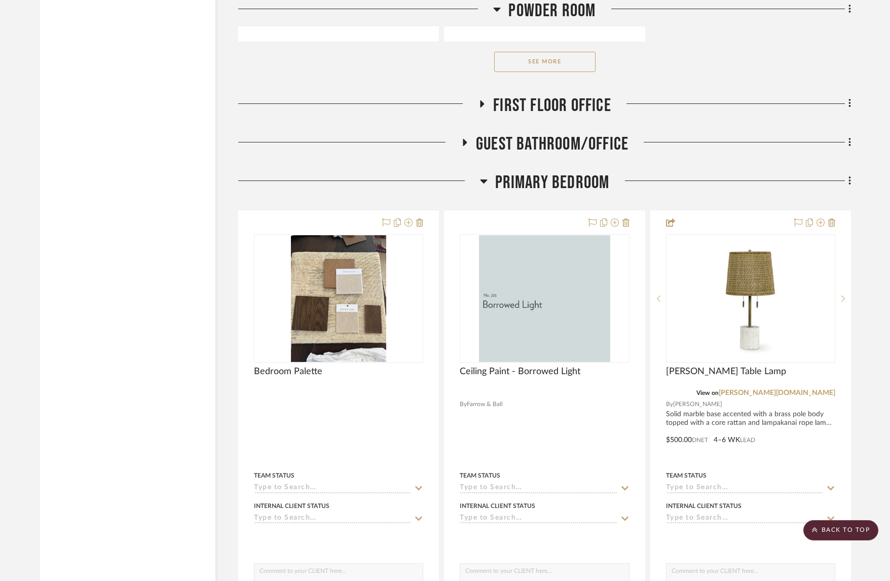
click at [566, 181] on span "Primary Bedroom" at bounding box center [552, 183] width 115 height 22
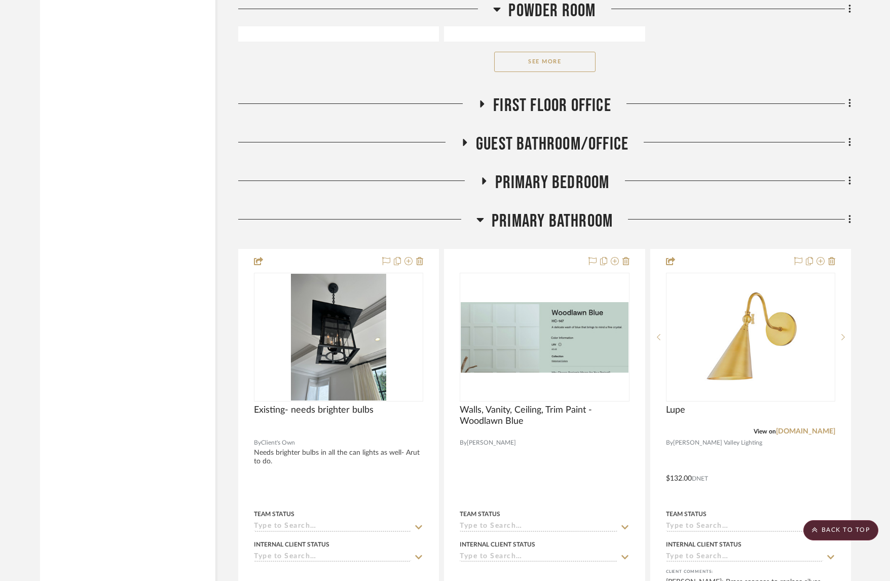
click at [573, 102] on span "First Floor Office" at bounding box center [552, 106] width 118 height 22
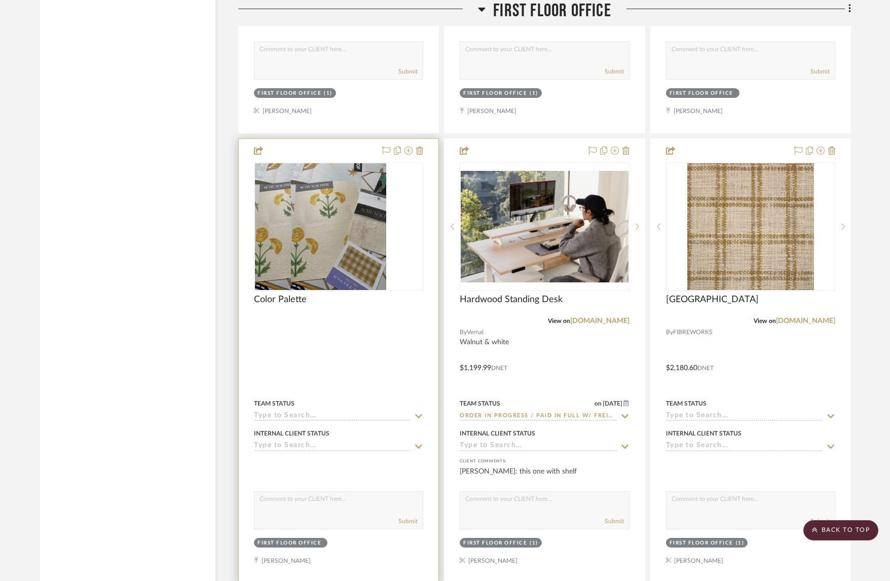
scroll to position [6921, 0]
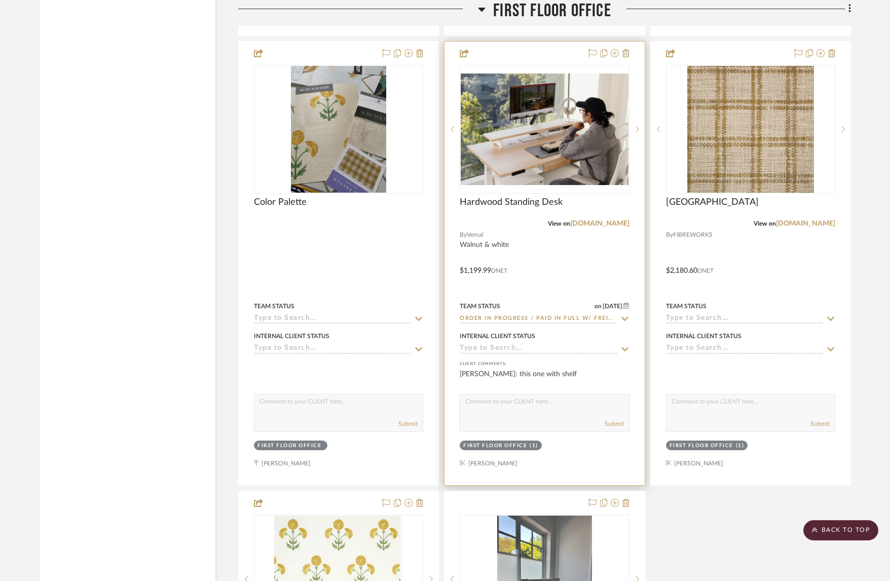
click at [505, 314] on input "Order In Progress / Paid In Full w/ Freight, No Balance due" at bounding box center [538, 319] width 157 height 10
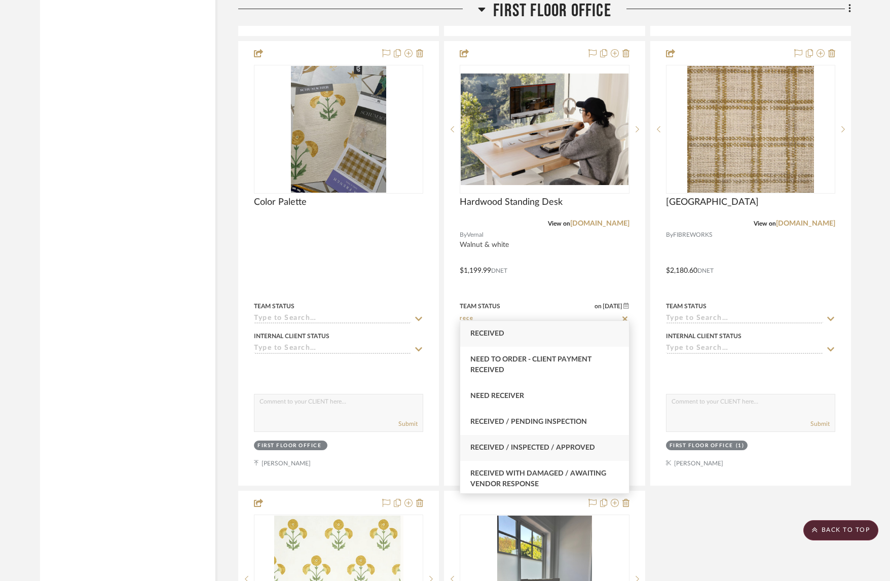
type input "rece"
click at [538, 448] on span "Received / Inspected / Approved" at bounding box center [532, 447] width 125 height 7
type input "[DATE]"
type input "Received / Inspected / Approved"
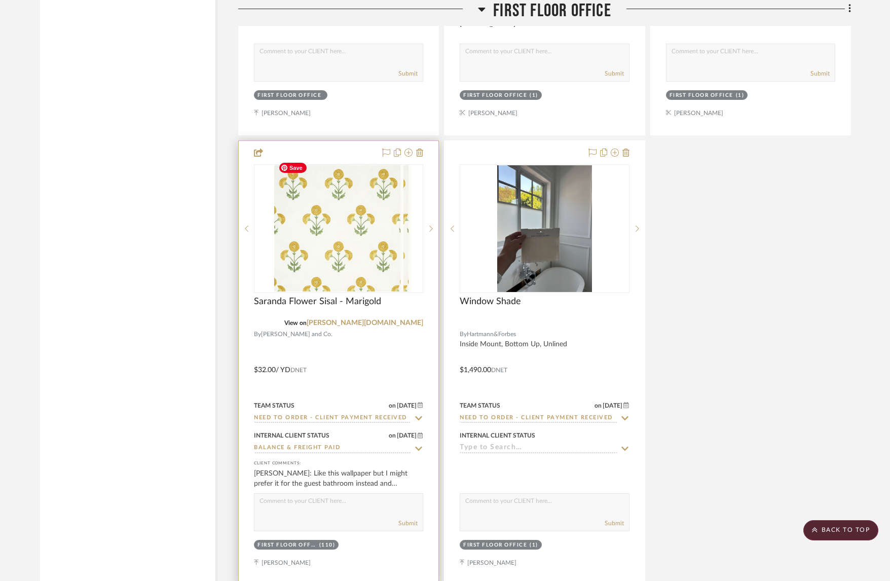
scroll to position [7433, 0]
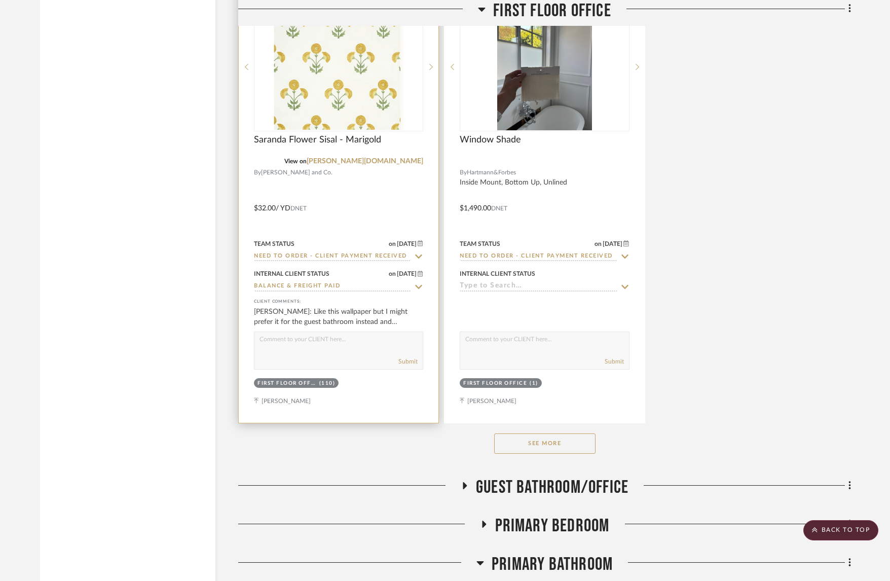
click at [348, 252] on input "Need to Order - Client Payment Received" at bounding box center [332, 257] width 157 height 10
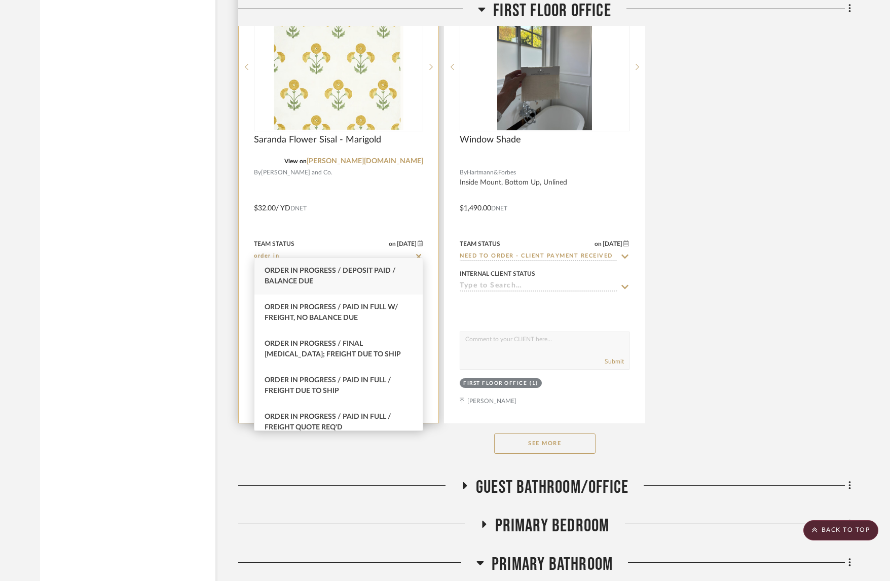
type input "order in"
click at [365, 304] on span "Order In Progress / Paid In Full w/ Freight, No Balance due" at bounding box center [331, 313] width 134 height 18
type input "[DATE]"
type input "Order In Progress / Paid In Full w/ Freight, No Balance due"
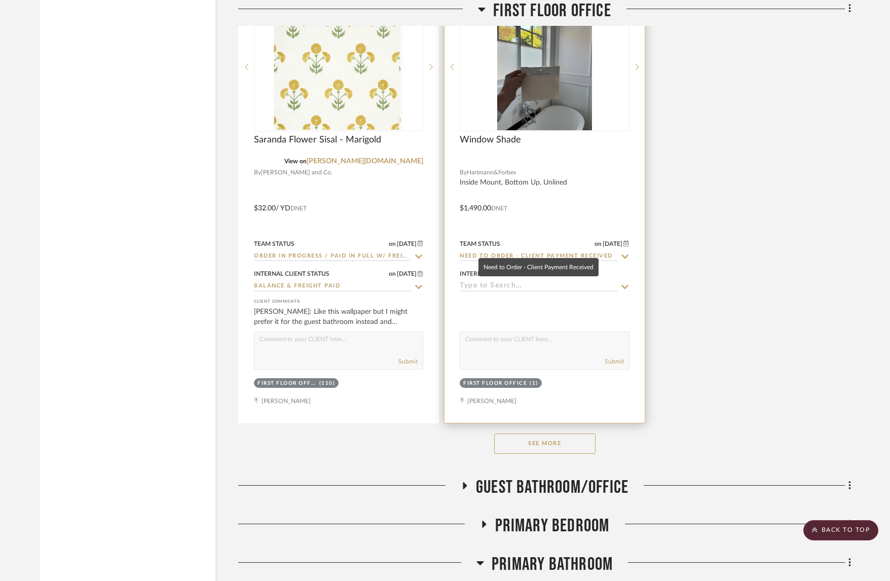
click at [498, 252] on input "Need to Order - Client Payment Received" at bounding box center [538, 257] width 157 height 10
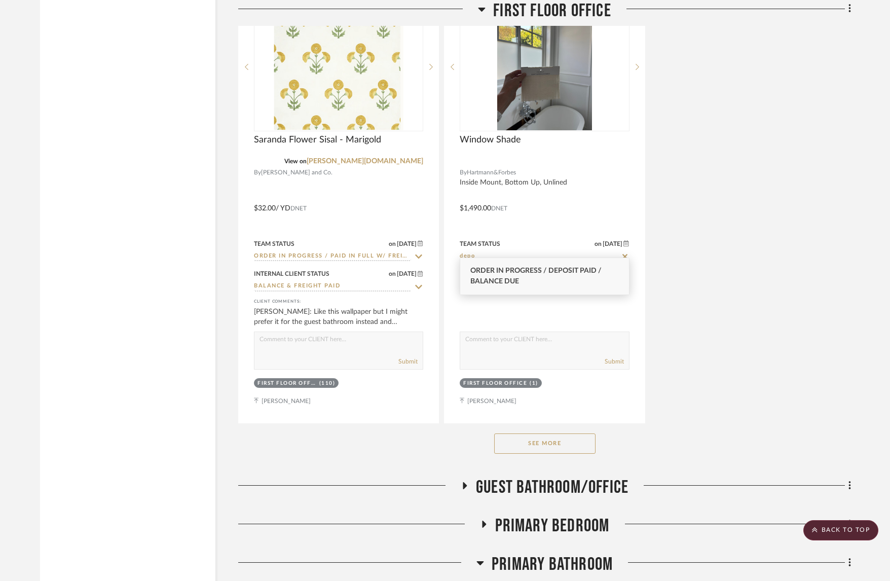
type input "depo"
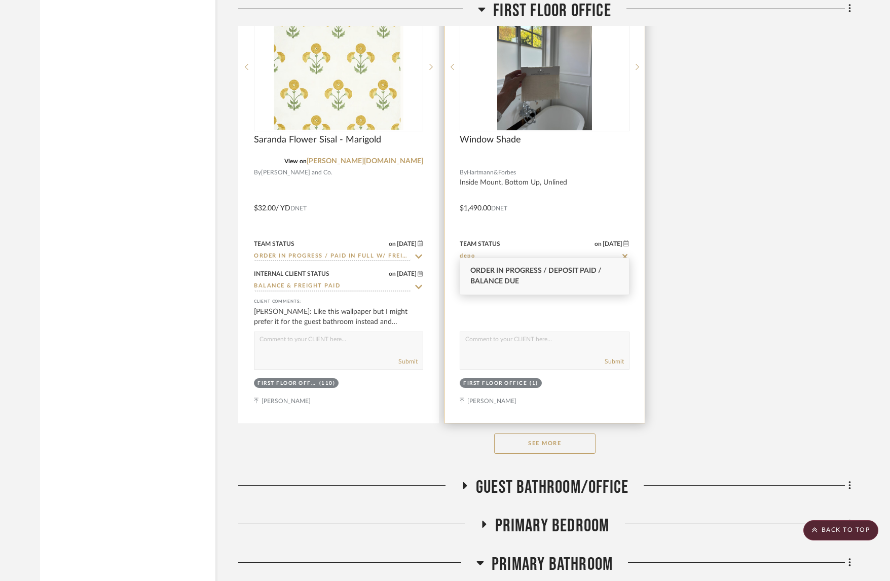
drag, startPoint x: 498, startPoint y: 272, endPoint x: 503, endPoint y: 280, distance: 9.3
click at [498, 272] on span "Order in Progress / Deposit Paid / Balance due" at bounding box center [535, 276] width 131 height 18
type input "[DATE]"
type input "Order in Progress / Deposit Paid / Balance due"
click at [500, 282] on input at bounding box center [538, 287] width 157 height 10
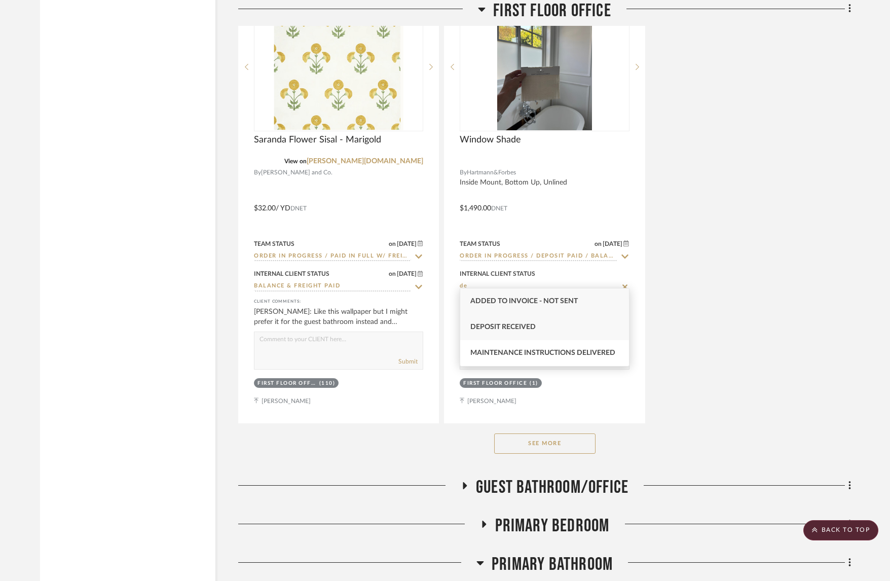
type input "de"
click at [509, 322] on div "Deposit Received" at bounding box center [544, 327] width 168 height 26
type input "[DATE]"
type input "Deposit Received"
drag, startPoint x: 594, startPoint y: 477, endPoint x: 593, endPoint y: 470, distance: 7.1
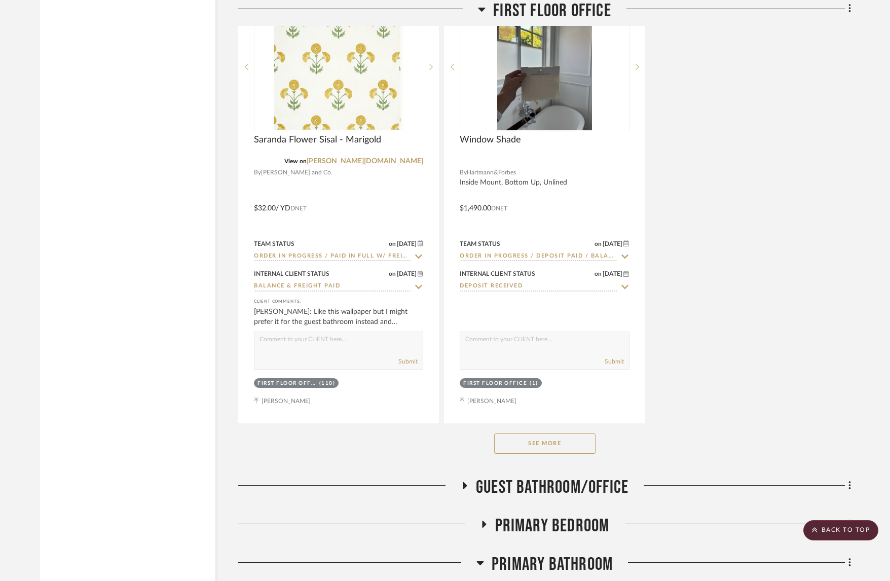
click at [594, 477] on span "Guest Bathroom/Office" at bounding box center [552, 487] width 153 height 22
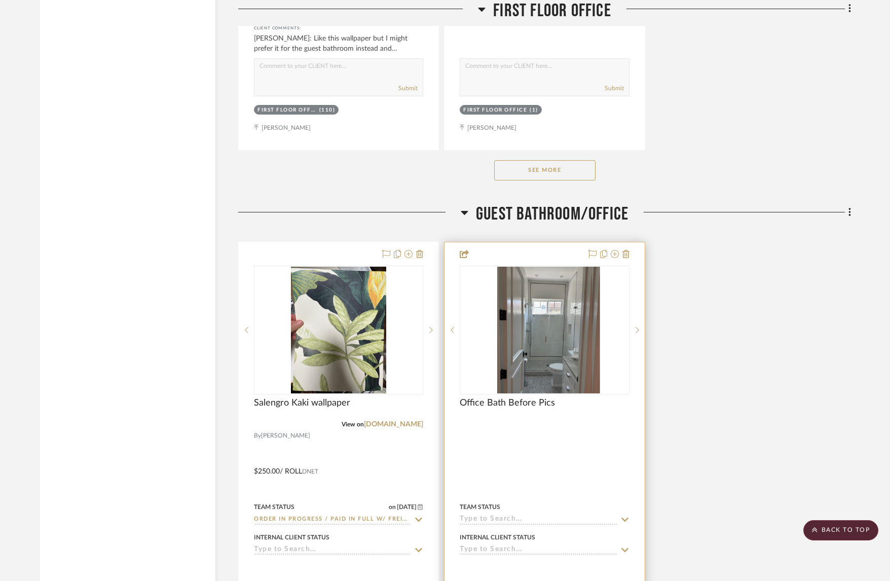
scroll to position [7795, 0]
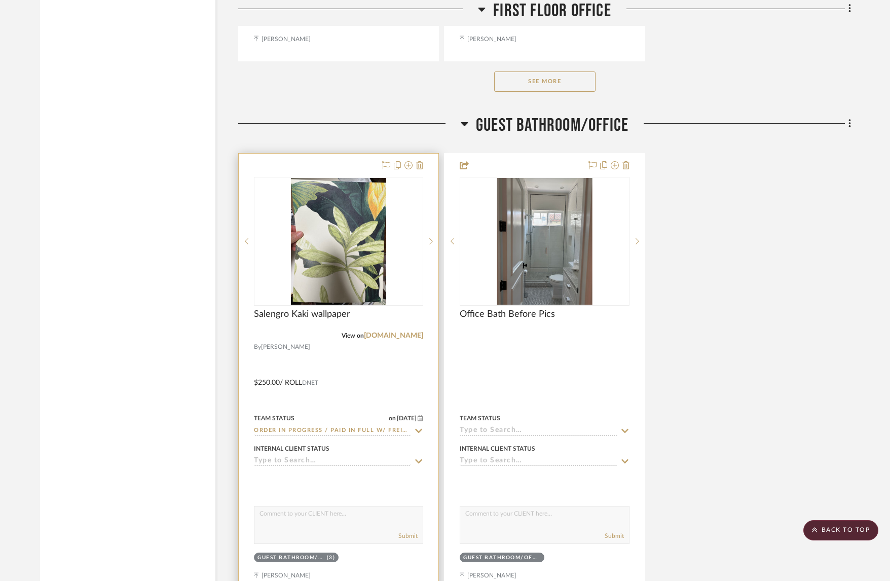
click at [381, 457] on input at bounding box center [332, 462] width 157 height 10
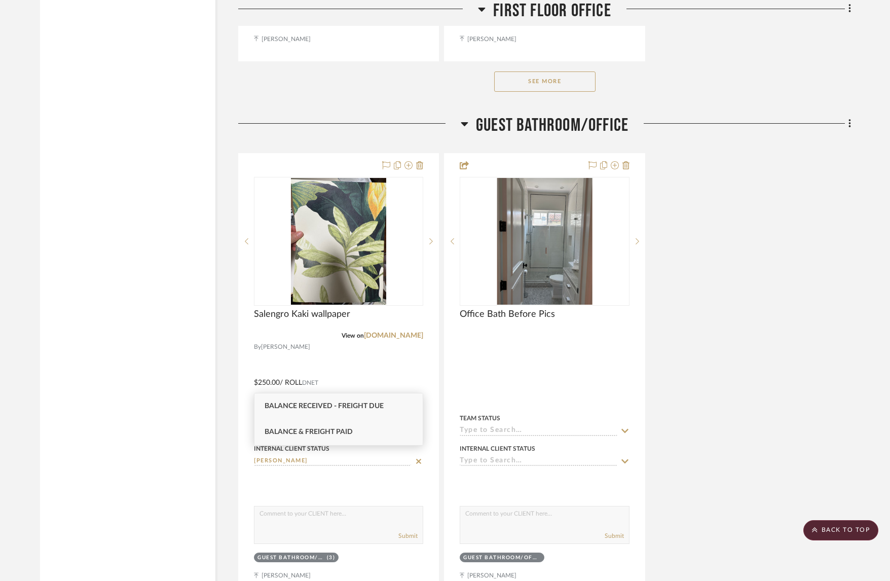
type input "[PERSON_NAME]"
click at [353, 426] on div "Balance & Freight Paid" at bounding box center [338, 432] width 168 height 26
type input "[DATE]"
type input "Balance & Freight Paid"
click at [743, 390] on div "Salengro Kaki wallpaper View on [DOMAIN_NAME] By [PERSON_NAME] $250.00 / Roll D…" at bounding box center [544, 375] width 613 height 444
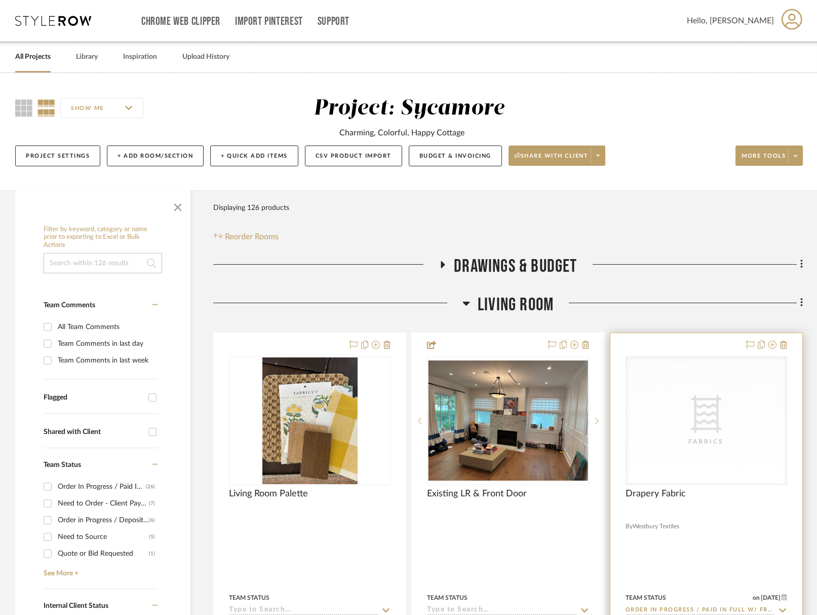
scroll to position [178, 0]
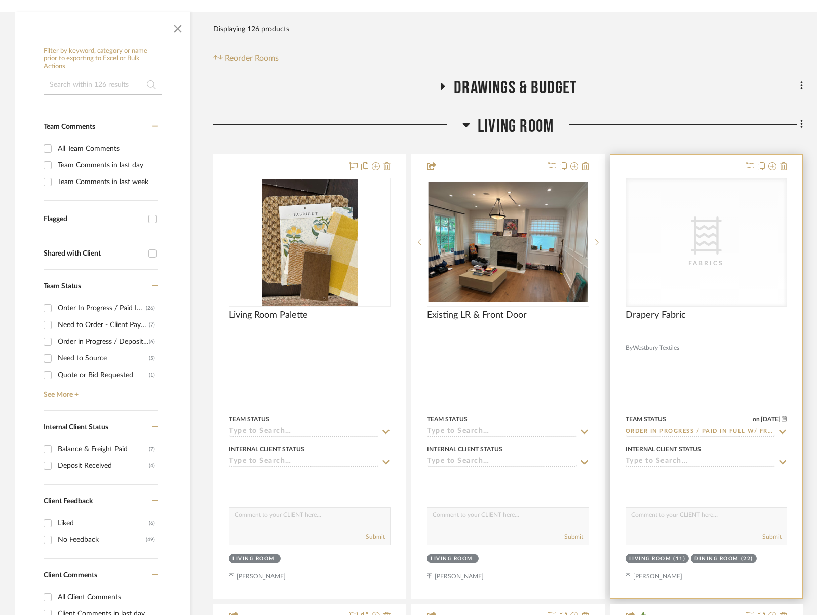
click at [694, 243] on icon "0" at bounding box center [706, 235] width 30 height 38
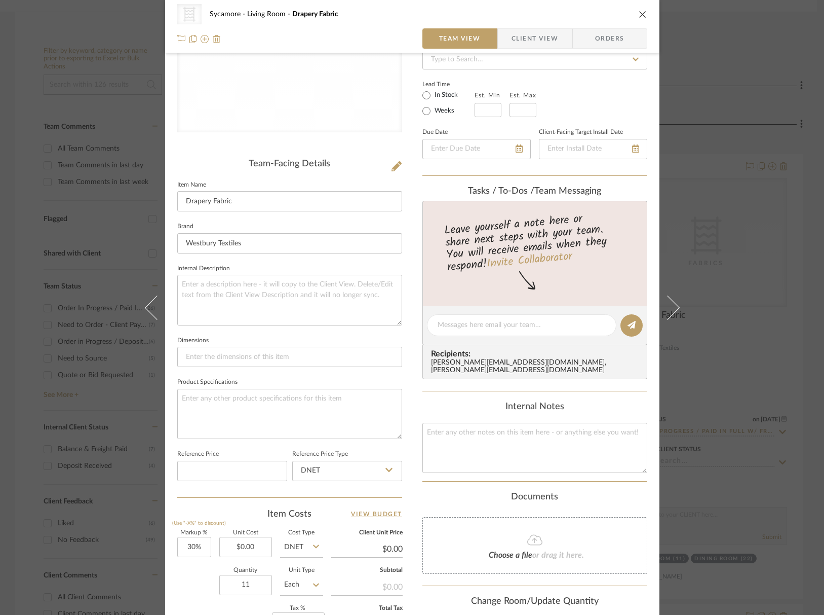
scroll to position [278, 0]
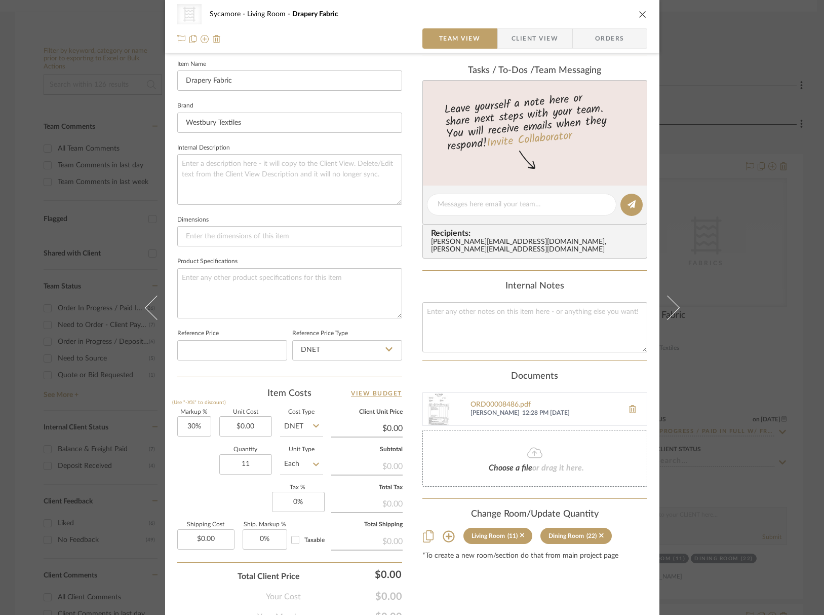
click at [446, 530] on icon at bounding box center [449, 536] width 12 height 12
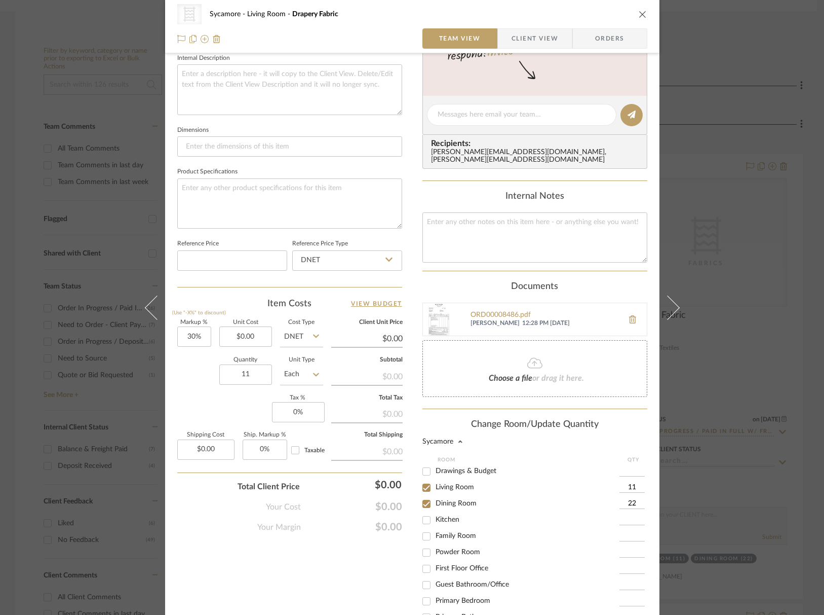
scroll to position [44, 0]
click at [425, 506] on input "Powder Room" at bounding box center [427, 514] width 16 height 16
checkbox input "true"
type input "1"
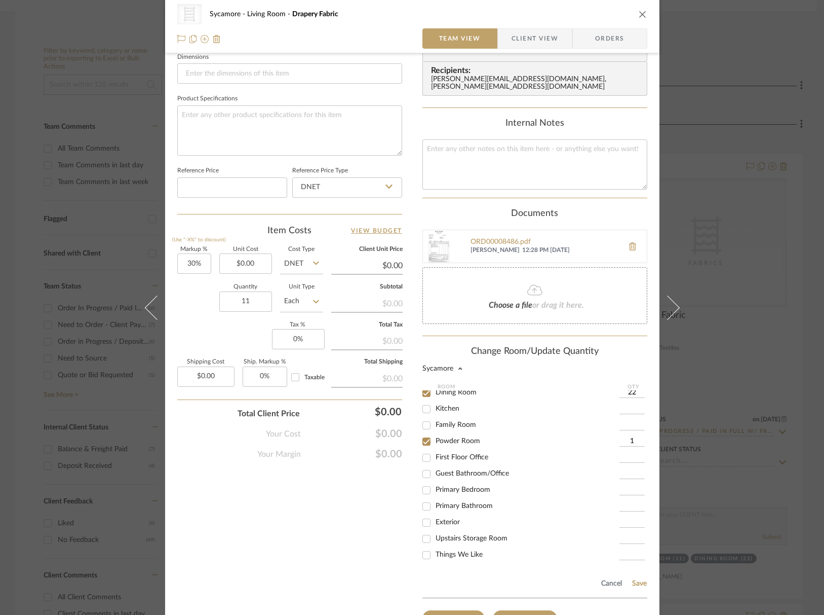
scroll to position [441, 0]
click at [424, 498] on input "Primary Bathroom" at bounding box center [427, 506] width 16 height 16
checkbox input "true"
click at [631, 501] on input "1" at bounding box center [632, 506] width 25 height 10
type input "3"
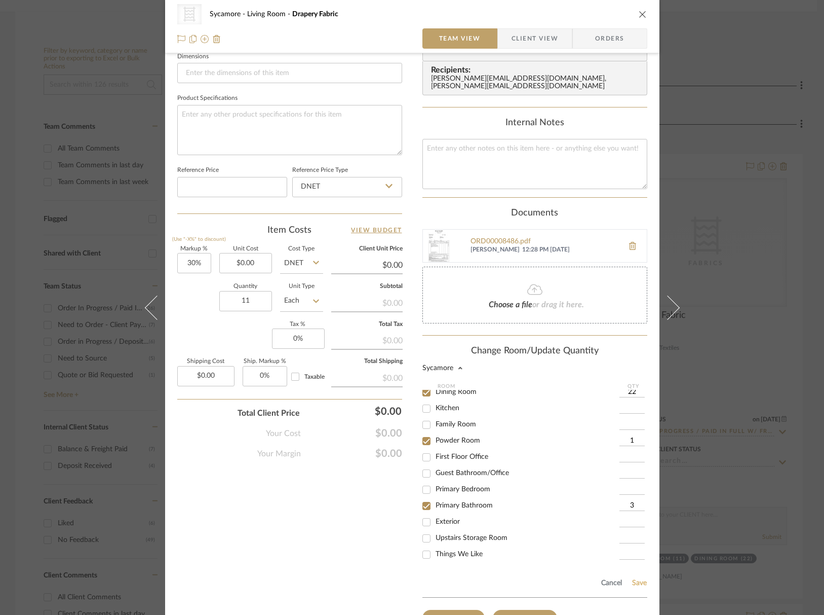
click at [633, 579] on button "Save" at bounding box center [640, 583] width 16 height 8
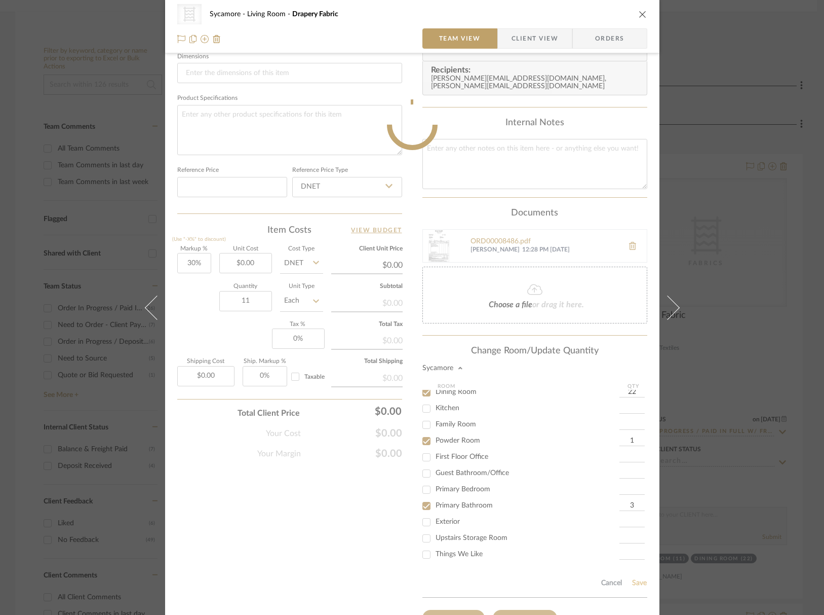
scroll to position [325, 0]
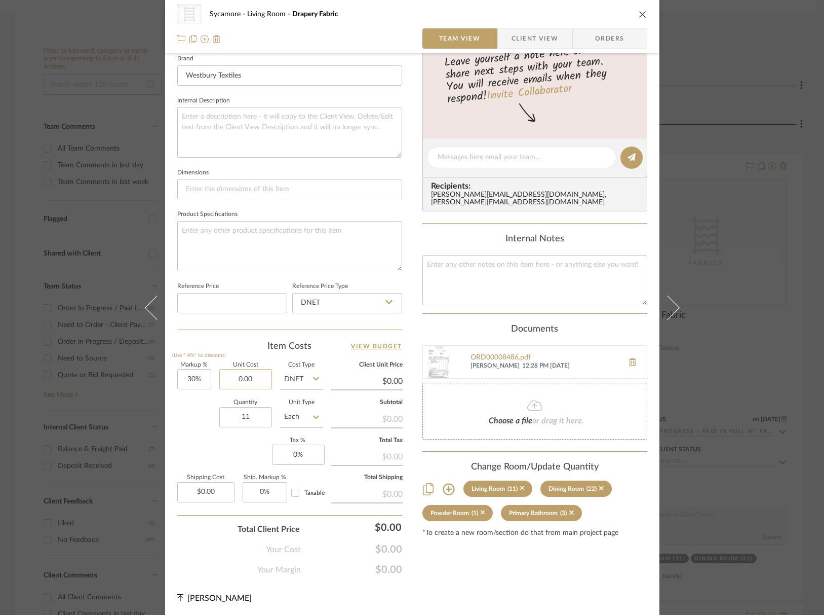
click at [232, 373] on input "0.00" at bounding box center [245, 379] width 53 height 20
type input "$109.00"
type input "$141.70"
click at [639, 13] on icon "close" at bounding box center [643, 14] width 8 height 8
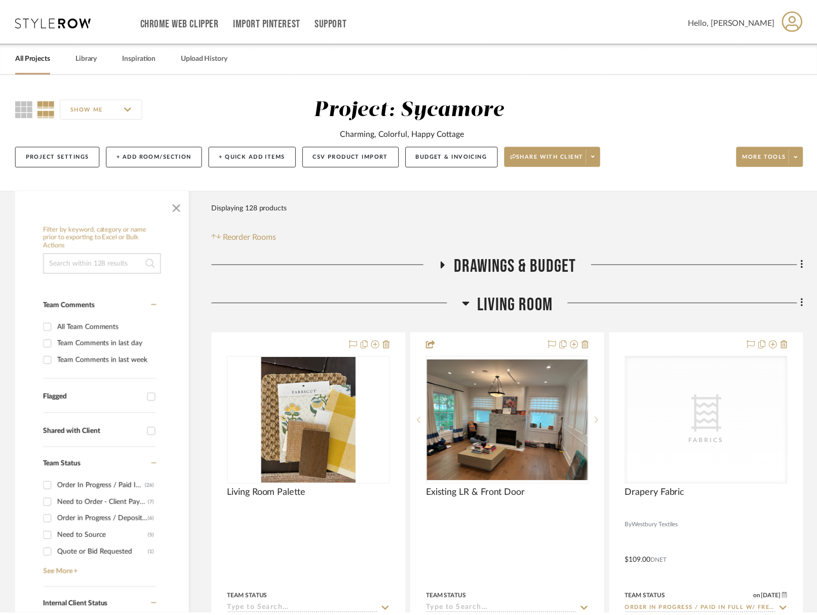
scroll to position [178, 0]
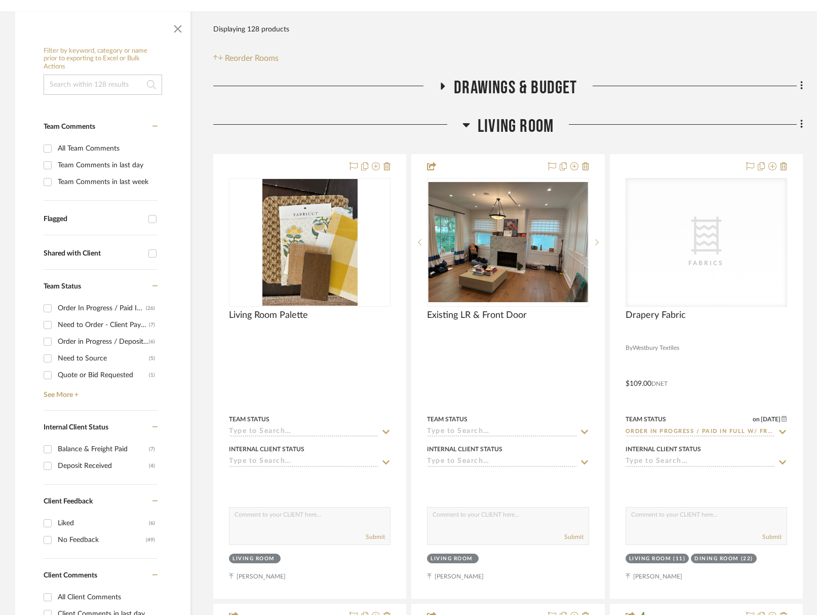
click at [503, 124] on span "Living Room" at bounding box center [516, 127] width 76 height 22
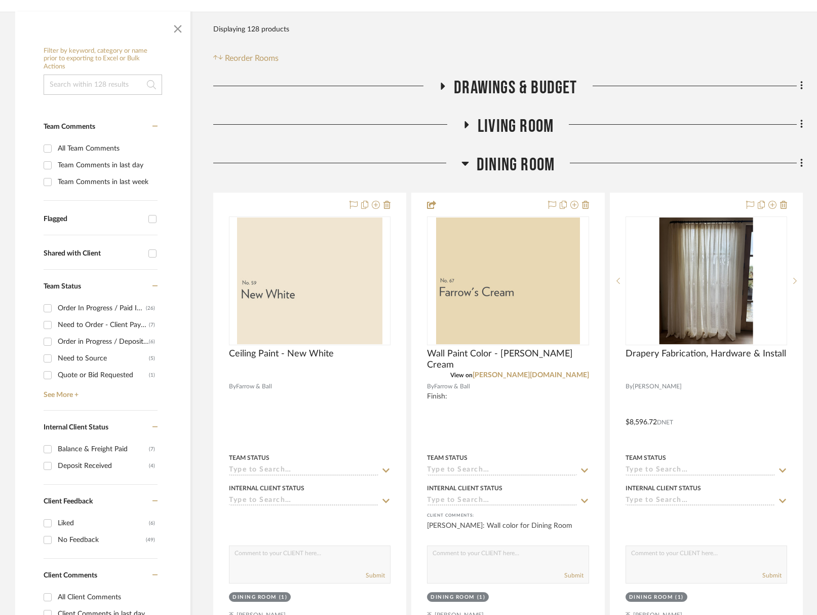
click at [526, 161] on span "Dining Room" at bounding box center [516, 165] width 78 height 22
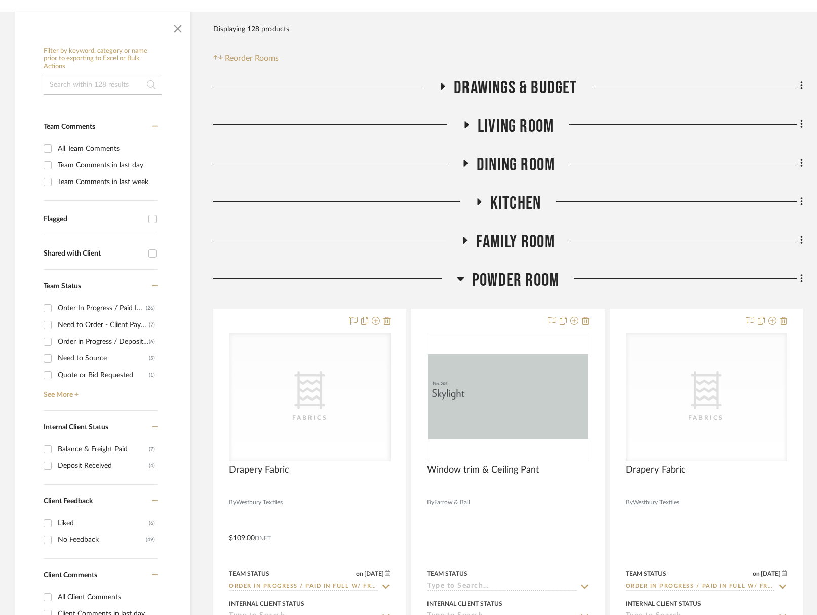
click at [526, 278] on span "Powder Room" at bounding box center [515, 281] width 87 height 22
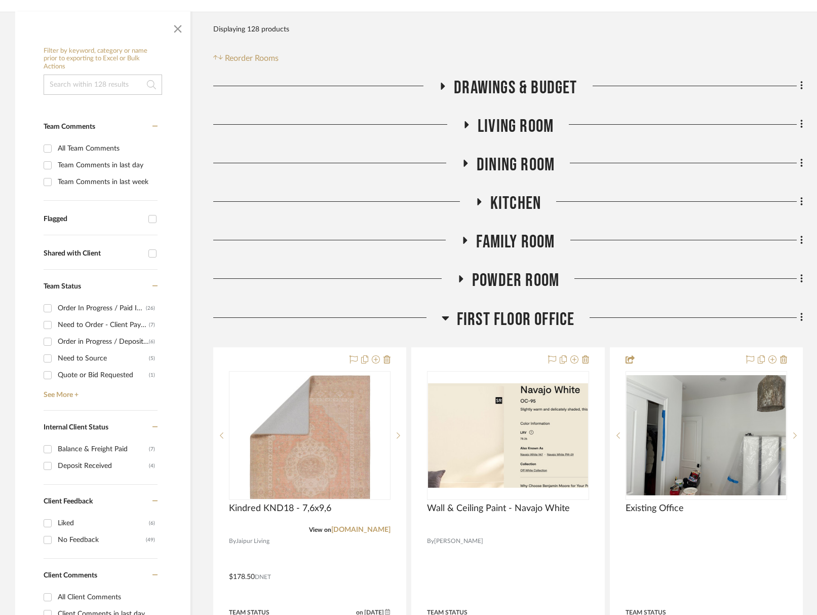
click at [525, 277] on span "Powder Room" at bounding box center [515, 281] width 87 height 22
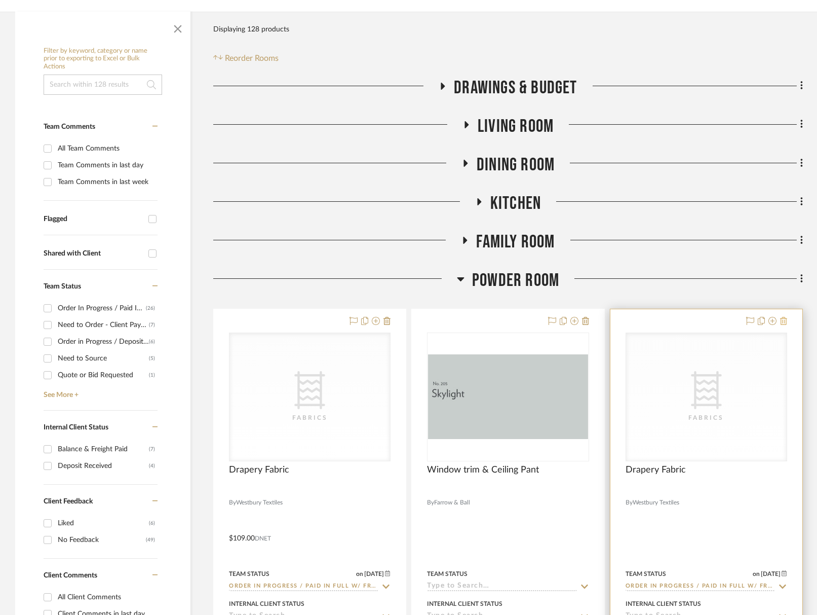
click at [778, 322] on icon at bounding box center [783, 321] width 7 height 8
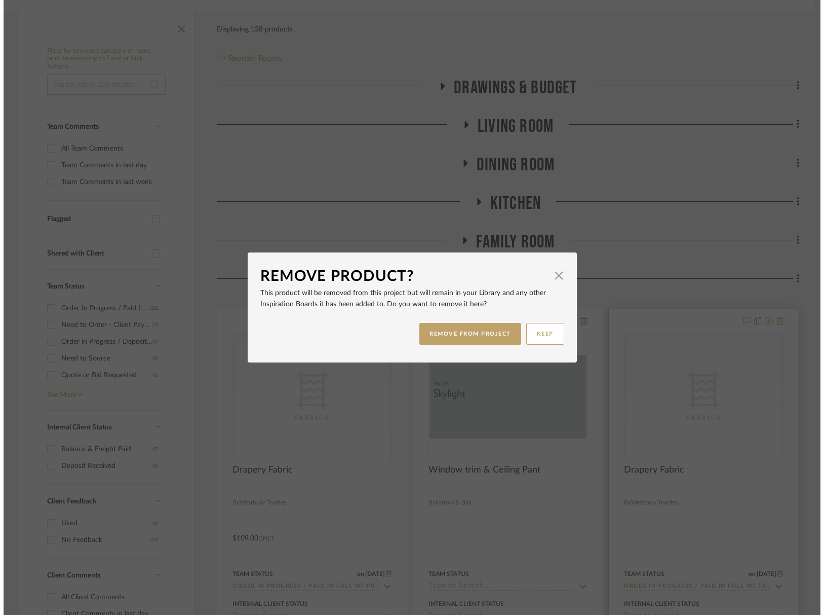
scroll to position [0, 0]
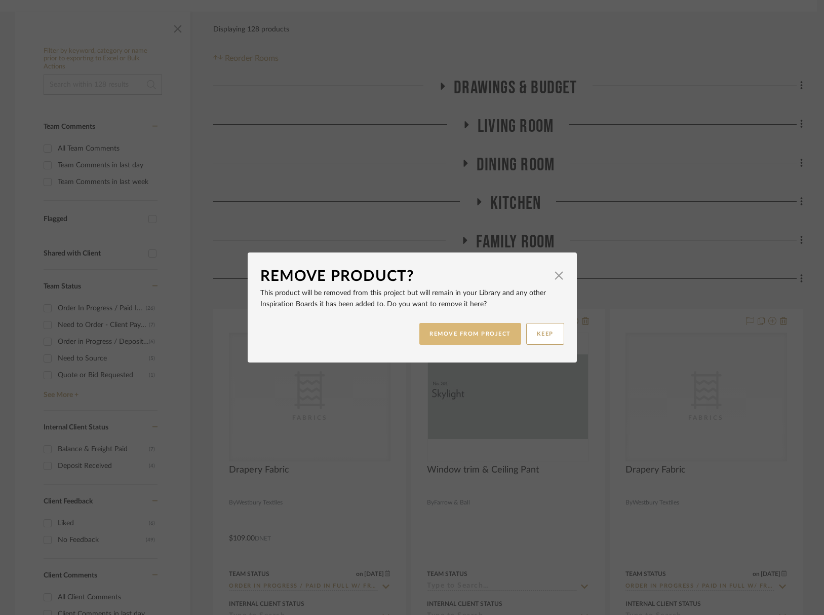
click at [441, 331] on button "REMOVE FROM PROJECT" at bounding box center [471, 334] width 102 height 22
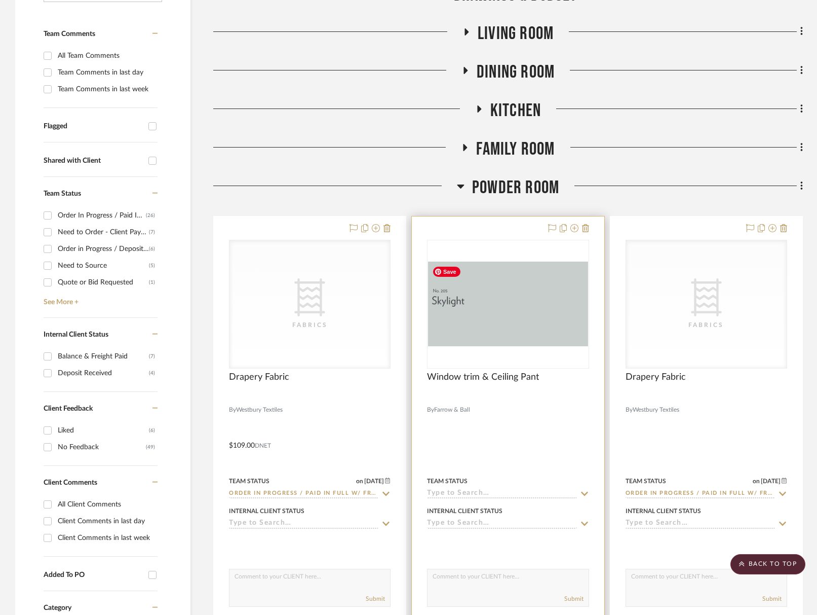
scroll to position [288, 0]
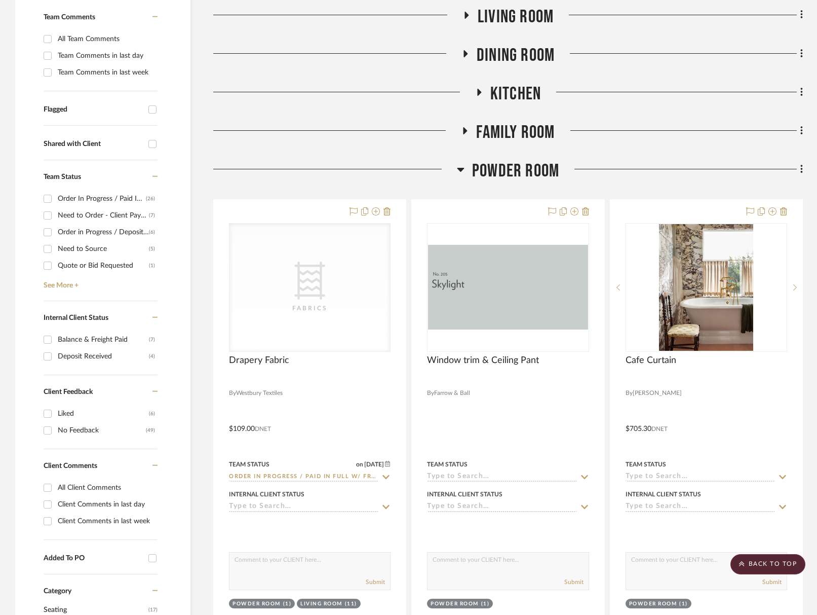
click at [523, 169] on span "Powder Room" at bounding box center [515, 171] width 87 height 22
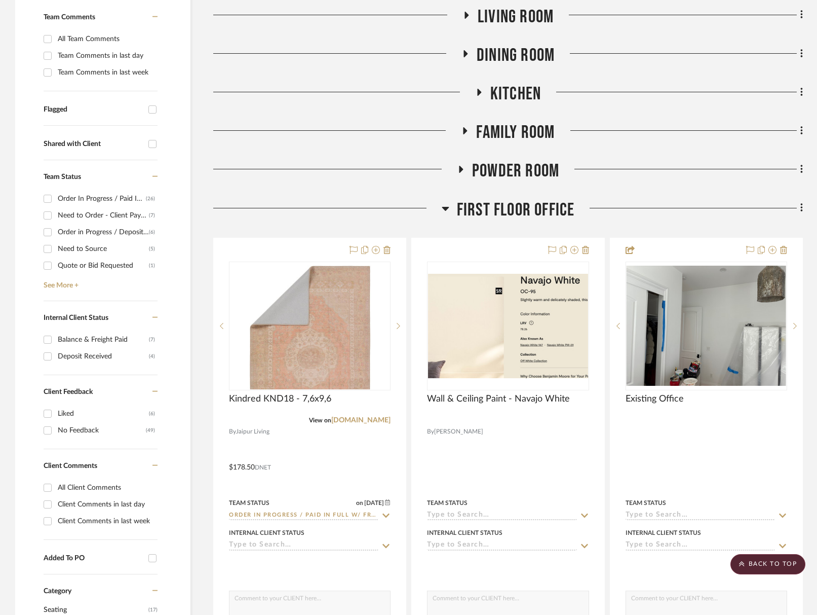
click at [518, 216] on span "First Floor Office" at bounding box center [516, 210] width 118 height 22
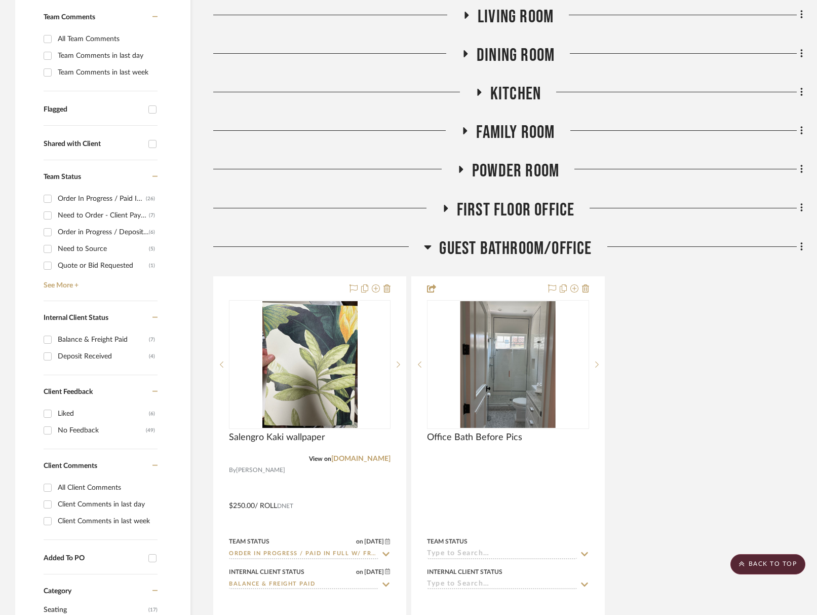
click at [525, 249] on span "Guest Bathroom/Office" at bounding box center [515, 249] width 153 height 22
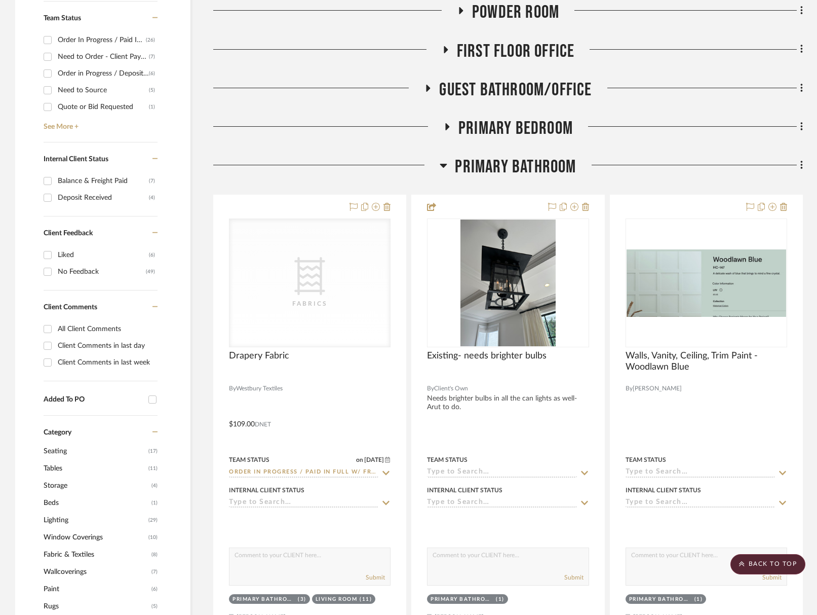
scroll to position [206, 0]
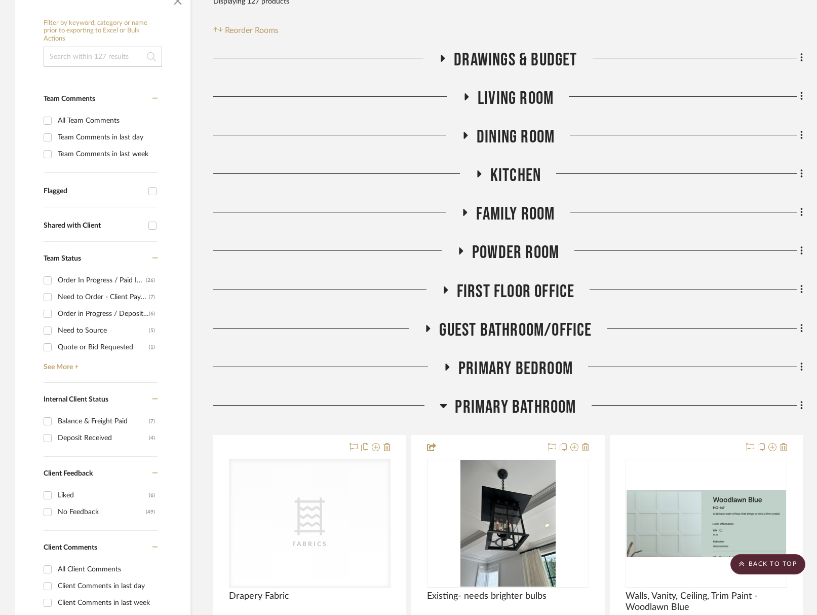
click at [536, 406] on span "Primary Bathroom" at bounding box center [515, 407] width 121 height 22
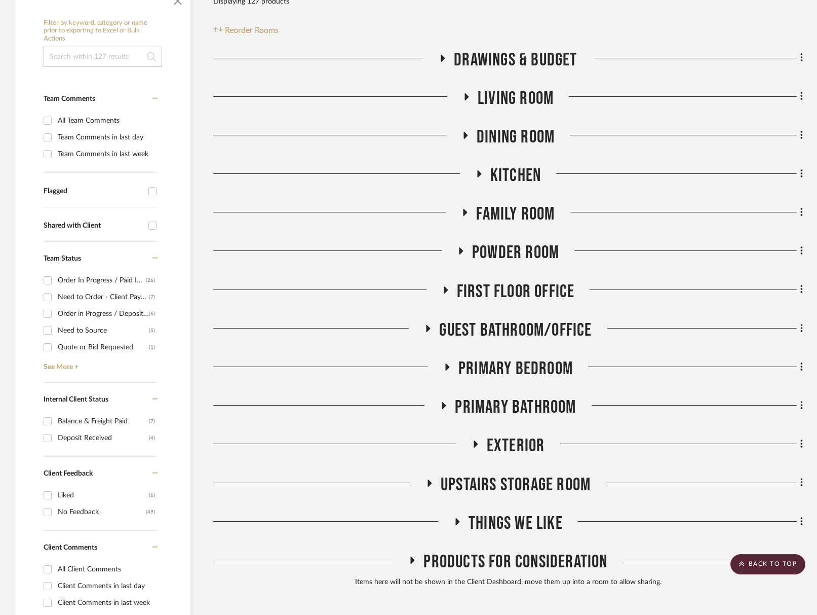
click at [534, 405] on span "Primary Bathroom" at bounding box center [515, 407] width 121 height 22
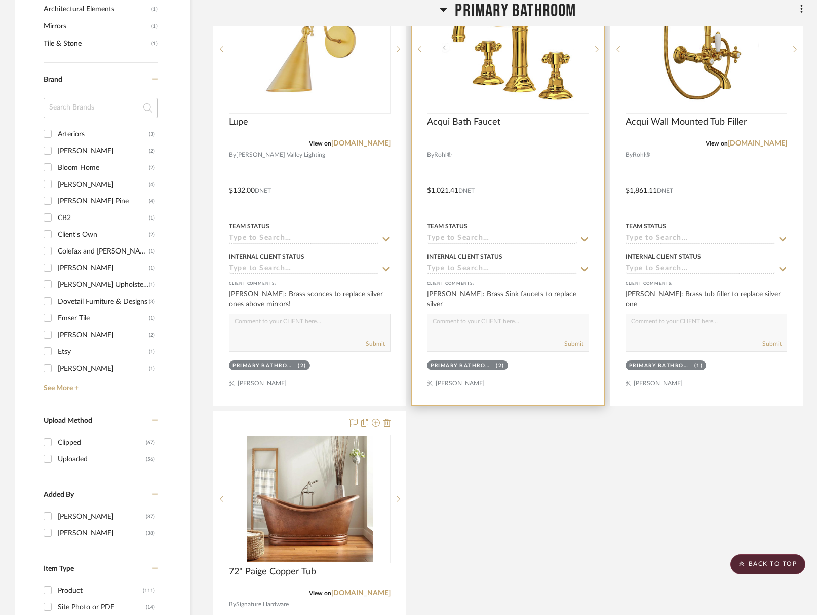
scroll to position [1124, 0]
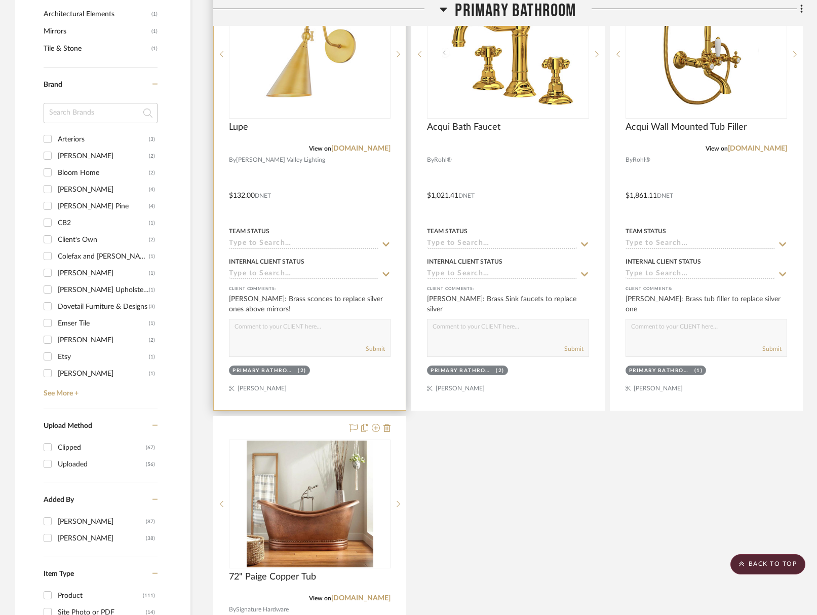
click at [295, 241] on input at bounding box center [303, 244] width 149 height 10
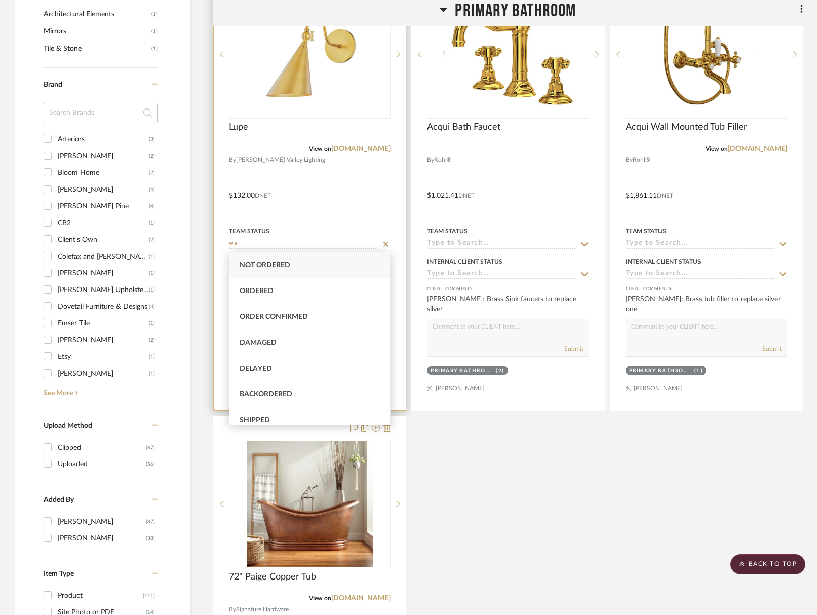
type input "w"
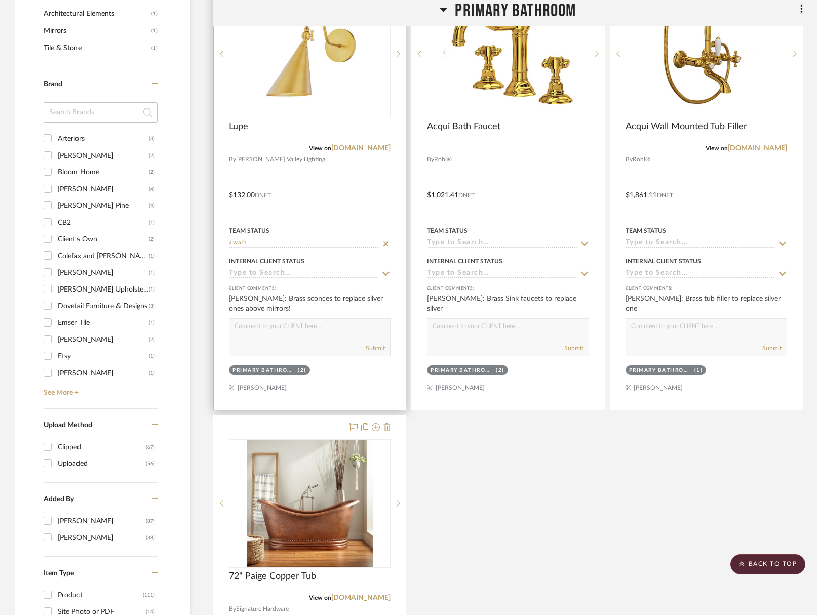
type input "await"
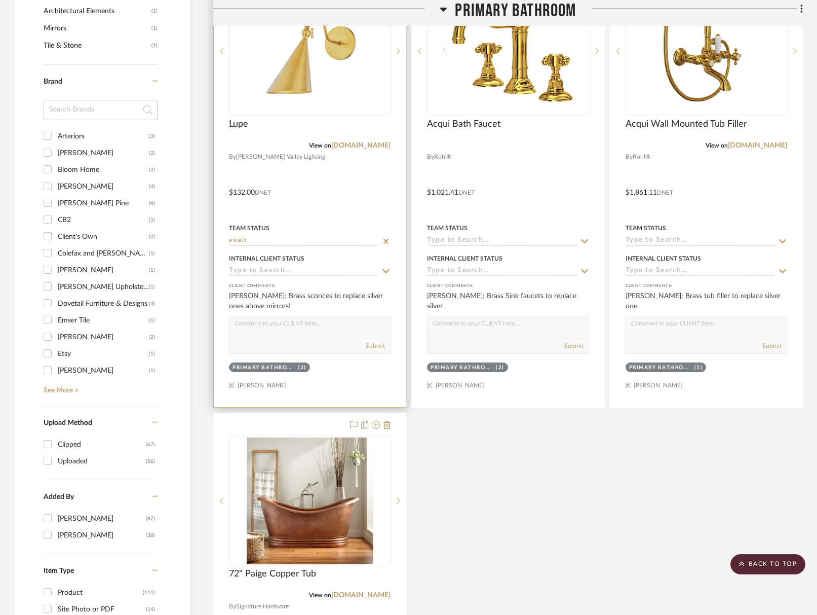
click at [275, 268] on input at bounding box center [303, 272] width 149 height 10
click at [273, 242] on input at bounding box center [303, 242] width 149 height 10
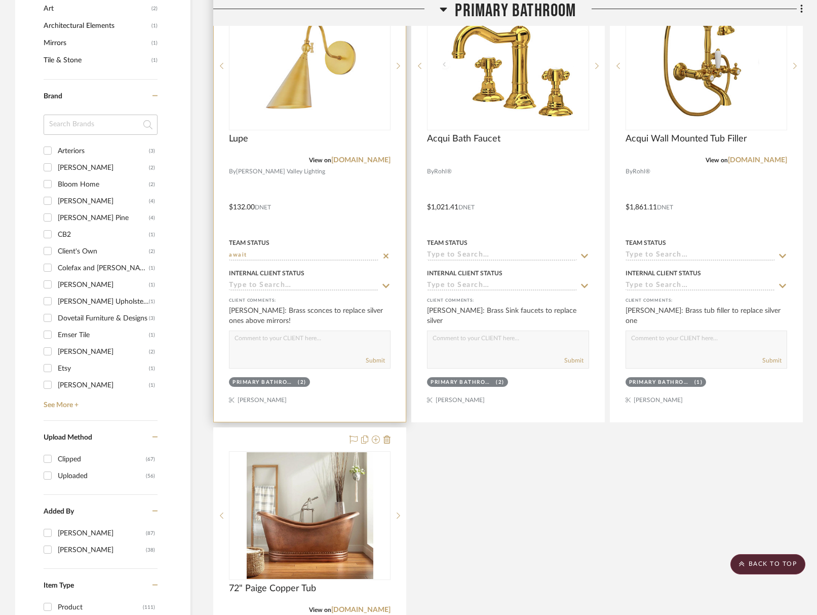
scroll to position [1111, 0]
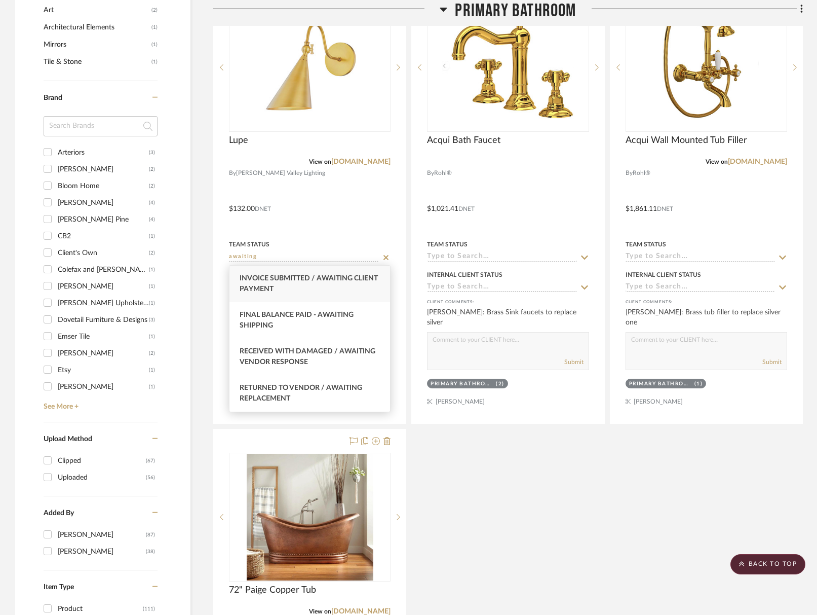
type input "awaiting"
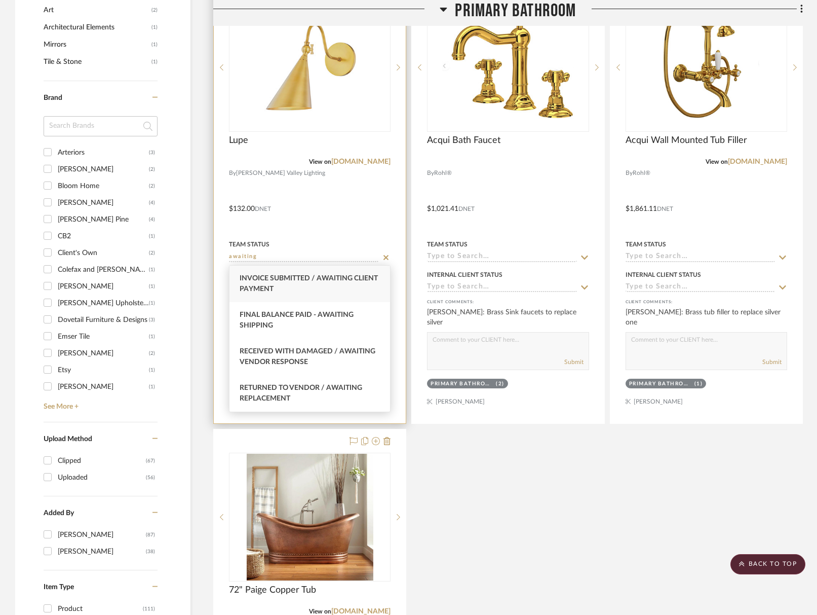
drag, startPoint x: 255, startPoint y: 285, endPoint x: 299, endPoint y: 274, distance: 45.3
click at [255, 285] on span "Invoice Submitted / Awaiting Client Payment" at bounding box center [309, 284] width 138 height 18
type input "[DATE]"
type input "Invoice Submitted / Awaiting Client Payment"
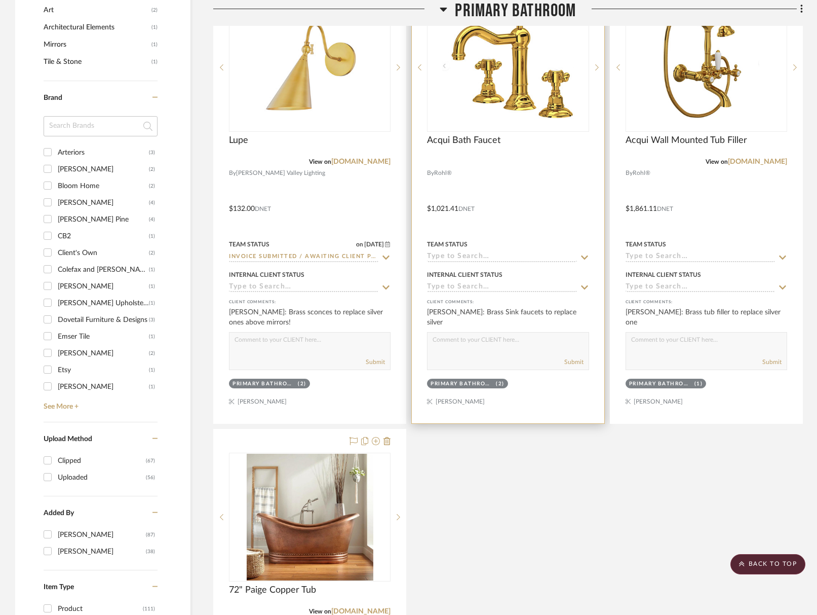
click at [457, 257] on input at bounding box center [501, 257] width 149 height 10
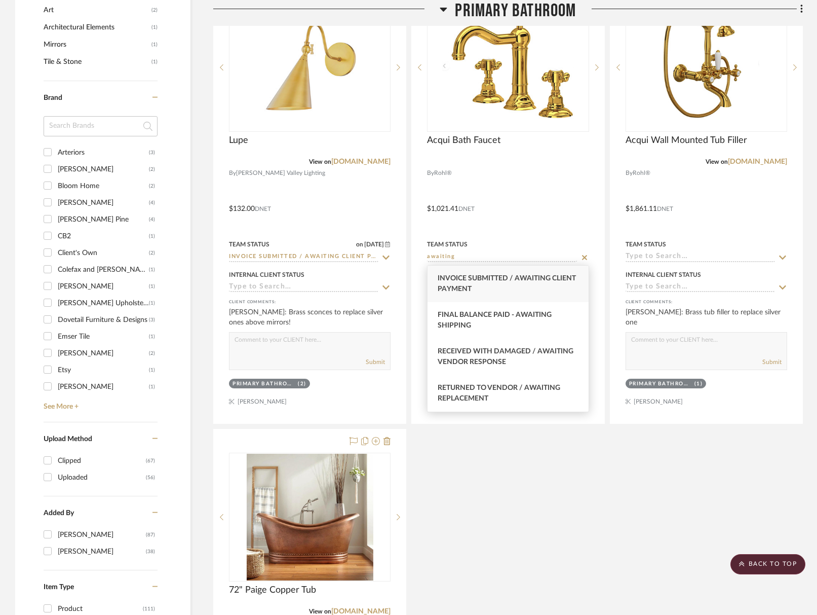
type input "awaiting"
click at [457, 275] on span "Invoice Submitted / Awaiting Client Payment" at bounding box center [507, 284] width 138 height 18
type input "[DATE]"
type input "Invoice Submitted / Awaiting Client Payment"
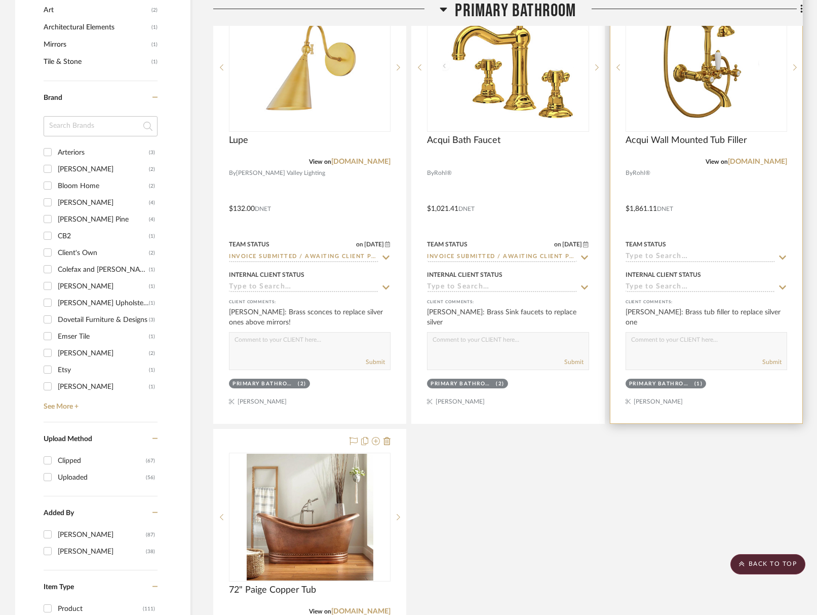
click at [664, 256] on input at bounding box center [700, 257] width 149 height 10
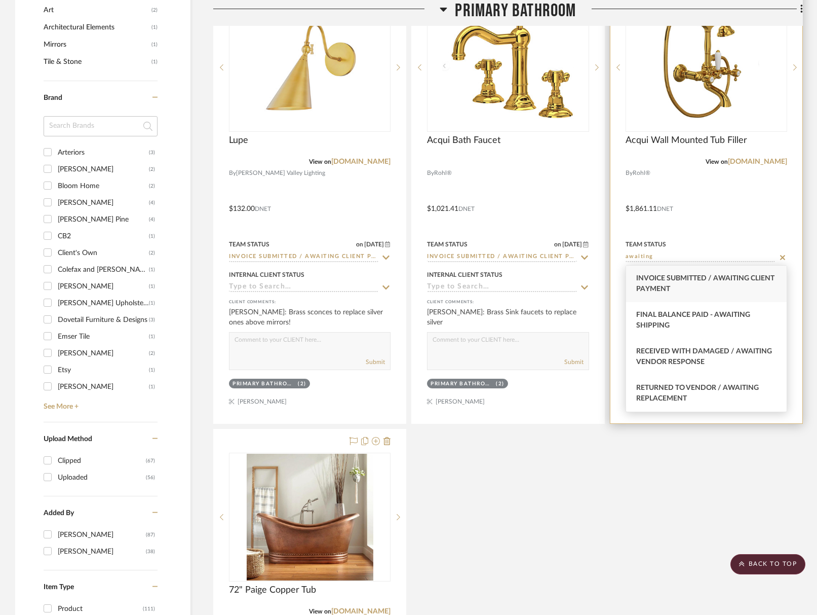
type input "awaiting"
click at [662, 277] on span "Invoice Submitted / Awaiting Client Payment" at bounding box center [705, 284] width 138 height 18
type input "[DATE]"
type input "Invoice Submitted / Awaiting Client Payment"
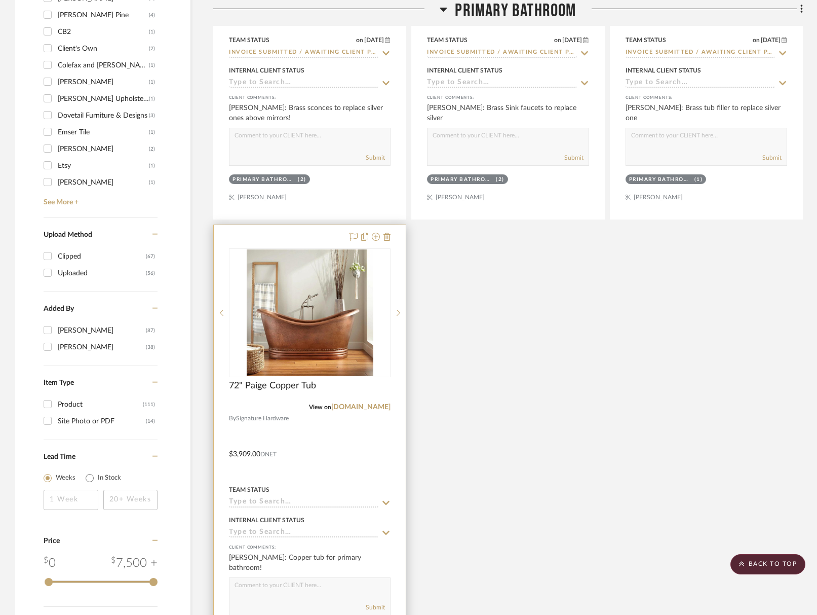
scroll to position [1488, 0]
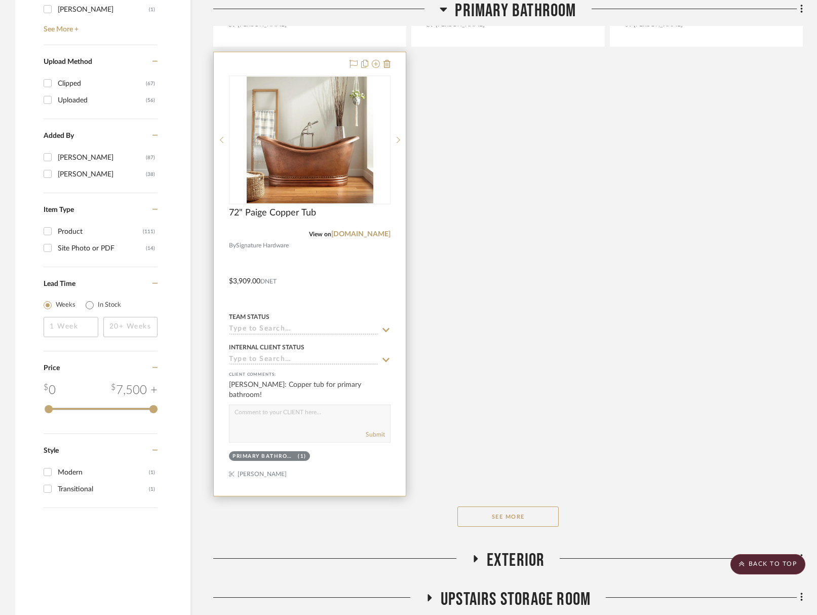
click at [309, 325] on input at bounding box center [303, 330] width 149 height 10
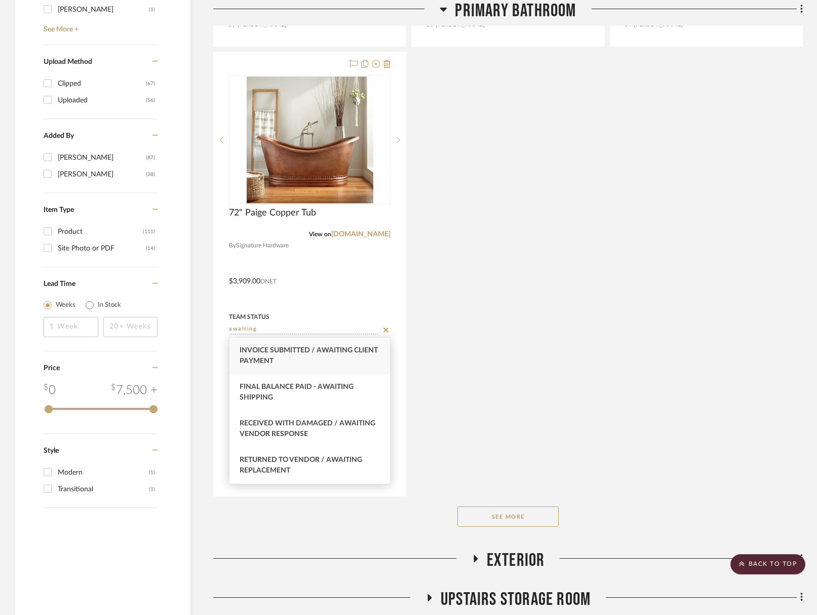
type input "awaiting"
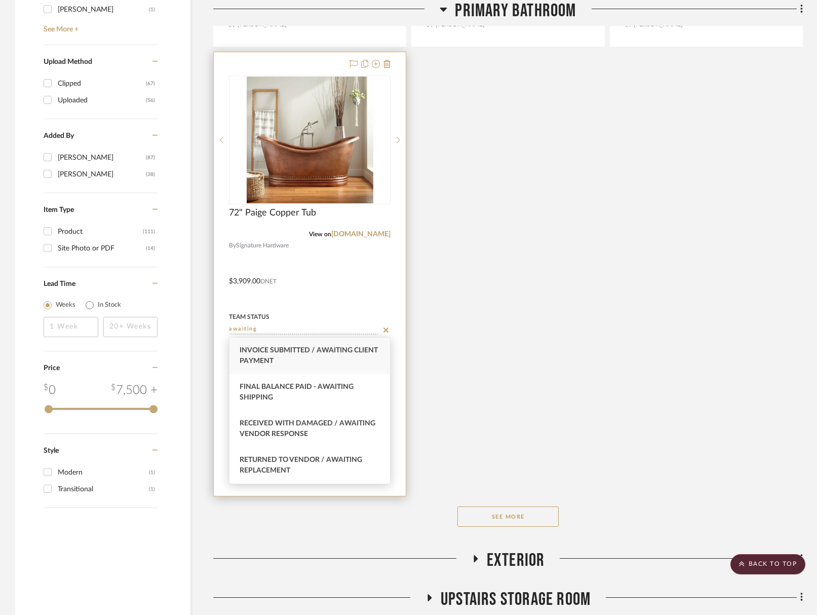
drag, startPoint x: 311, startPoint y: 348, endPoint x: 335, endPoint y: 367, distance: 31.0
click at [311, 348] on span "Invoice Submitted / Awaiting Client Payment" at bounding box center [309, 356] width 138 height 18
type input "[DATE]"
type input "Invoice Submitted / Awaiting Client Payment"
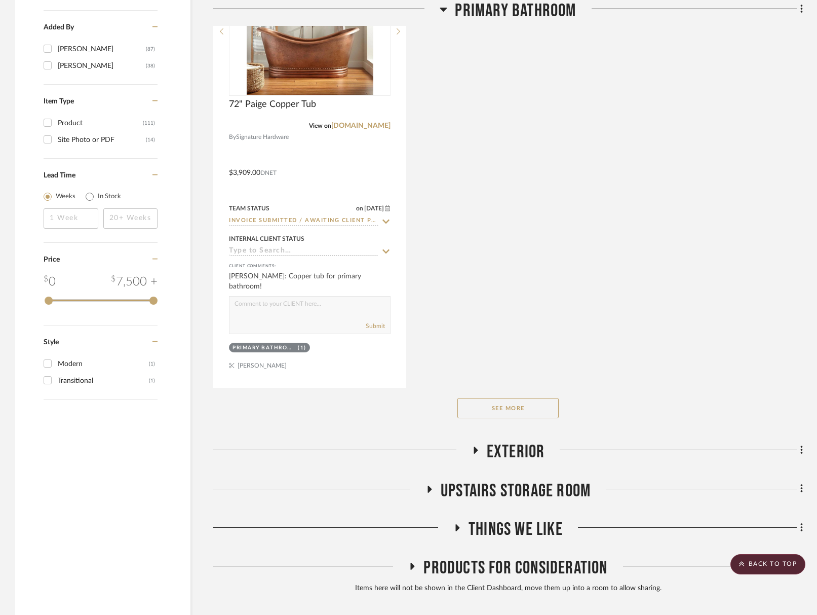
click at [486, 405] on button "See More" at bounding box center [508, 408] width 101 height 20
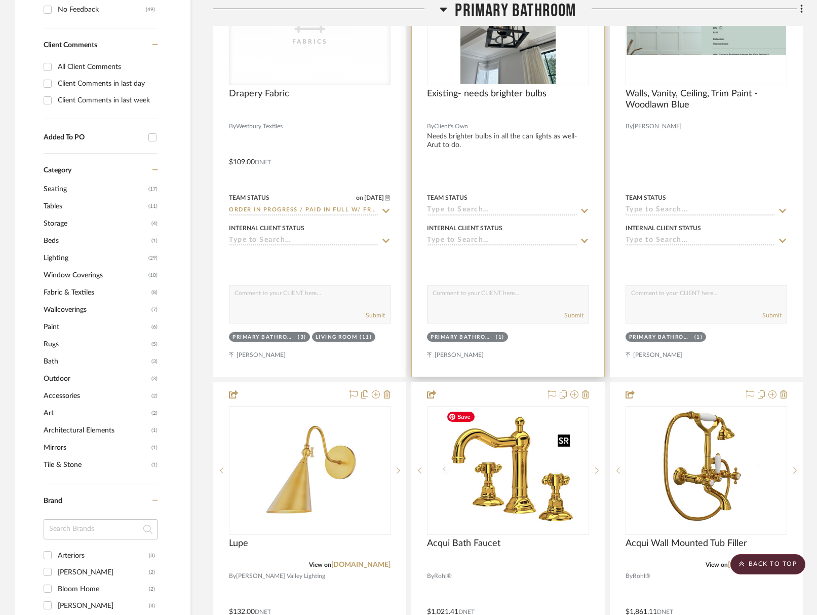
scroll to position [444, 0]
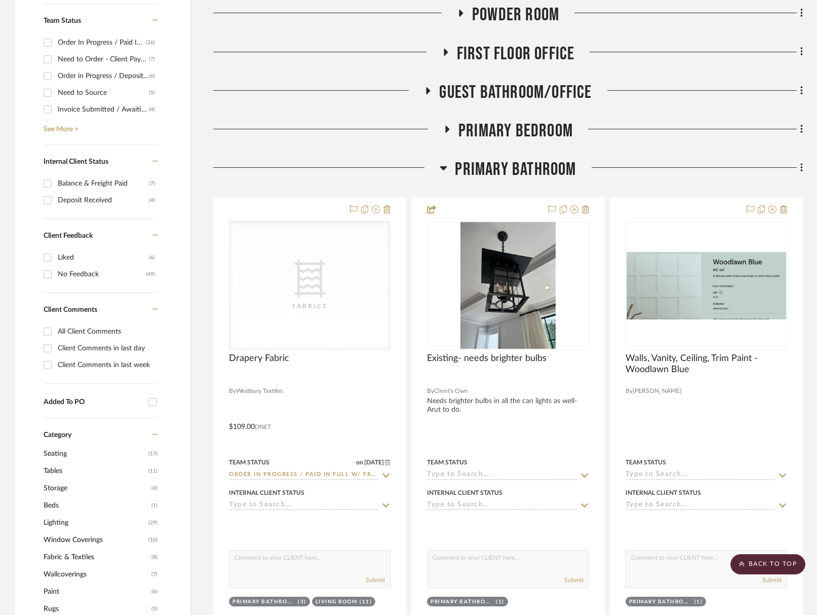
click at [500, 159] on span "Primary Bathroom" at bounding box center [515, 170] width 121 height 22
